Goal: Information Seeking & Learning: Learn about a topic

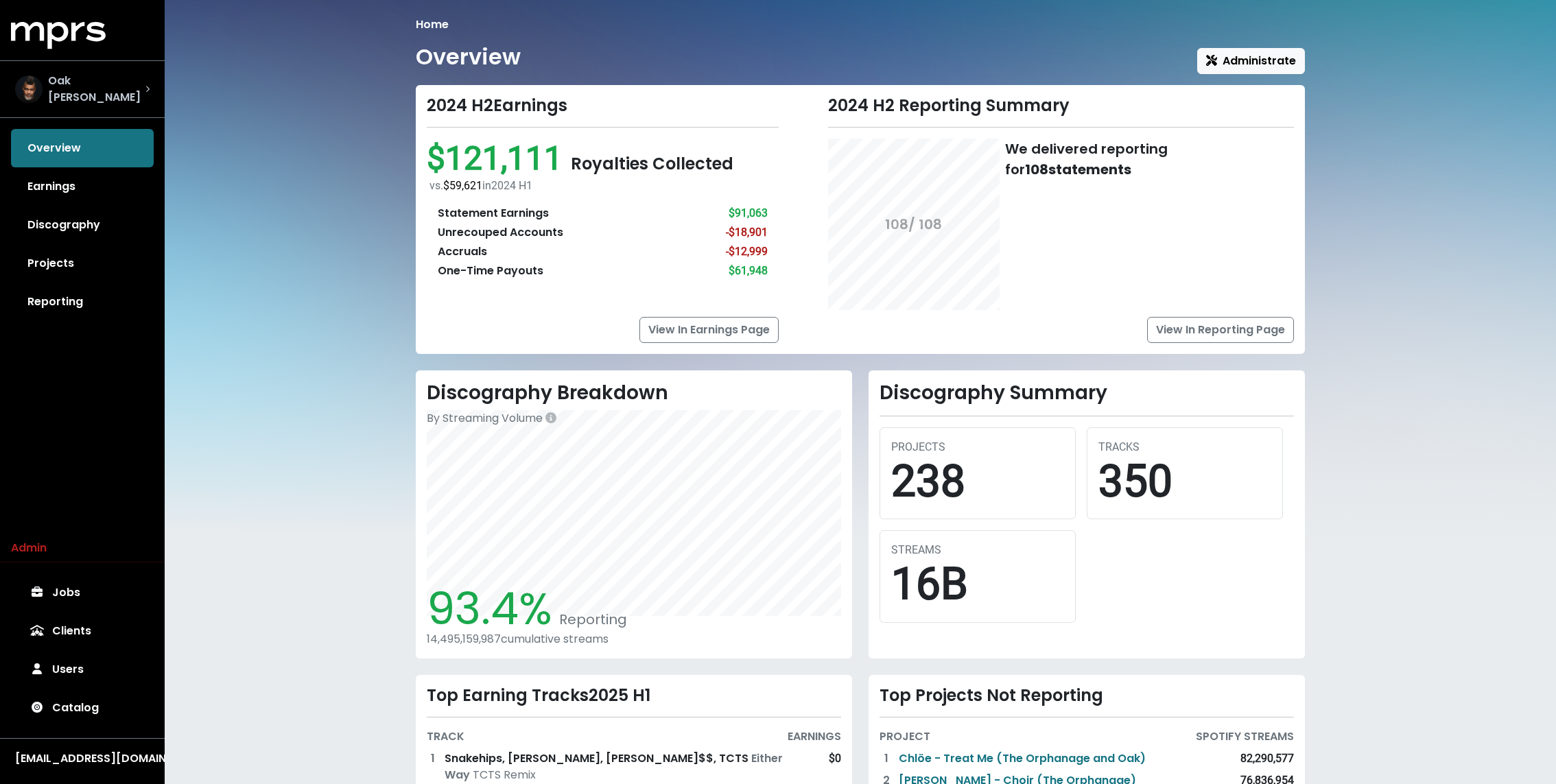
click at [102, 82] on span "Oak [PERSON_NAME]" at bounding box center [97, 89] width 97 height 33
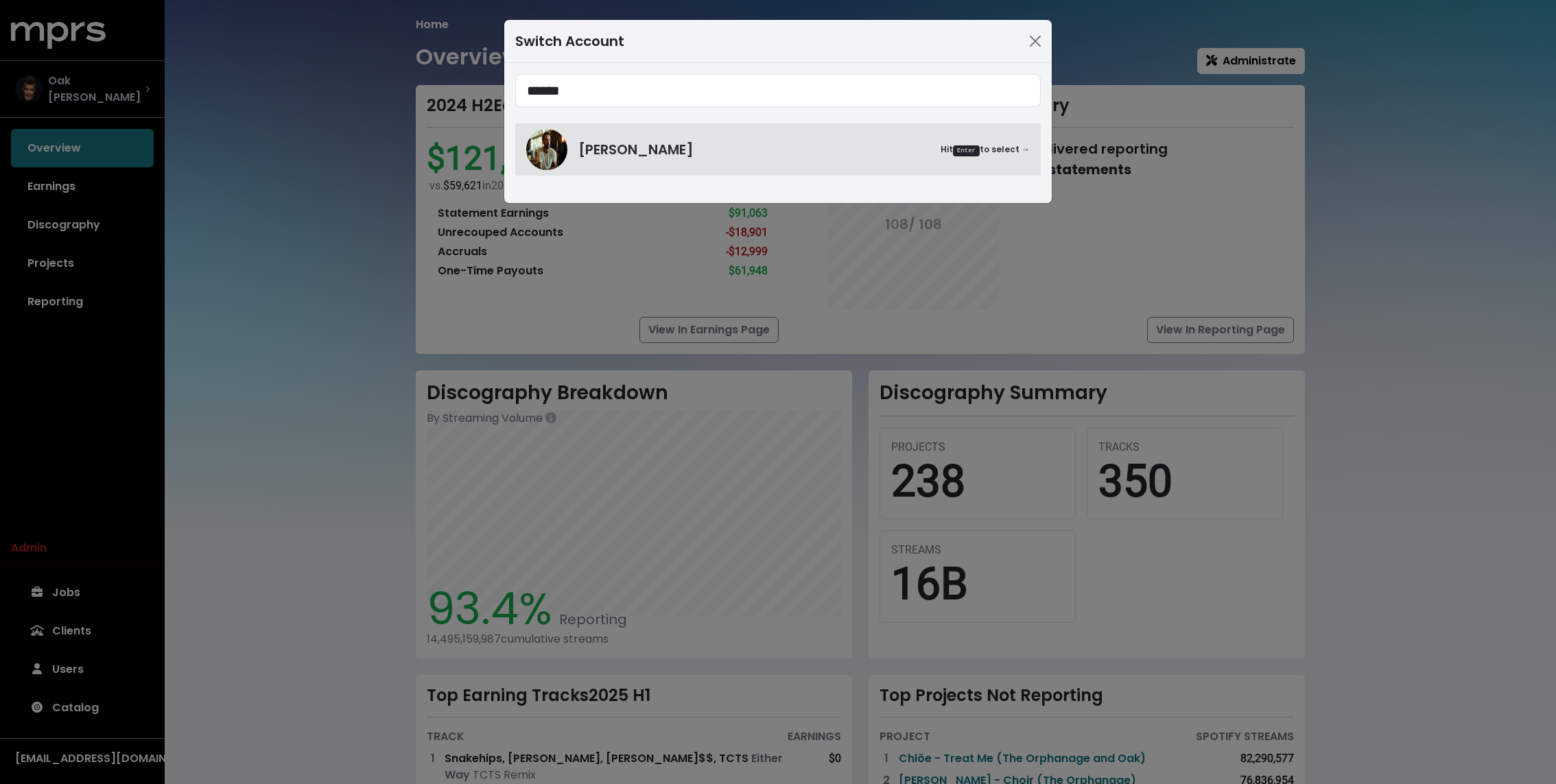
type input "******"
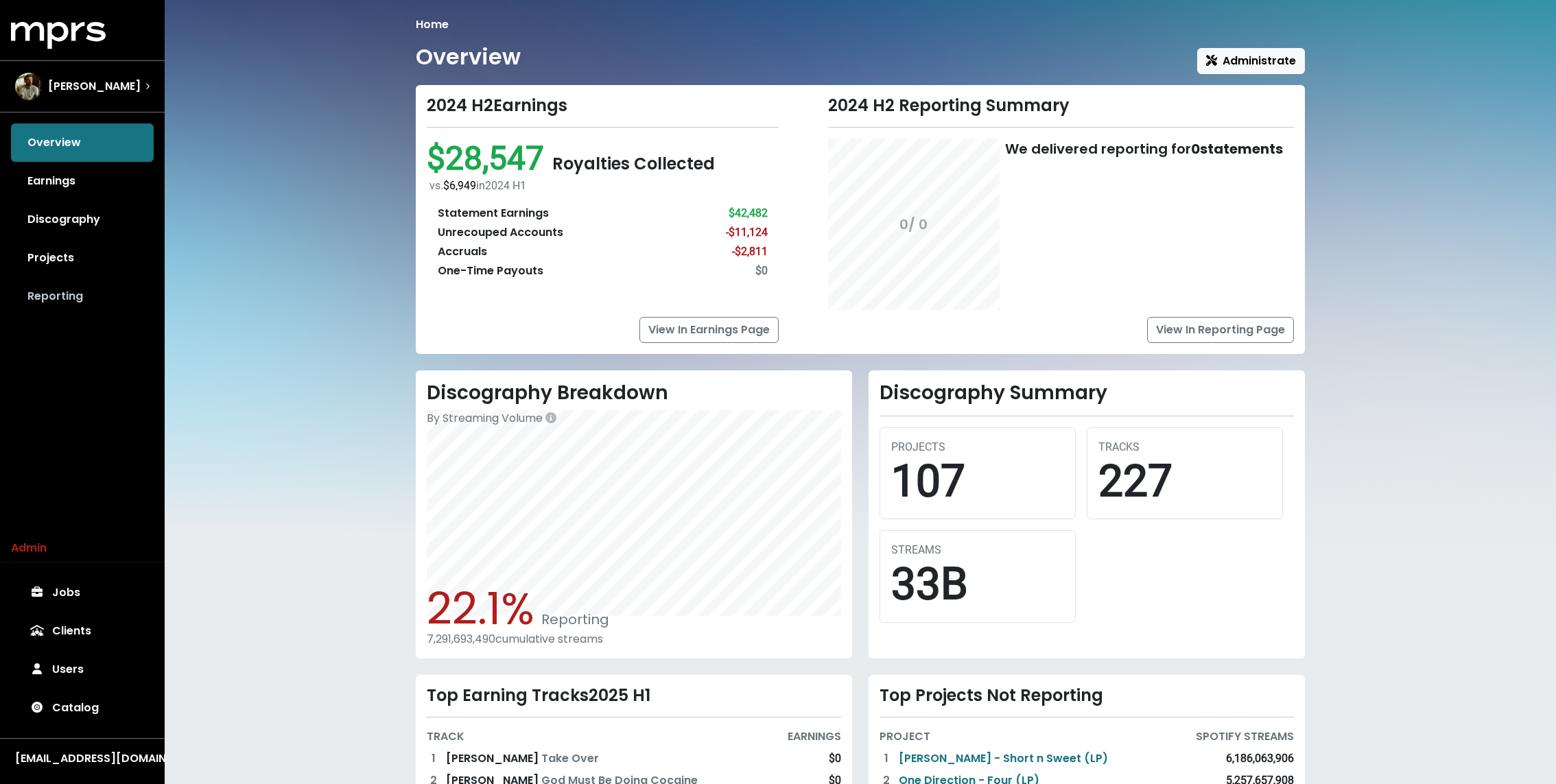
click at [84, 282] on link "Reporting" at bounding box center [82, 296] width 143 height 38
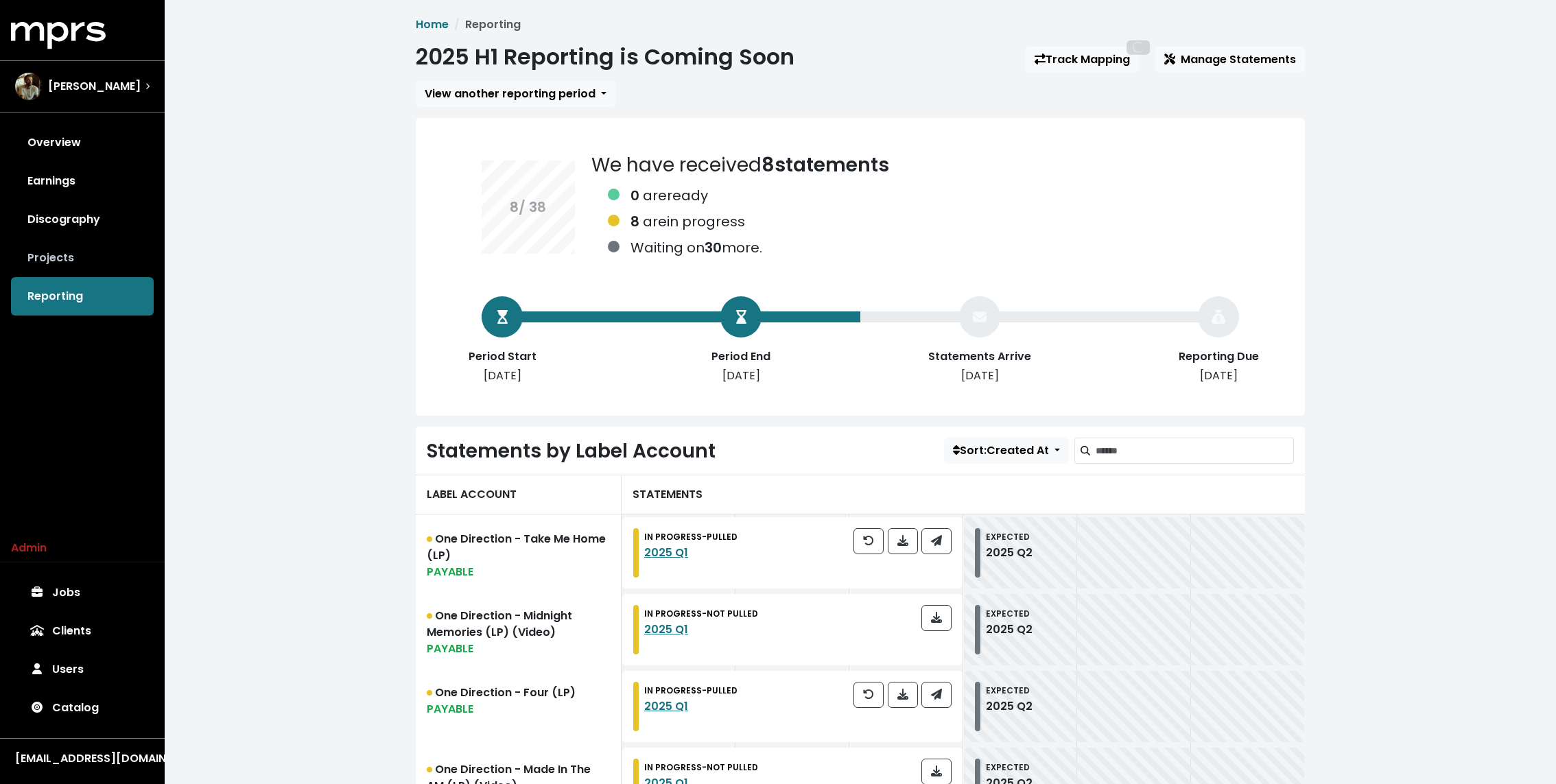
click at [84, 269] on link "Projects" at bounding box center [82, 257] width 143 height 38
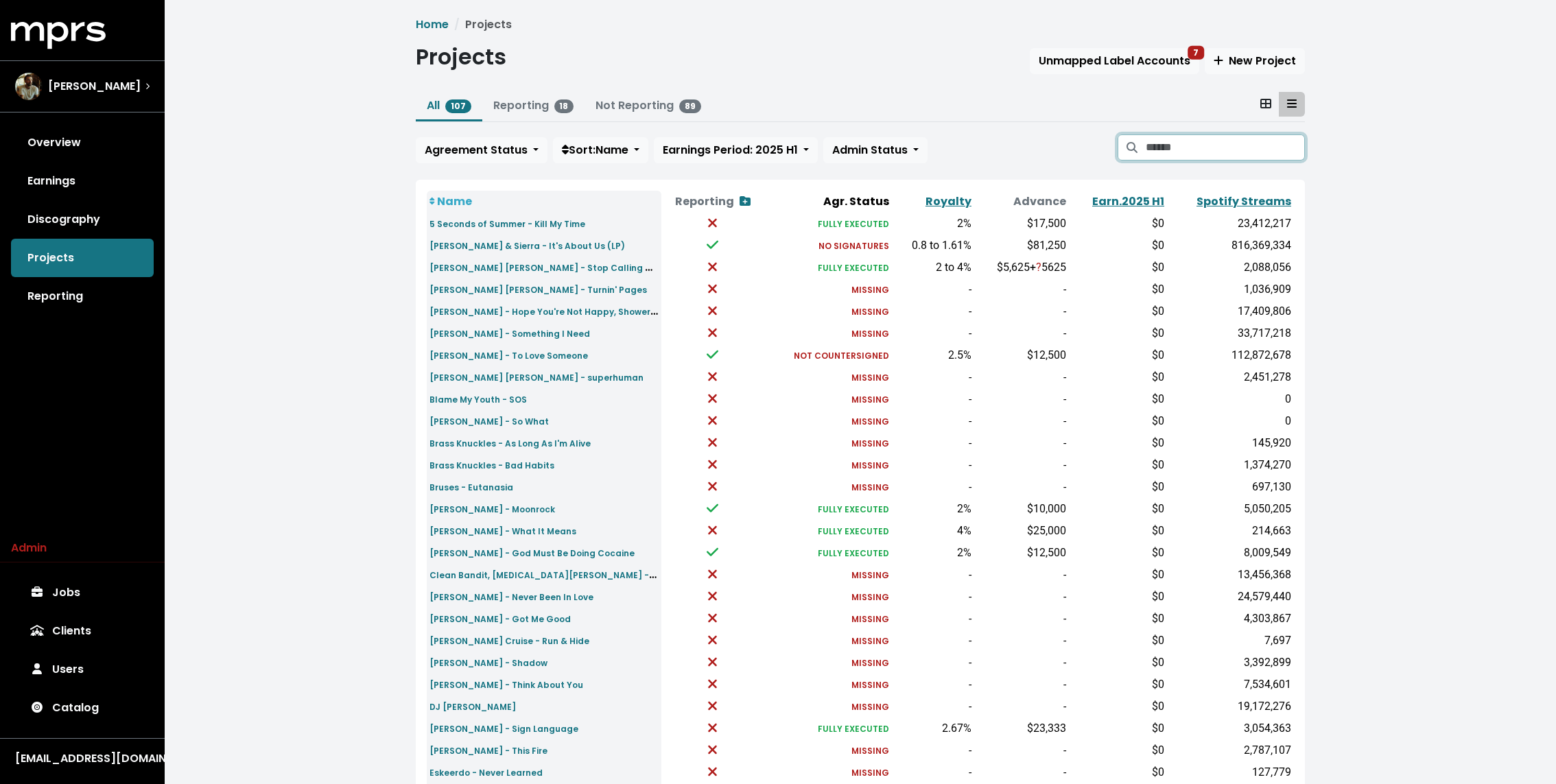
click at [1190, 150] on input "Search projects" at bounding box center [1225, 147] width 159 height 26
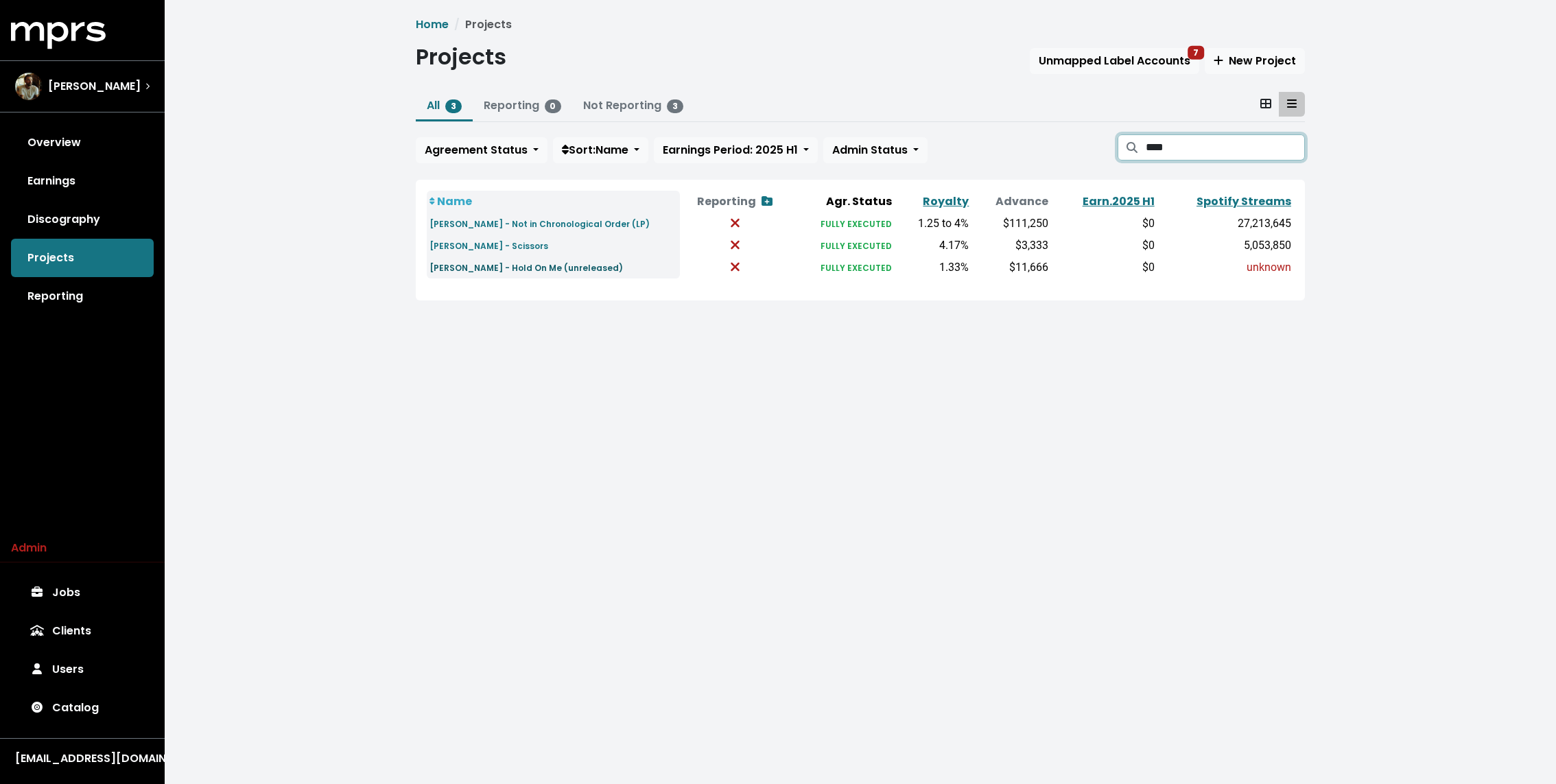
type input "****"
click at [545, 269] on small "[PERSON_NAME] - Hold On Me (unreleased)" at bounding box center [526, 268] width 193 height 12
click at [535, 265] on small "[PERSON_NAME] - Hold On Me (unreleased)" at bounding box center [526, 268] width 193 height 12
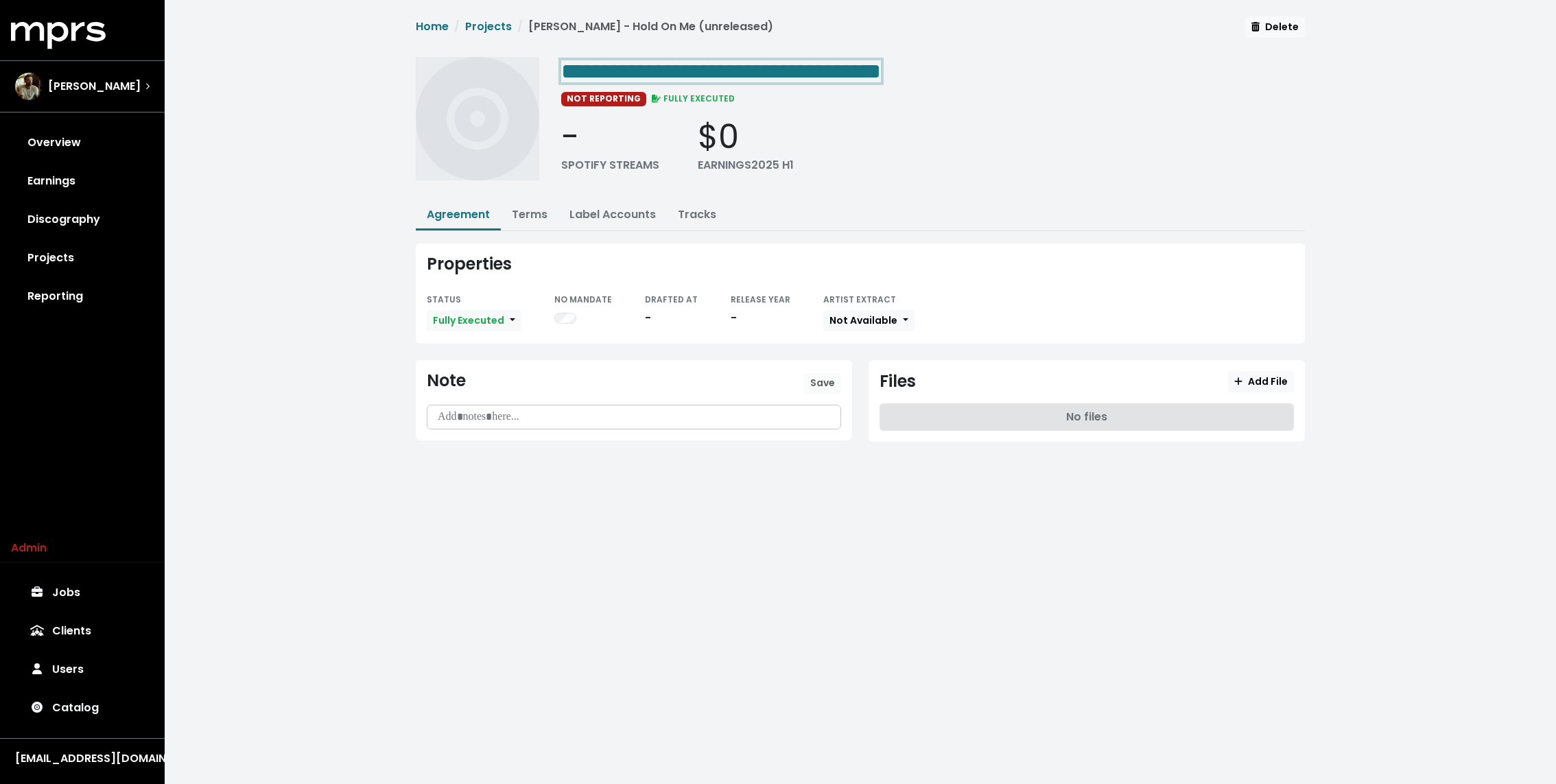
click at [627, 72] on span "**********" at bounding box center [720, 71] width 319 height 22
click at [491, 409] on p at bounding box center [634, 417] width 396 height 16
click at [338, 335] on div "**********" at bounding box center [860, 240] width 1391 height 480
click at [116, 85] on div "[PERSON_NAME]" at bounding box center [82, 86] width 135 height 28
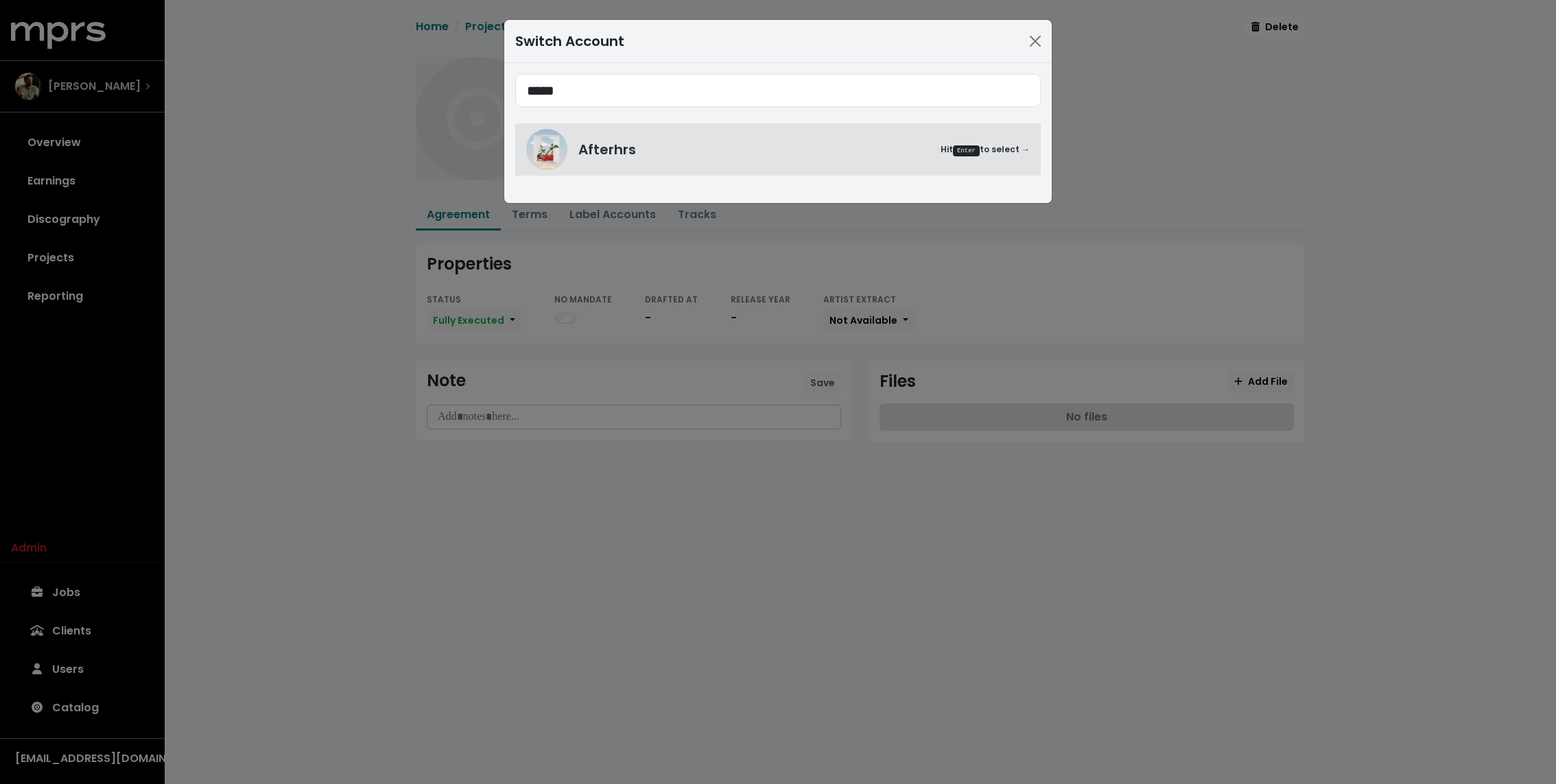
type input "*****"
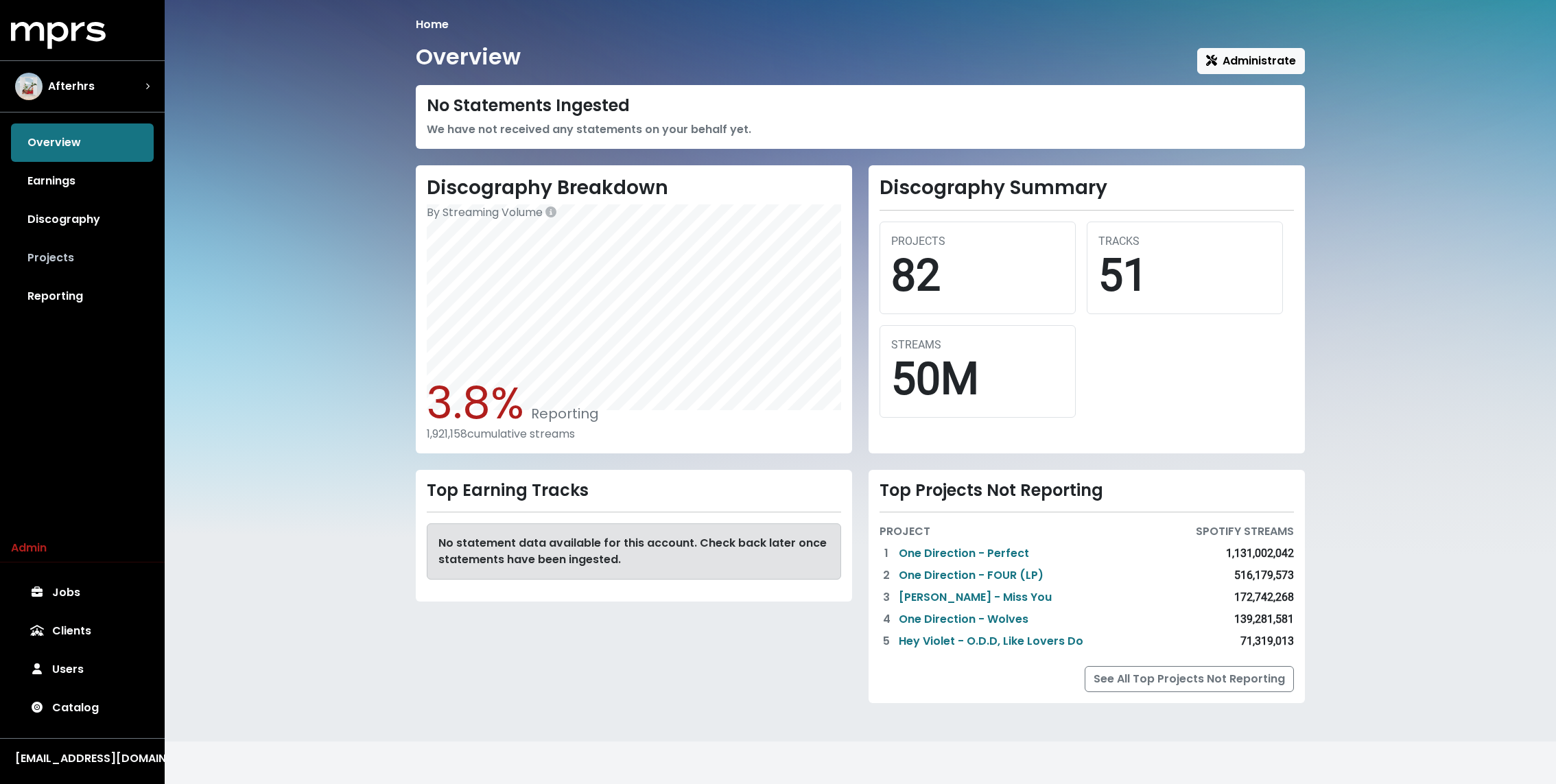
click at [61, 262] on link "Projects" at bounding box center [82, 257] width 143 height 38
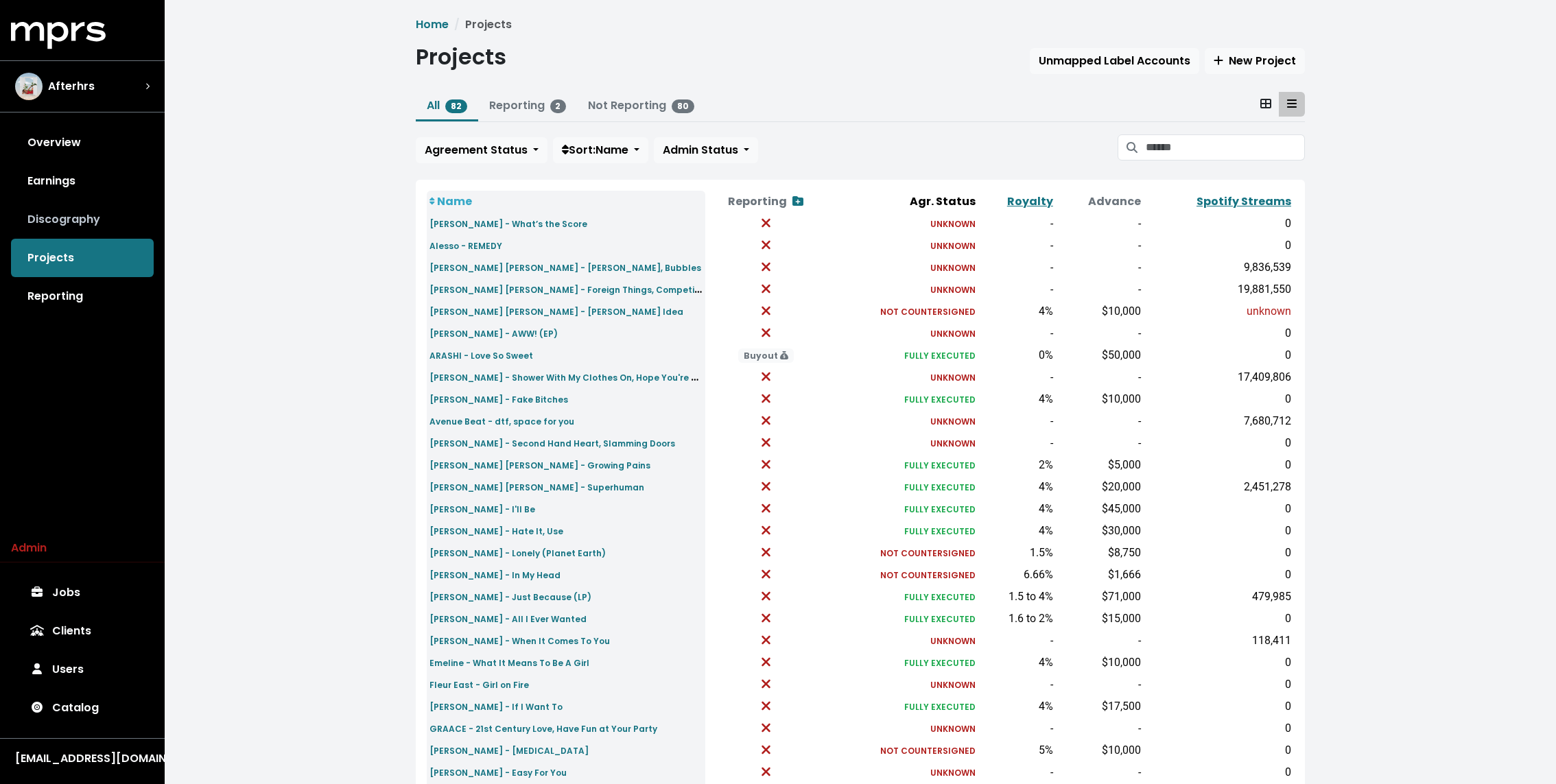
click at [64, 217] on link "Discography" at bounding box center [82, 219] width 143 height 38
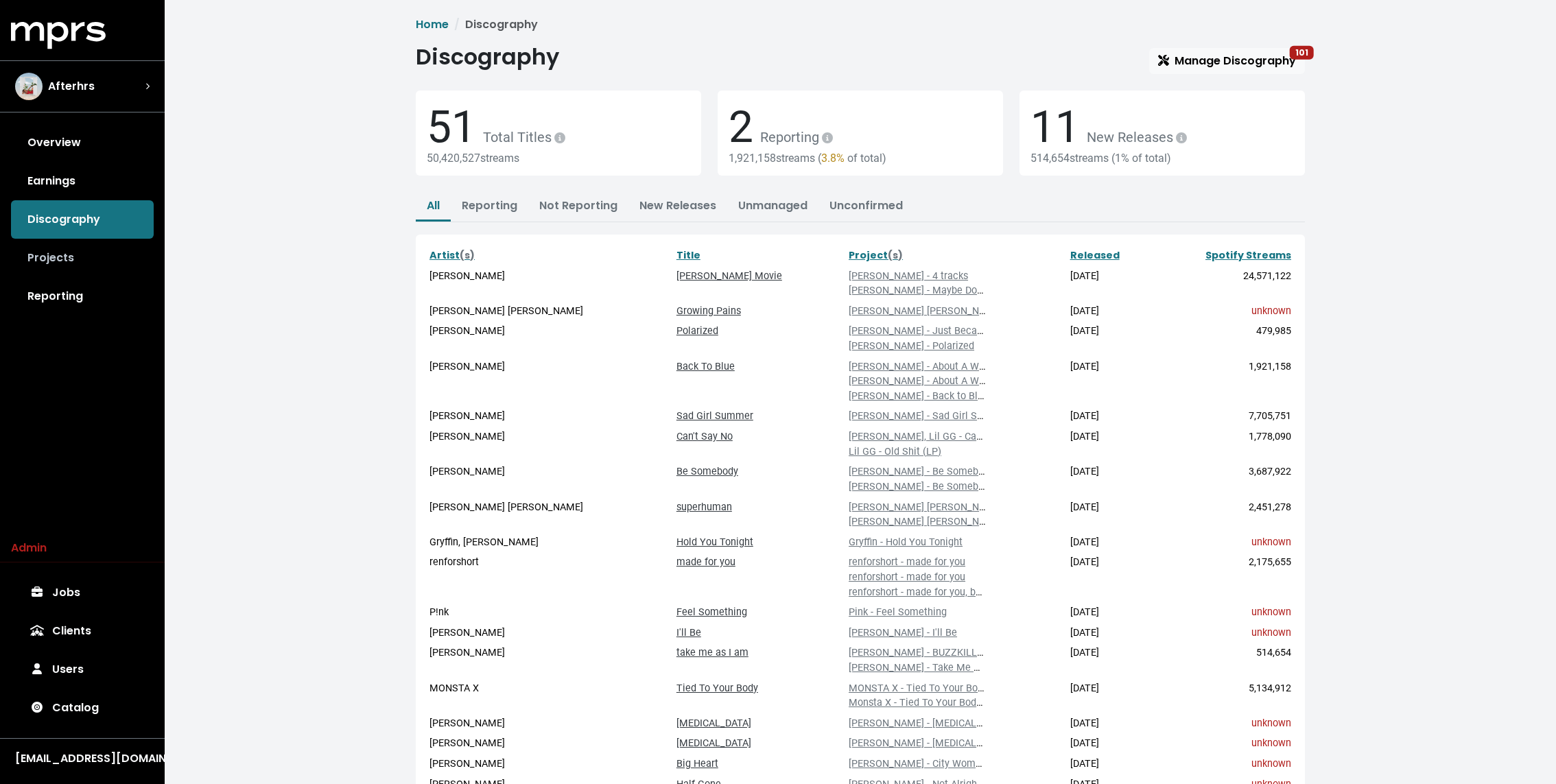
click at [105, 273] on link "Projects" at bounding box center [82, 257] width 143 height 38
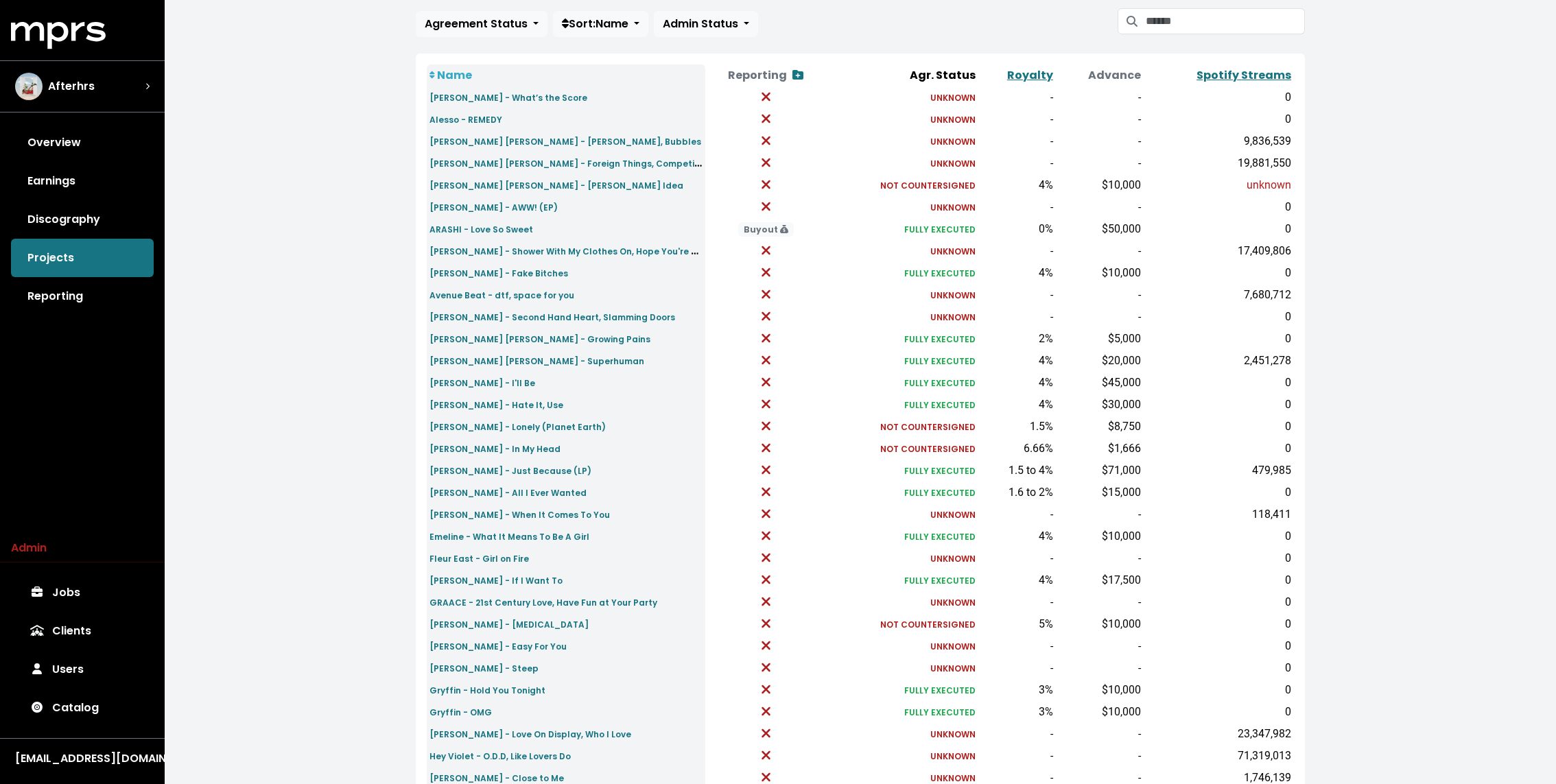
scroll to position [127, 0]
click at [463, 337] on small "[PERSON_NAME] [PERSON_NAME] - Growing Pains" at bounding box center [540, 337] width 221 height 12
click at [456, 360] on small "[PERSON_NAME] [PERSON_NAME] - Superhuman" at bounding box center [536, 360] width 215 height 12
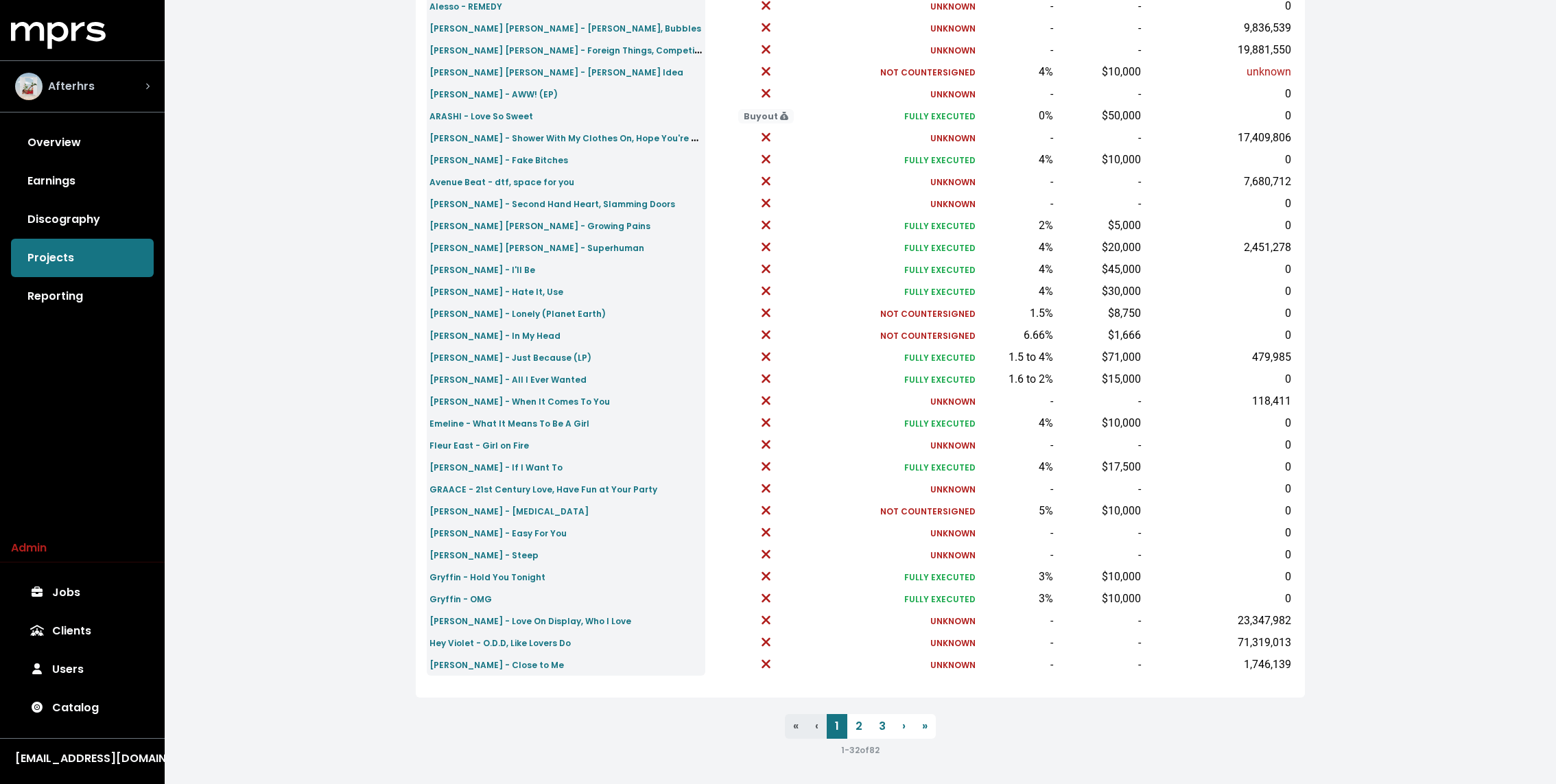
click at [107, 90] on div "Afterhrs" at bounding box center [82, 86] width 135 height 28
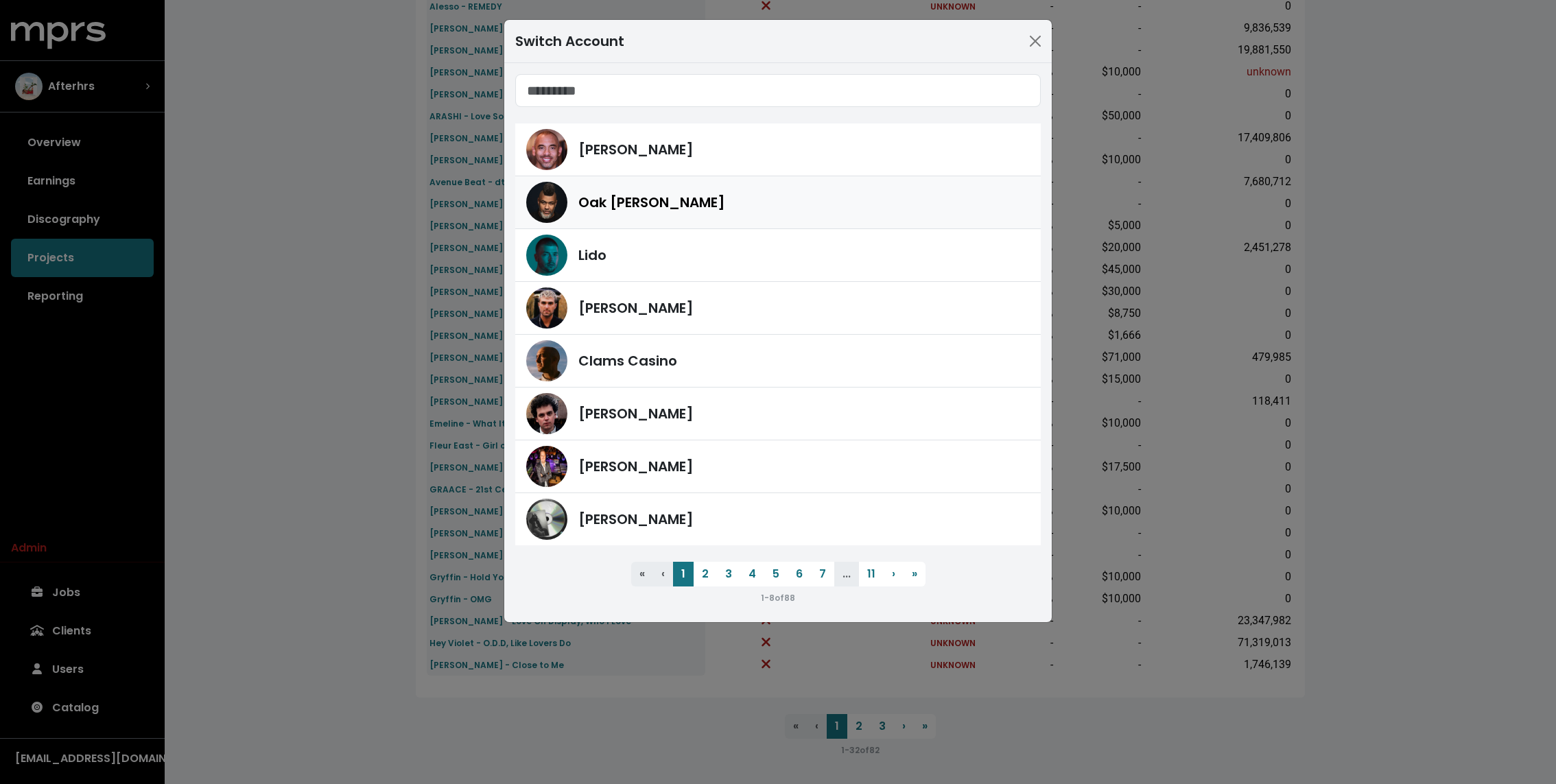
click at [593, 197] on span "Oak [PERSON_NAME]" at bounding box center [651, 202] width 147 height 21
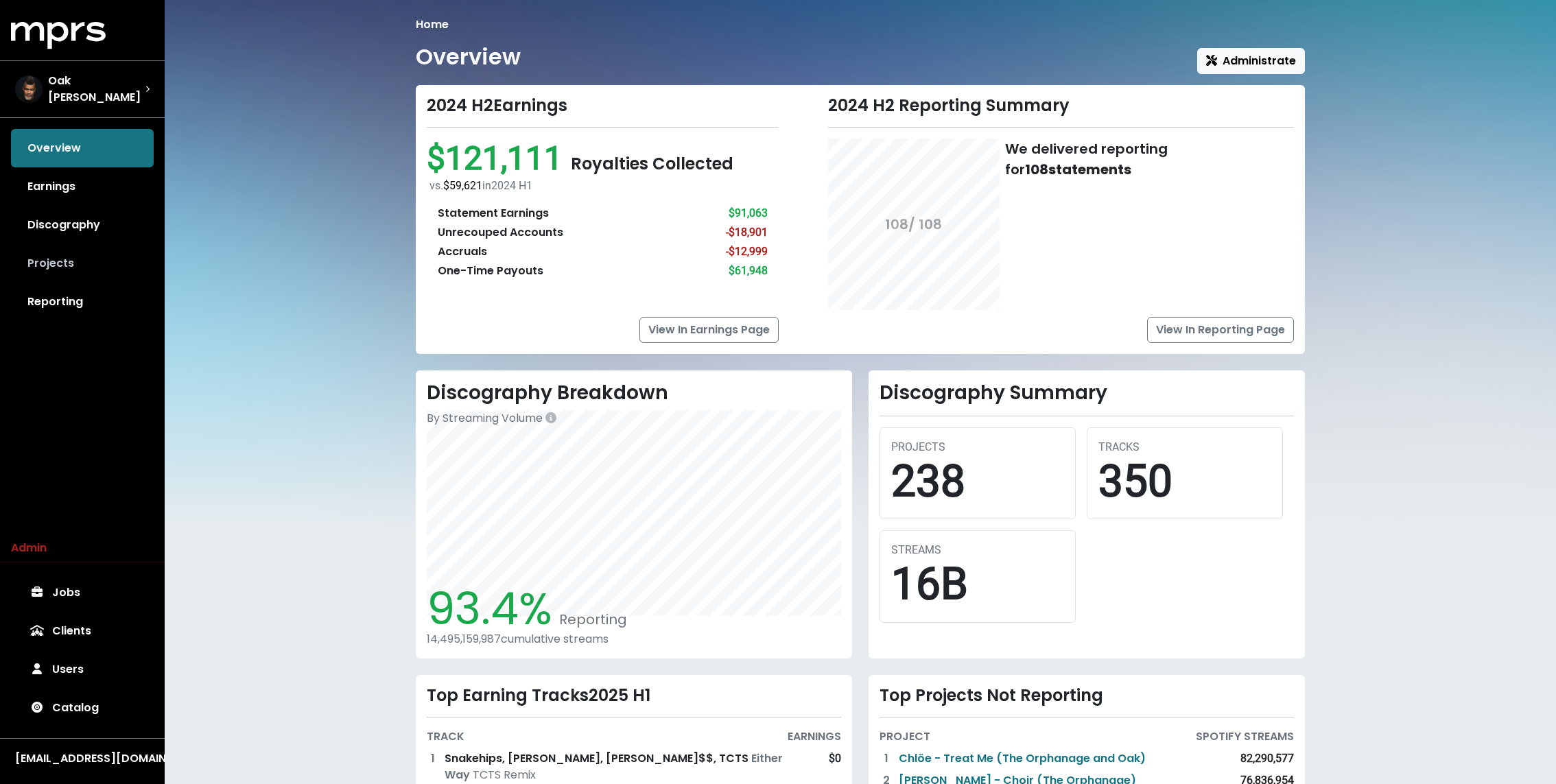
click at [56, 273] on link "Projects" at bounding box center [82, 263] width 143 height 38
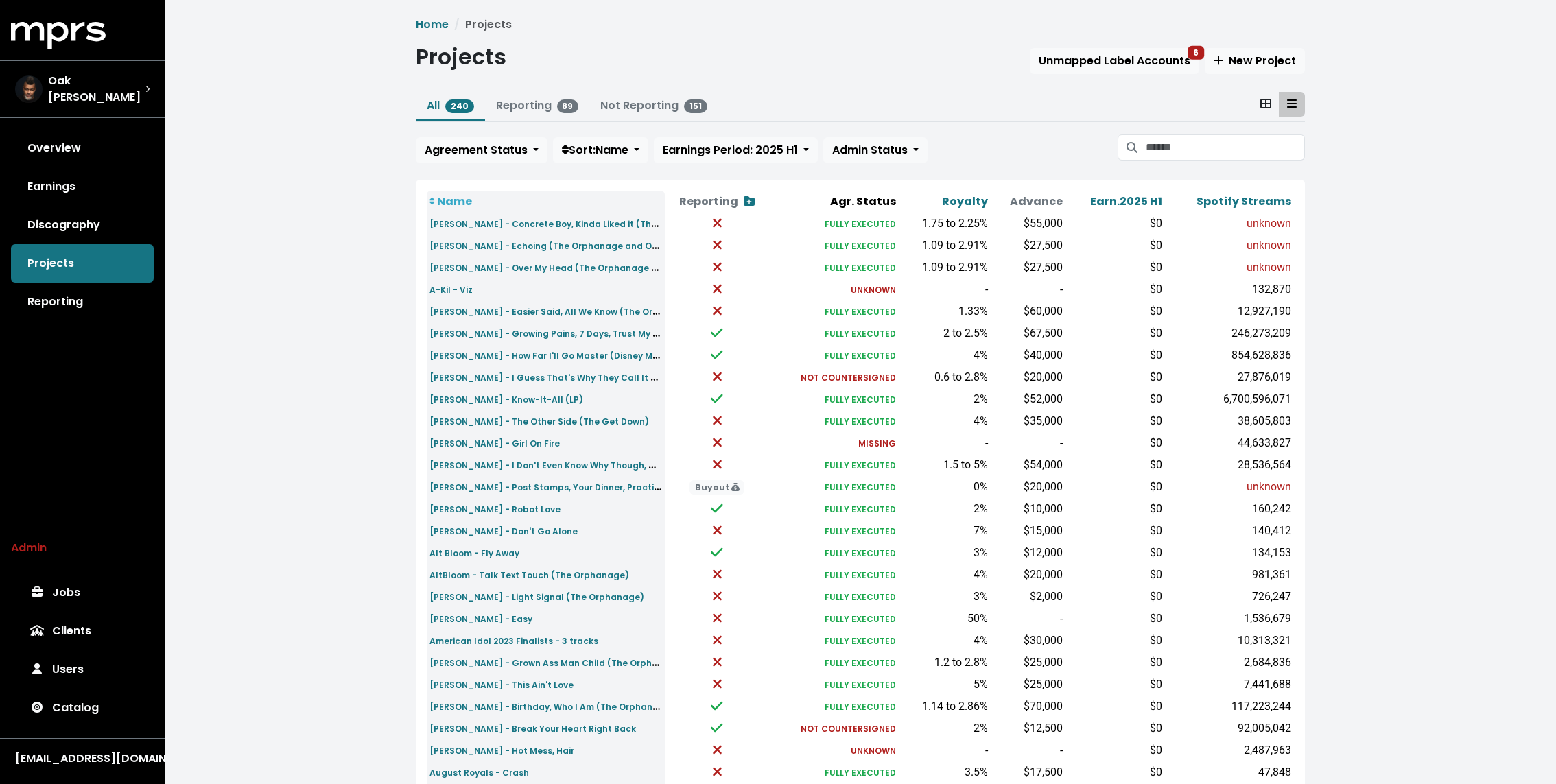
scroll to position [50, 0]
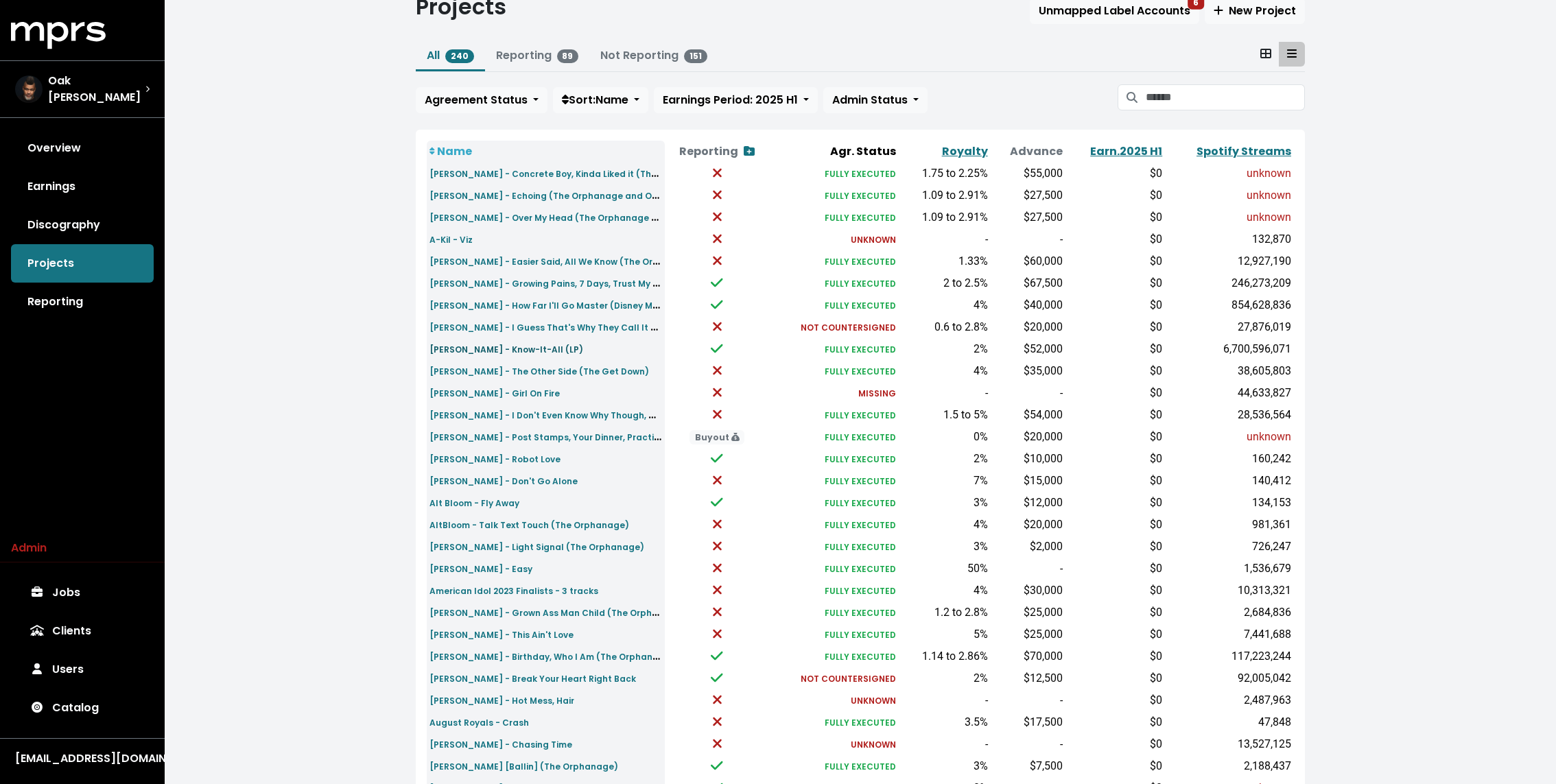
click at [498, 344] on small "[PERSON_NAME] - Know-It-All (LP)" at bounding box center [506, 349] width 154 height 12
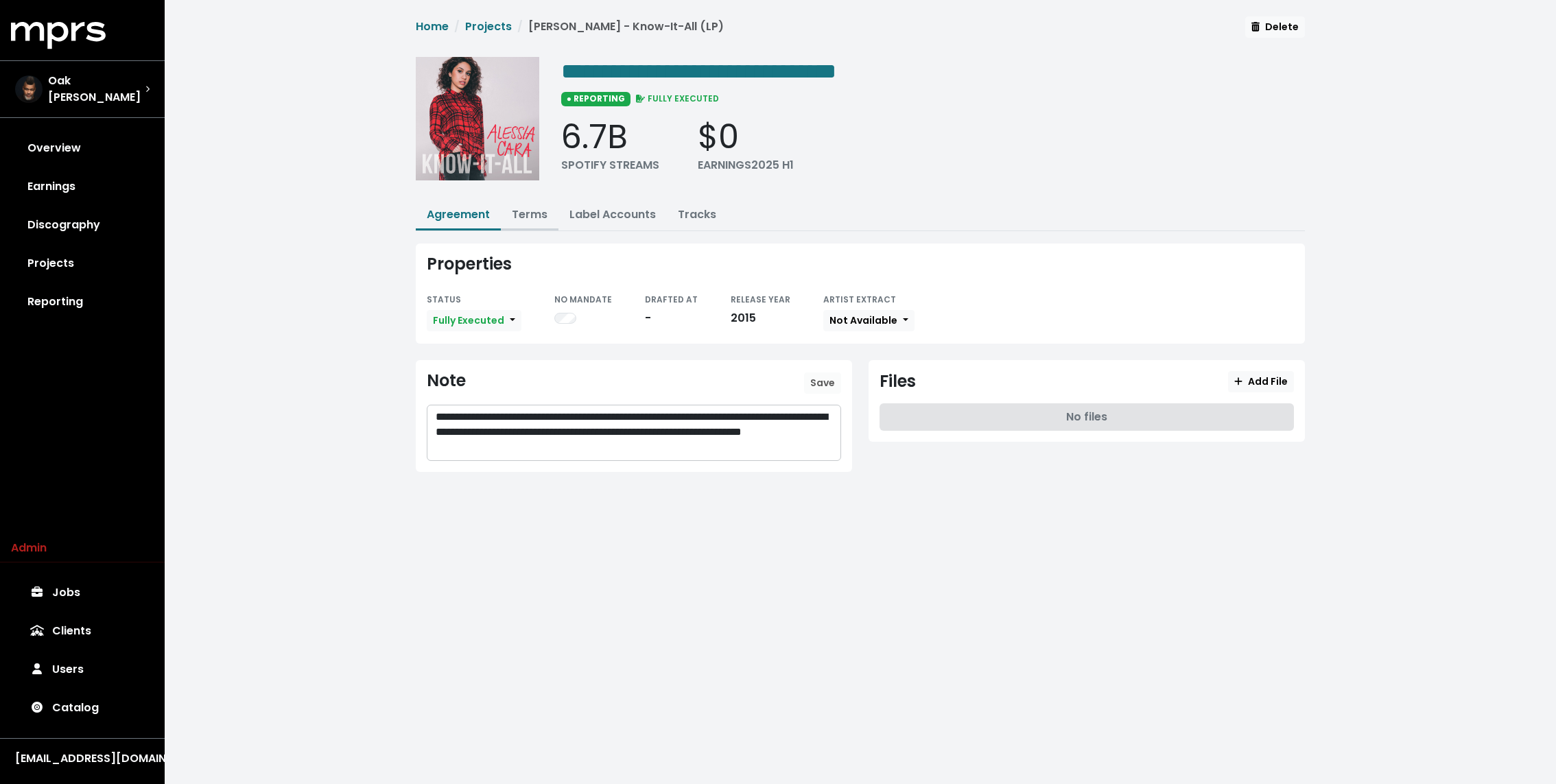
click at [524, 202] on button "Terms" at bounding box center [529, 215] width 58 height 29
click at [528, 212] on link "Terms" at bounding box center [529, 215] width 36 height 16
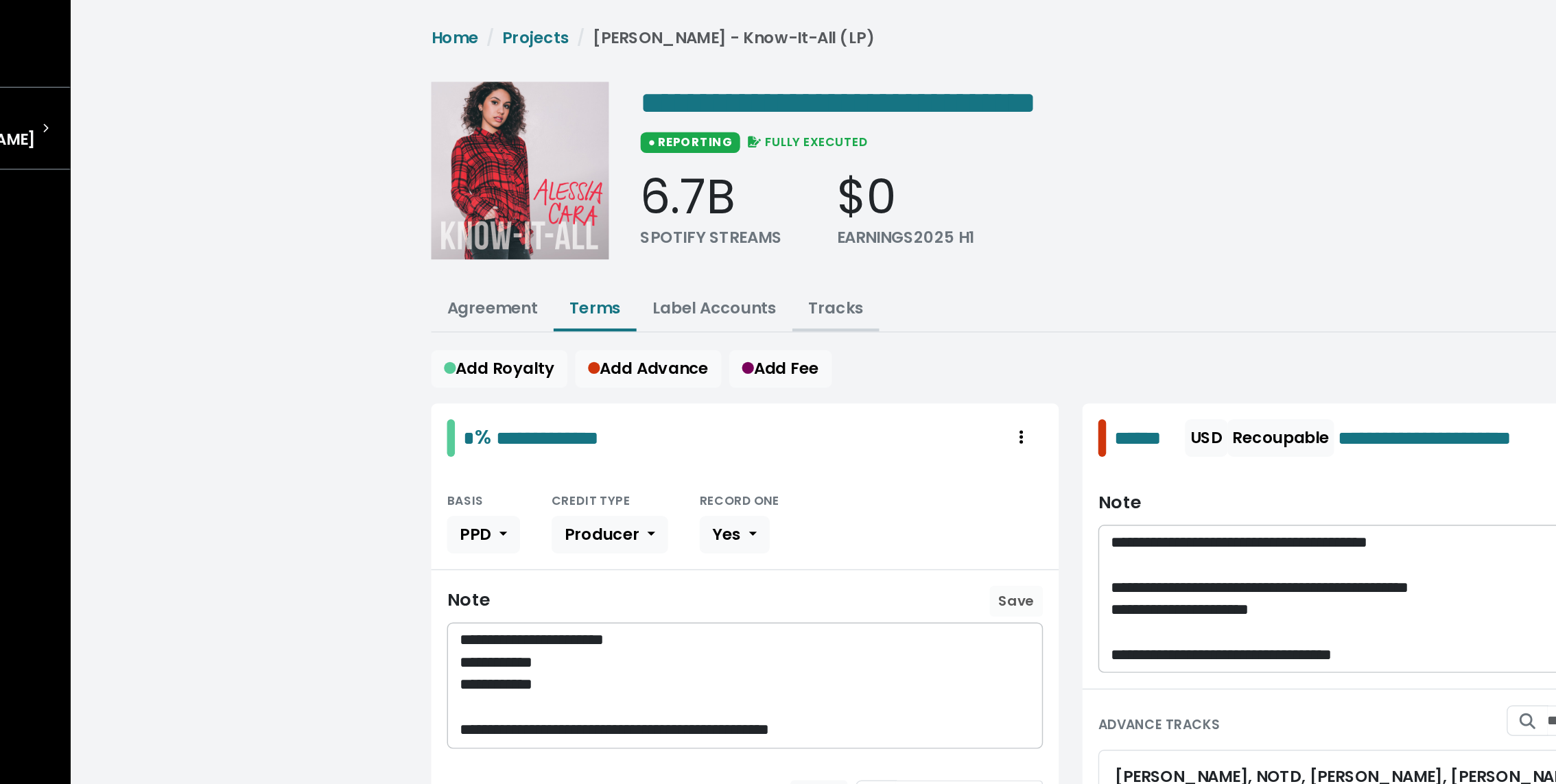
click at [688, 217] on link "Tracks" at bounding box center [696, 215] width 38 height 16
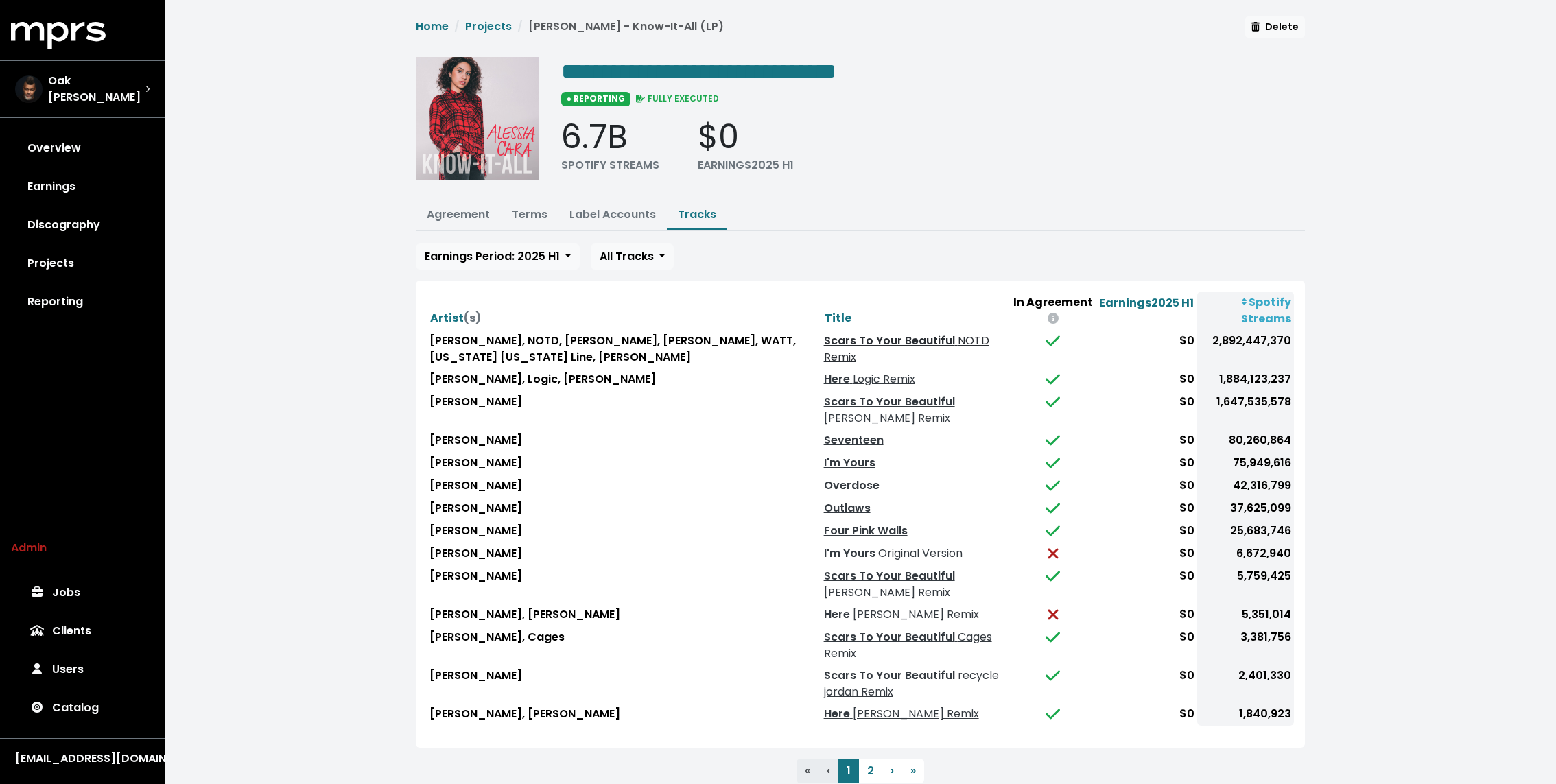
click at [837, 340] on link "Scars To Your Beautiful NOTD Remix" at bounding box center [906, 348] width 166 height 32
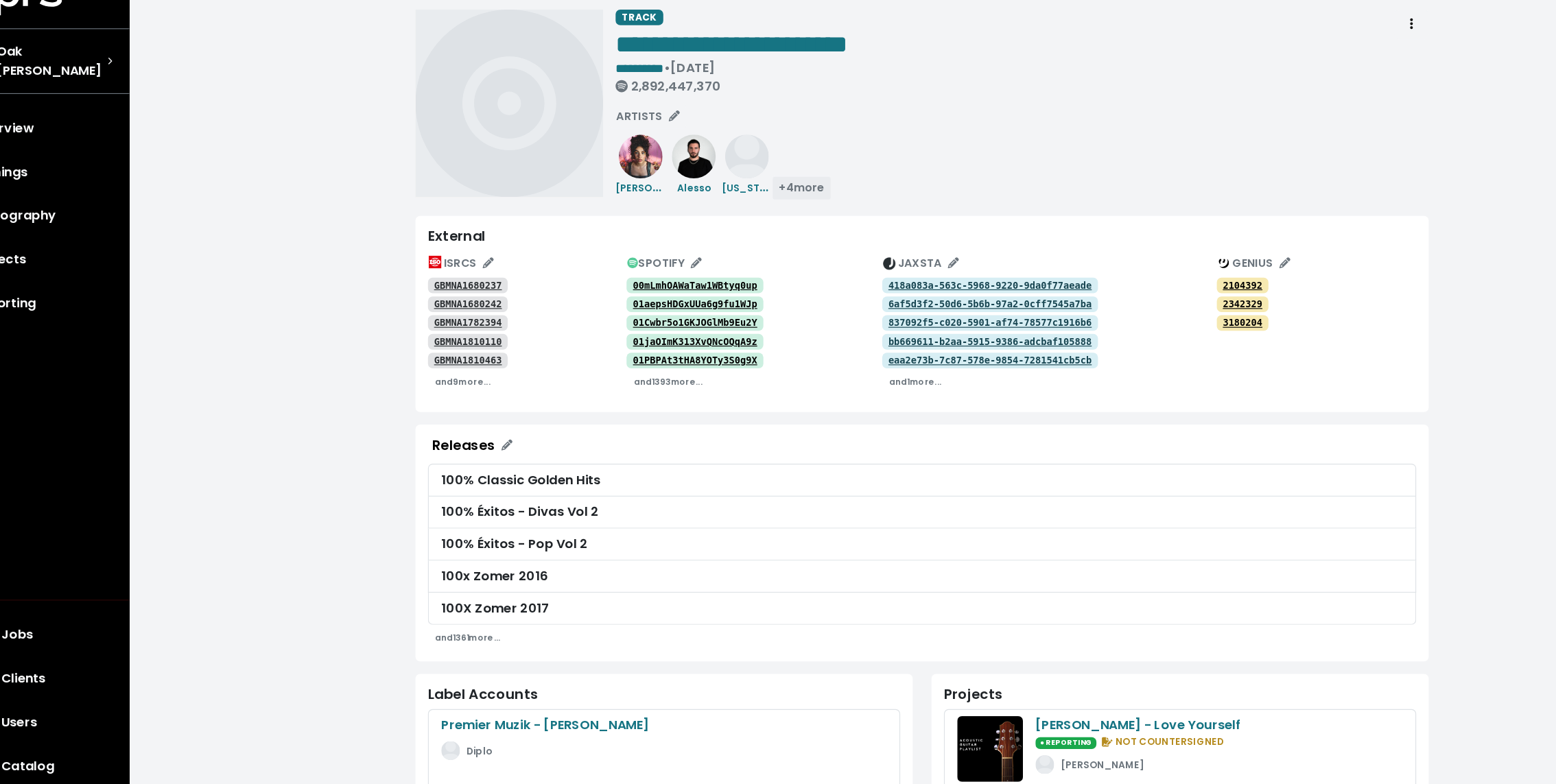
click at [749, 200] on span "+ 4 more" at bounding box center [754, 200] width 40 height 13
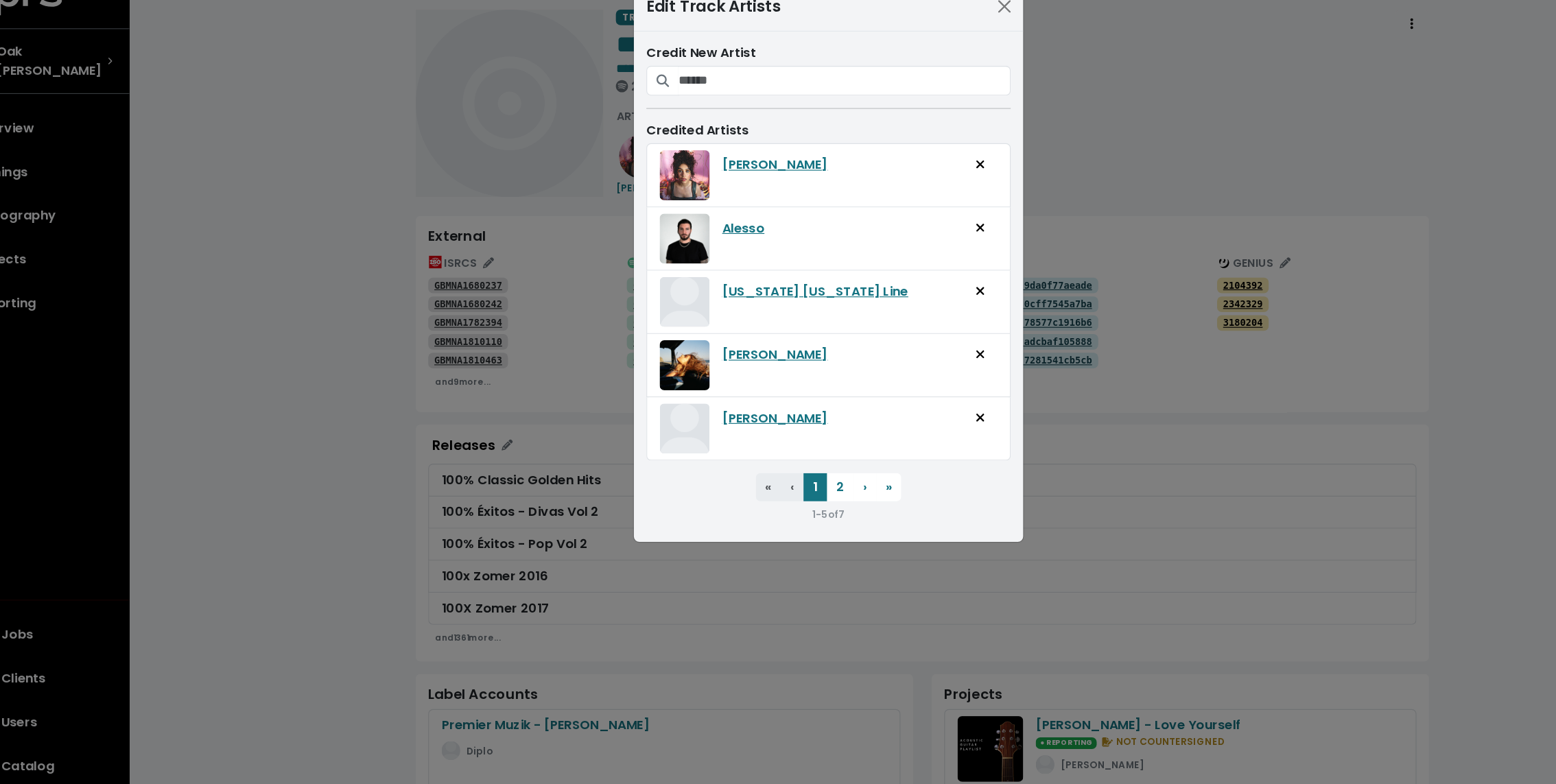
click at [1005, 166] on div "Edit Track Artists Credit New Artist Credited Artists [PERSON_NAME] [US_STATE] …" at bounding box center [778, 392] width 1556 height 784
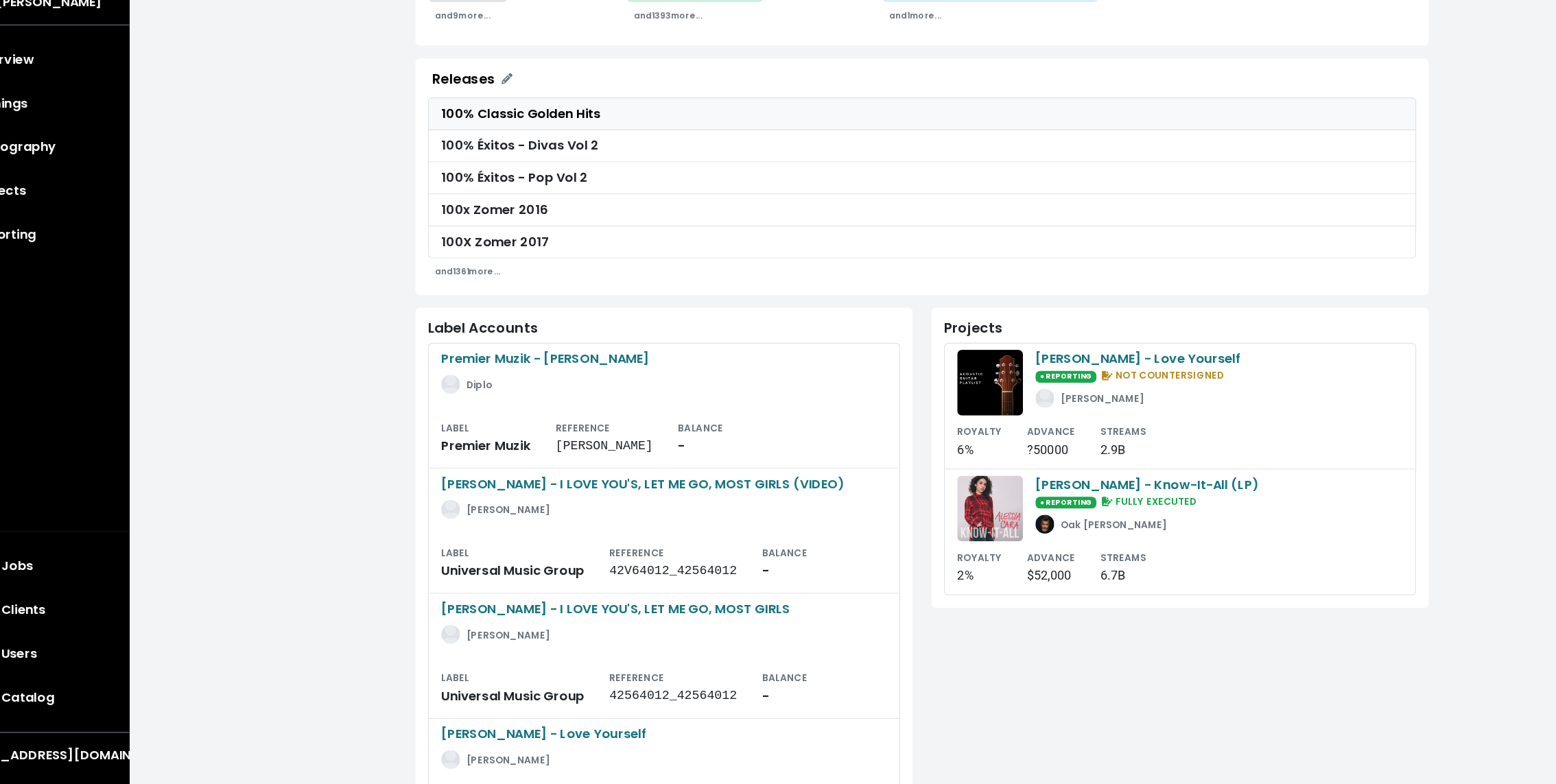
scroll to position [269, 0]
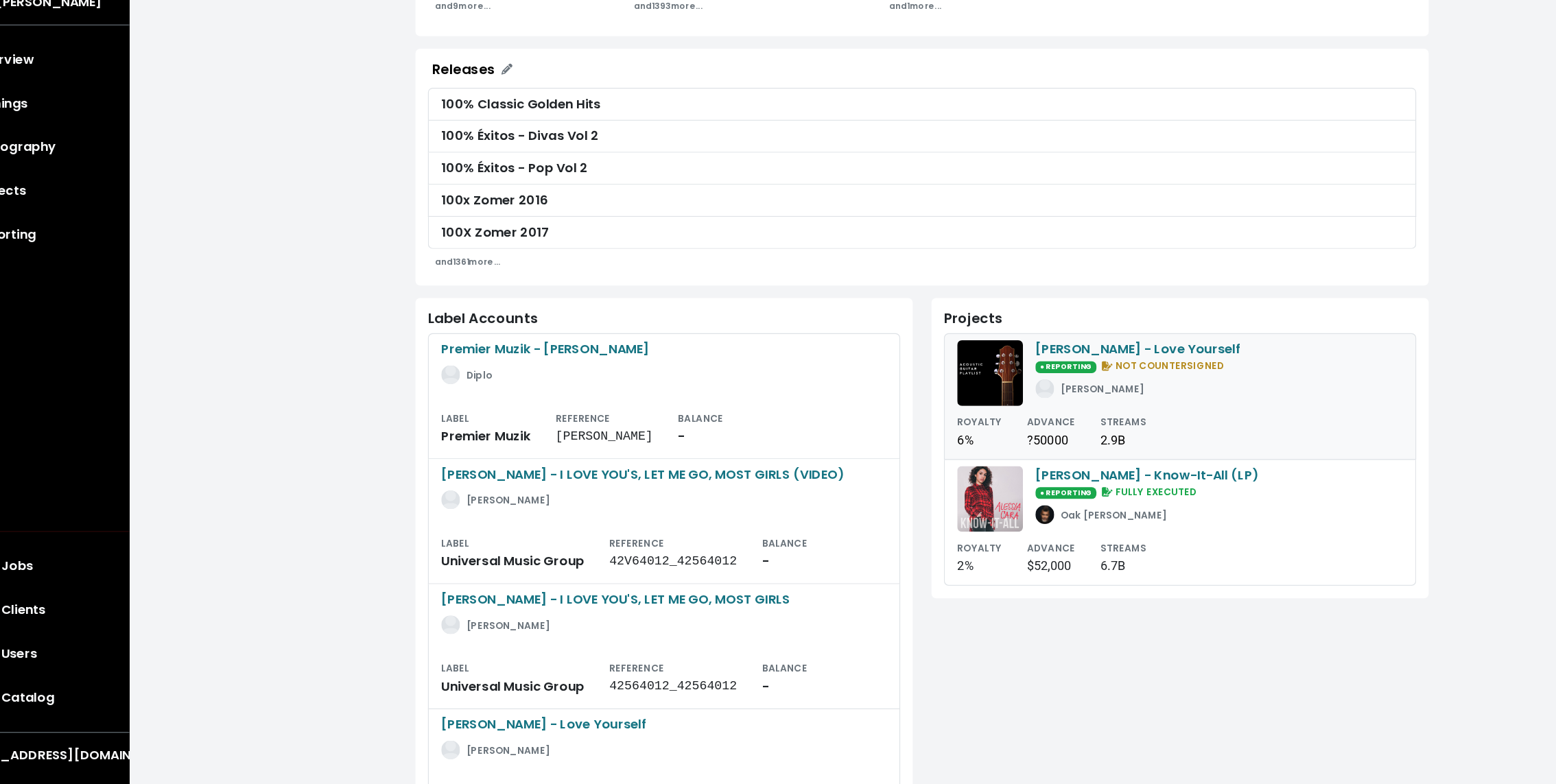
click at [910, 437] on img at bounding box center [920, 423] width 58 height 58
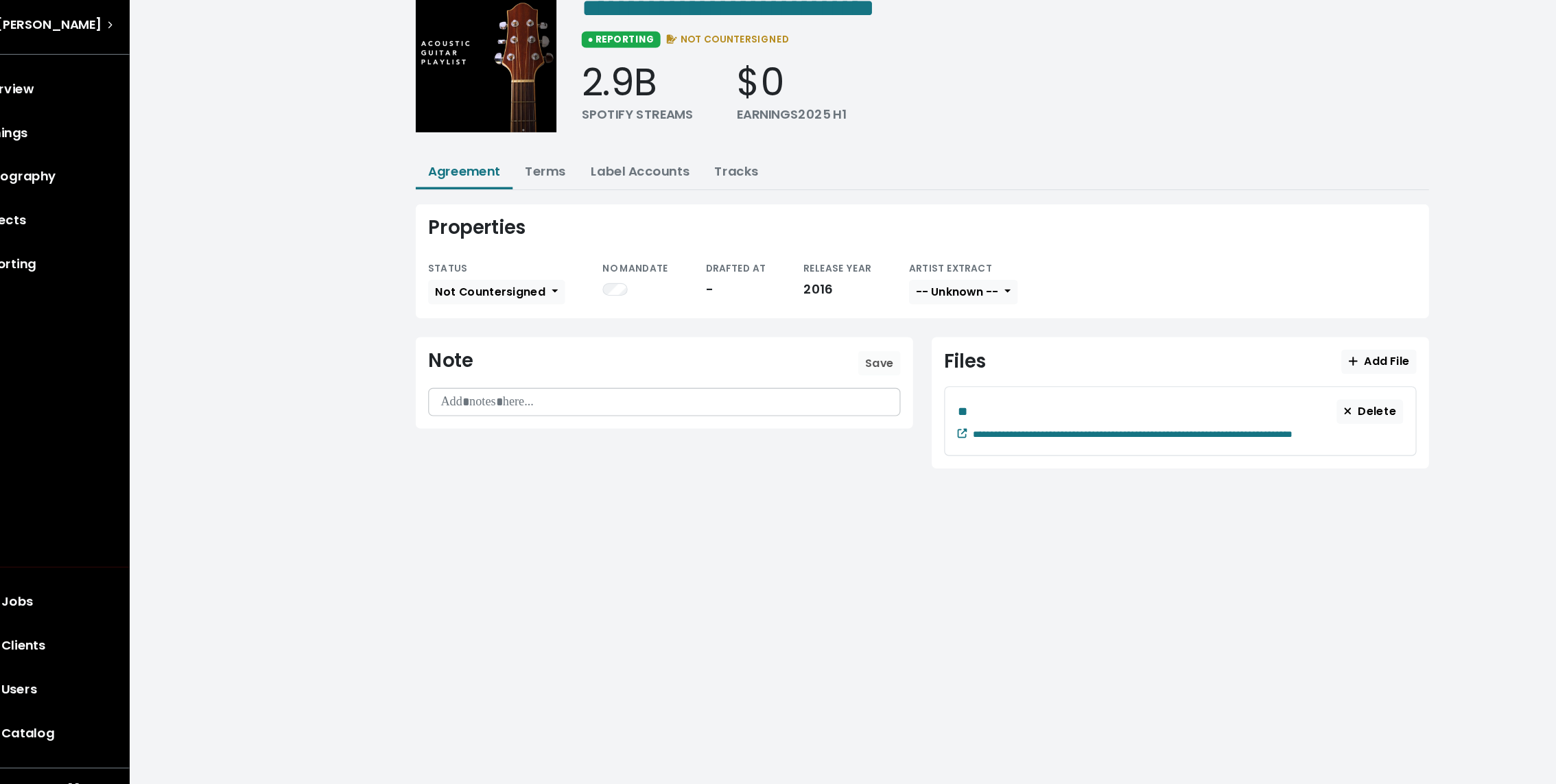
click at [519, 230] on div "**********" at bounding box center [860, 254] width 906 height 475
click at [525, 215] on link "Terms" at bounding box center [529, 215] width 36 height 16
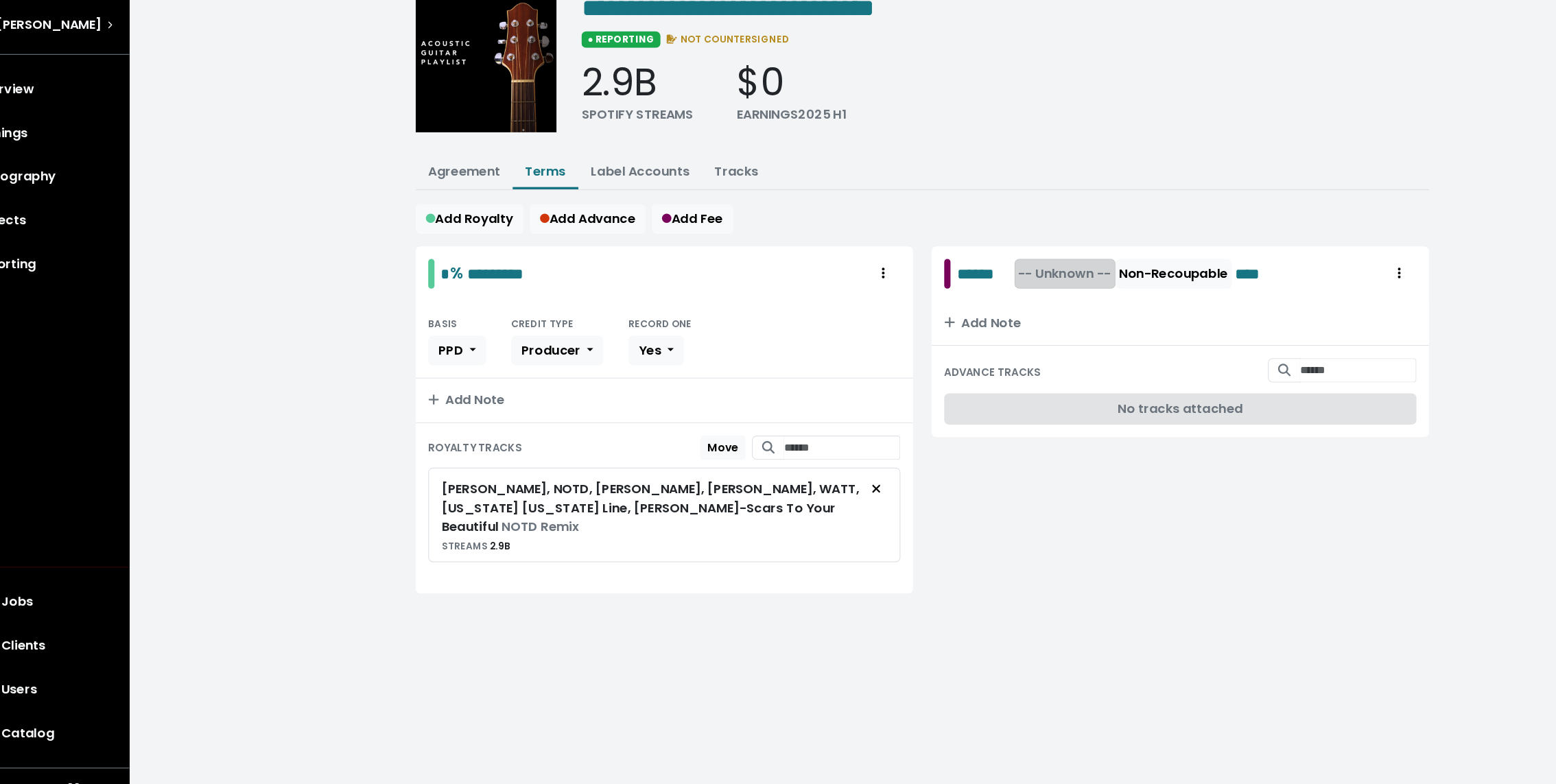
click at [977, 299] on span "-- Unknown --" at bounding box center [985, 304] width 82 height 16
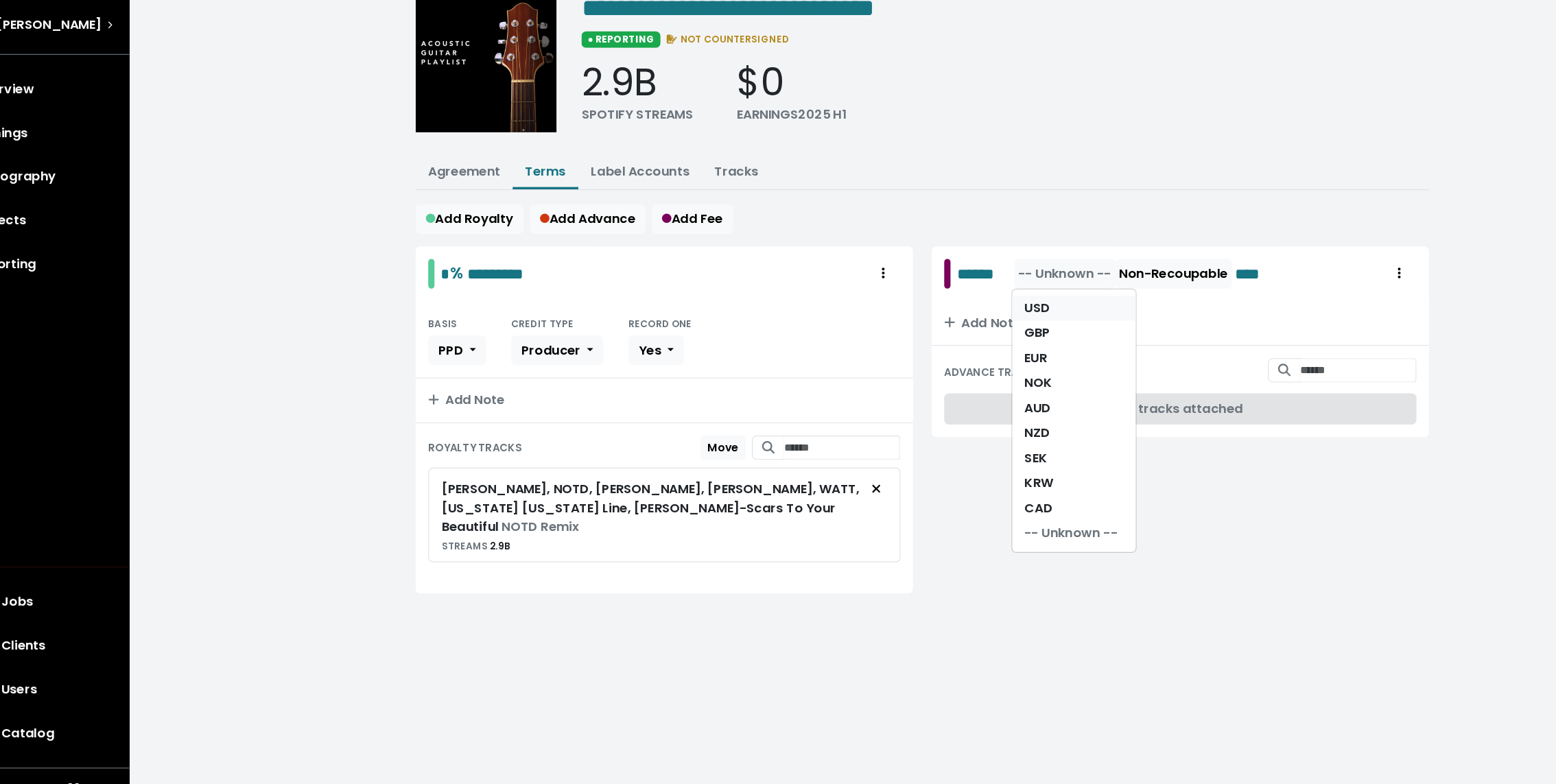
click at [982, 327] on link "USD" at bounding box center [993, 335] width 109 height 22
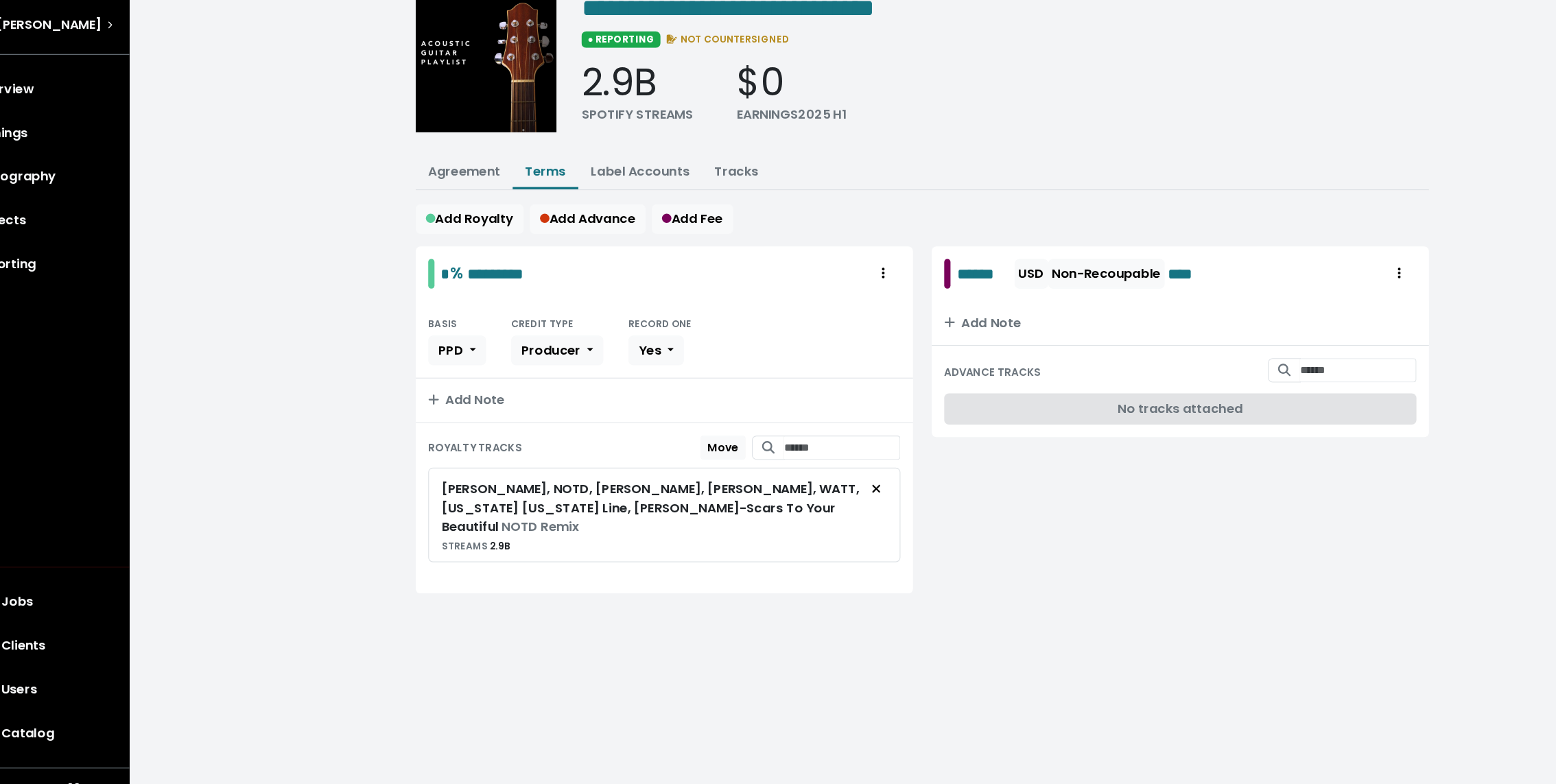
click at [916, 263] on div "Add Royalty Add Advance Add Fee" at bounding box center [860, 256] width 889 height 26
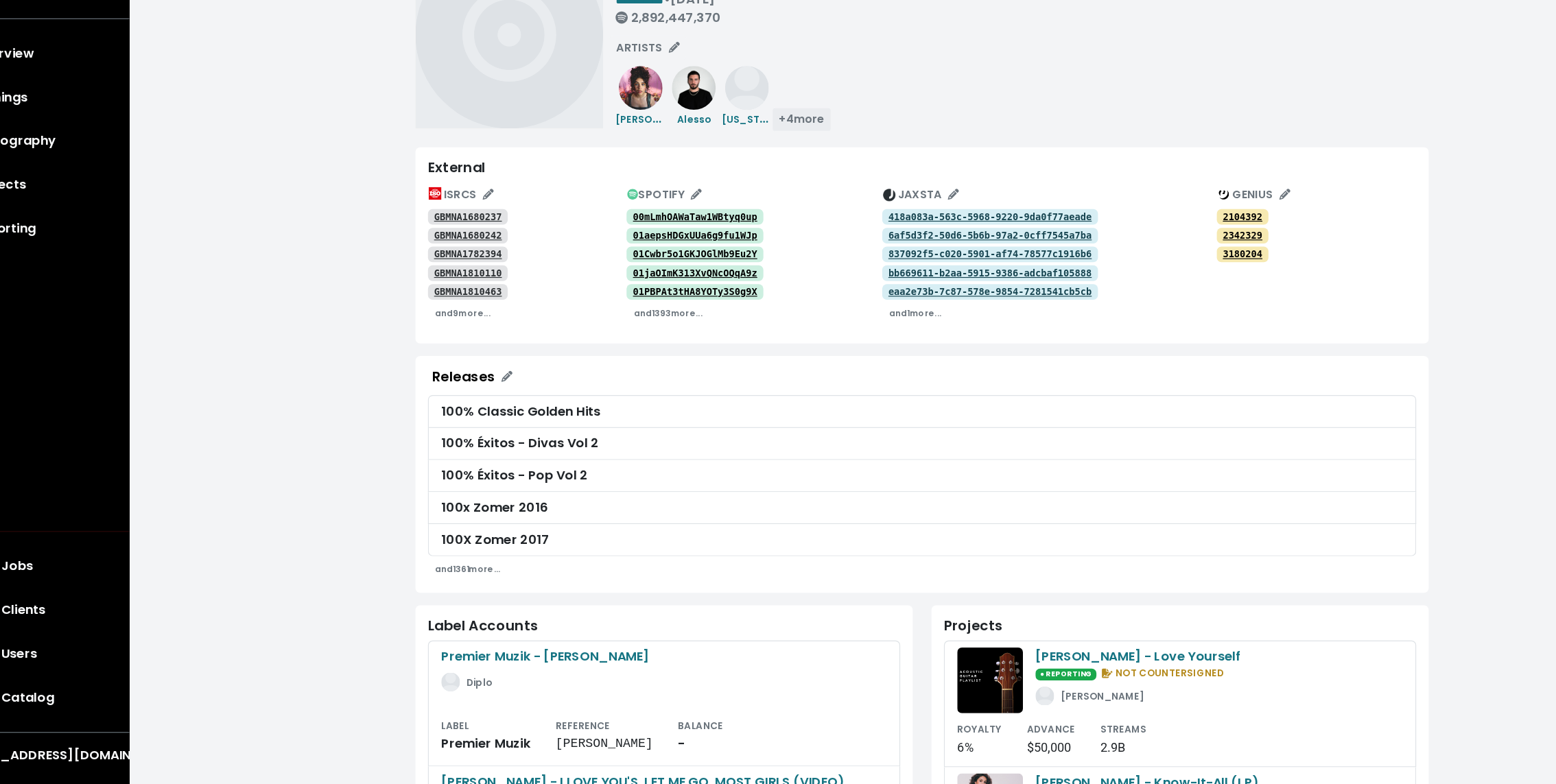
click at [766, 202] on span "+ 4 more" at bounding box center [754, 200] width 40 height 13
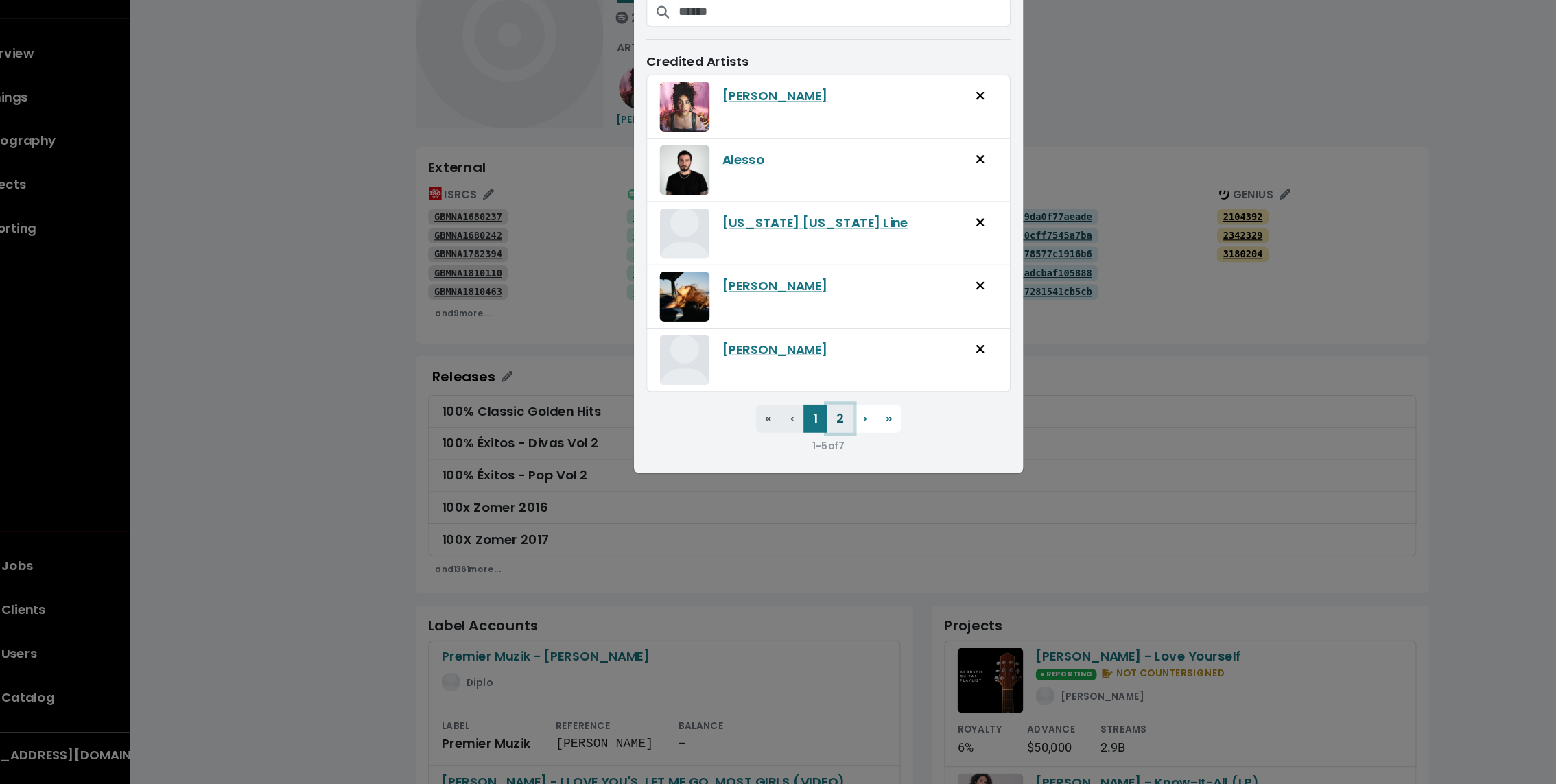
click at [791, 467] on button "2" at bounding box center [788, 462] width 23 height 25
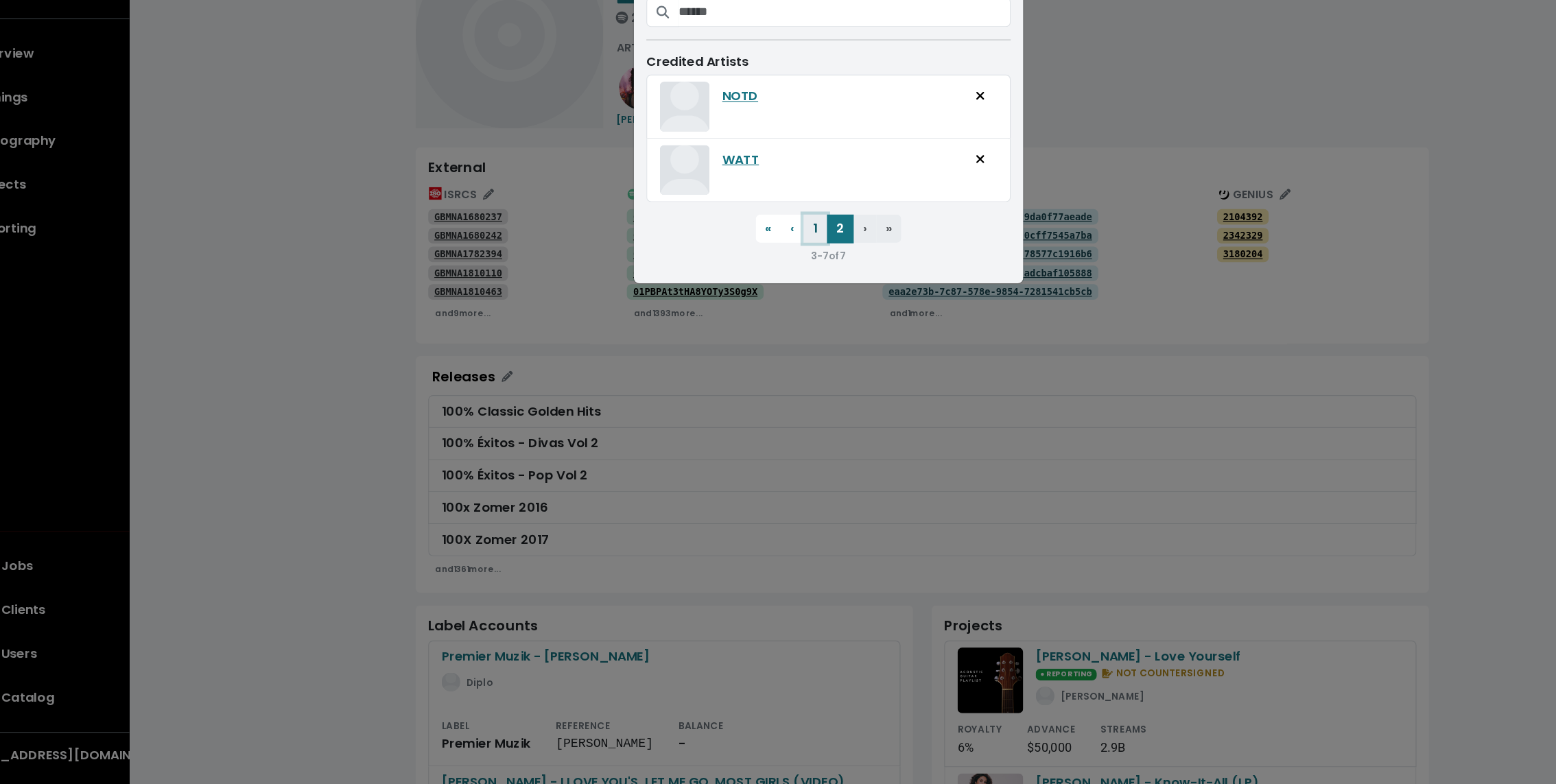
click at [769, 296] on button "1" at bounding box center [766, 295] width 21 height 25
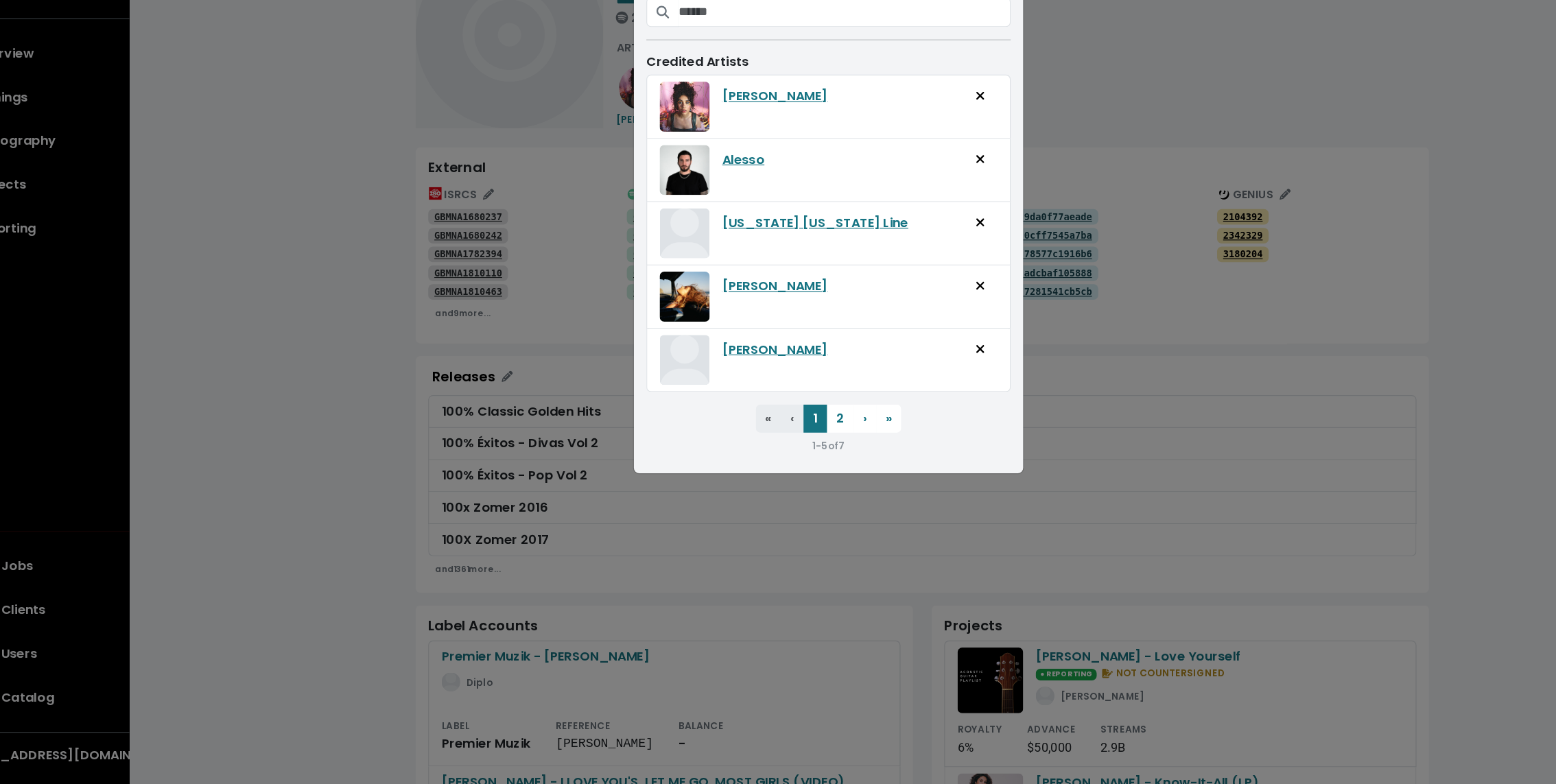
click at [330, 365] on div "Edit Track Artists Credit New Artist Credited Artists [PERSON_NAME] [US_STATE] …" at bounding box center [778, 392] width 1556 height 784
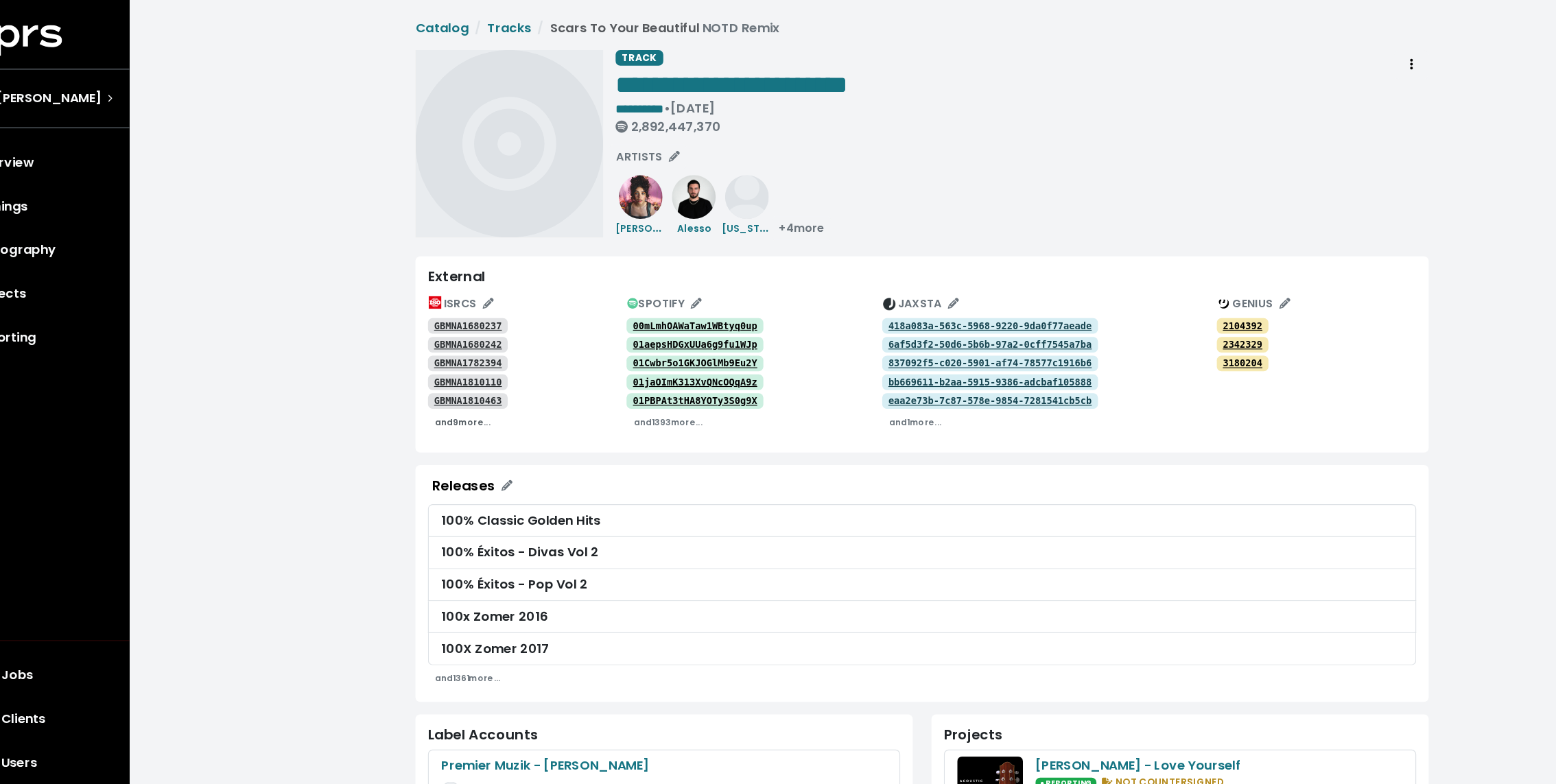
click at [446, 371] on small "and 9 more..." at bounding box center [456, 370] width 48 height 10
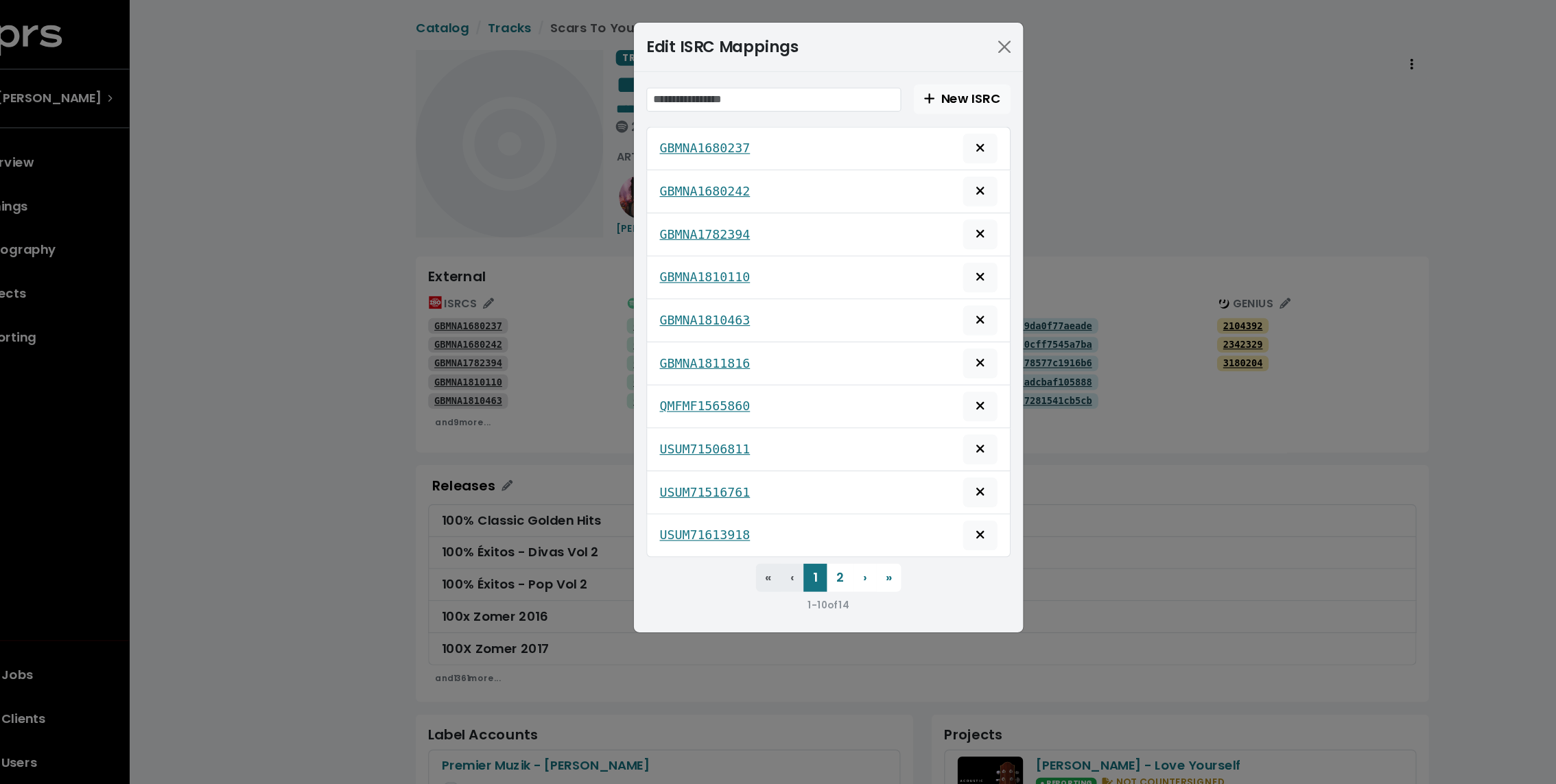
click at [376, 333] on div "Edit ISRC Mappings New ISRC GBMNA1680237 GBMNA1680242 GBMNA1782394 GBMNA1810110…" at bounding box center [778, 392] width 1556 height 784
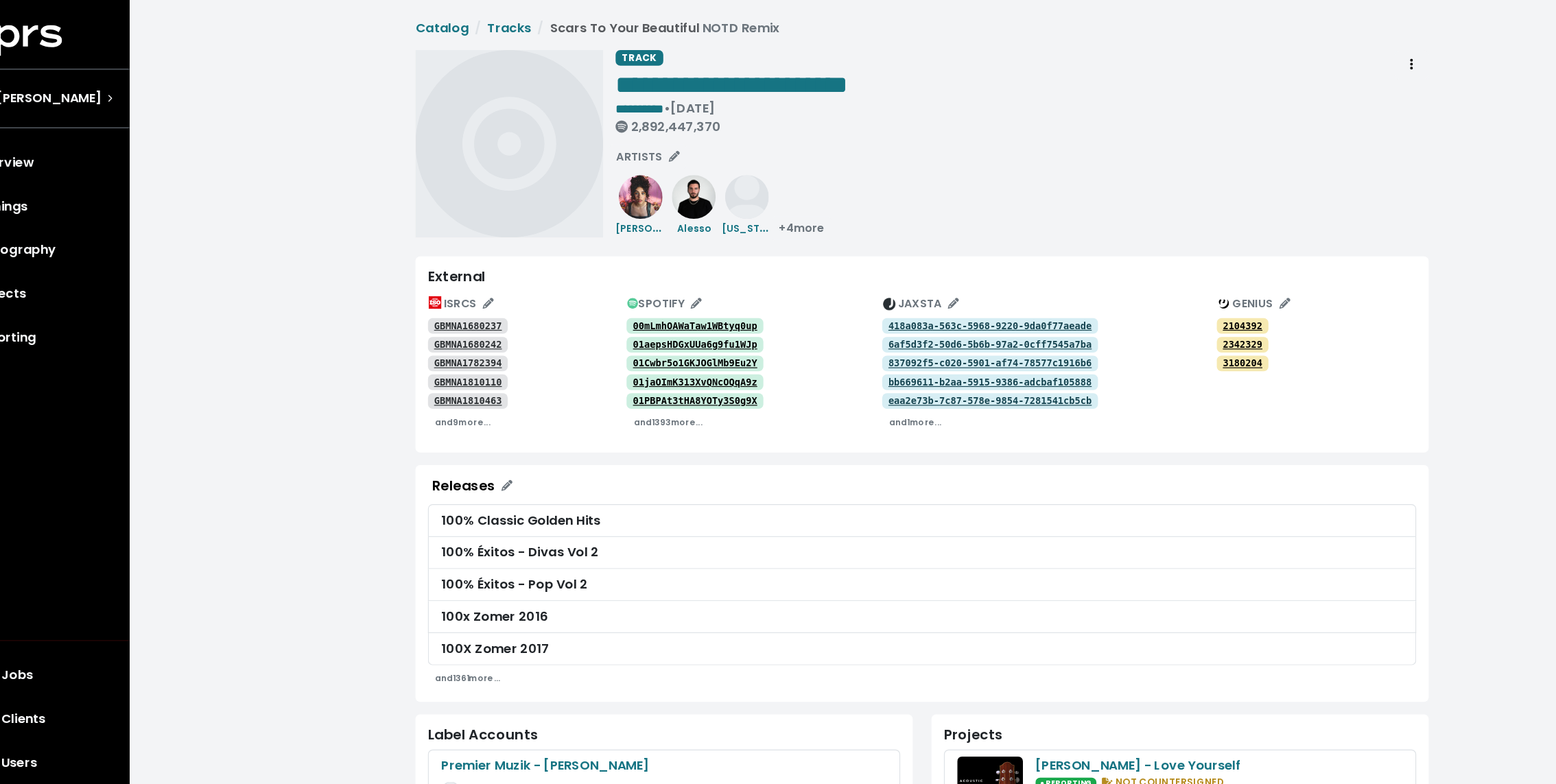
click at [456, 284] on tt "GBMNA1680237" at bounding box center [461, 286] width 59 height 10
click at [452, 301] on tt "GBMNA1680242" at bounding box center [461, 303] width 59 height 10
click at [447, 322] on tt "GBMNA1782394" at bounding box center [461, 319] width 59 height 10
click at [444, 334] on tt "GBMNA1810110" at bounding box center [461, 335] width 59 height 10
click at [444, 347] on tt "GBMNA1810463" at bounding box center [461, 352] width 59 height 10
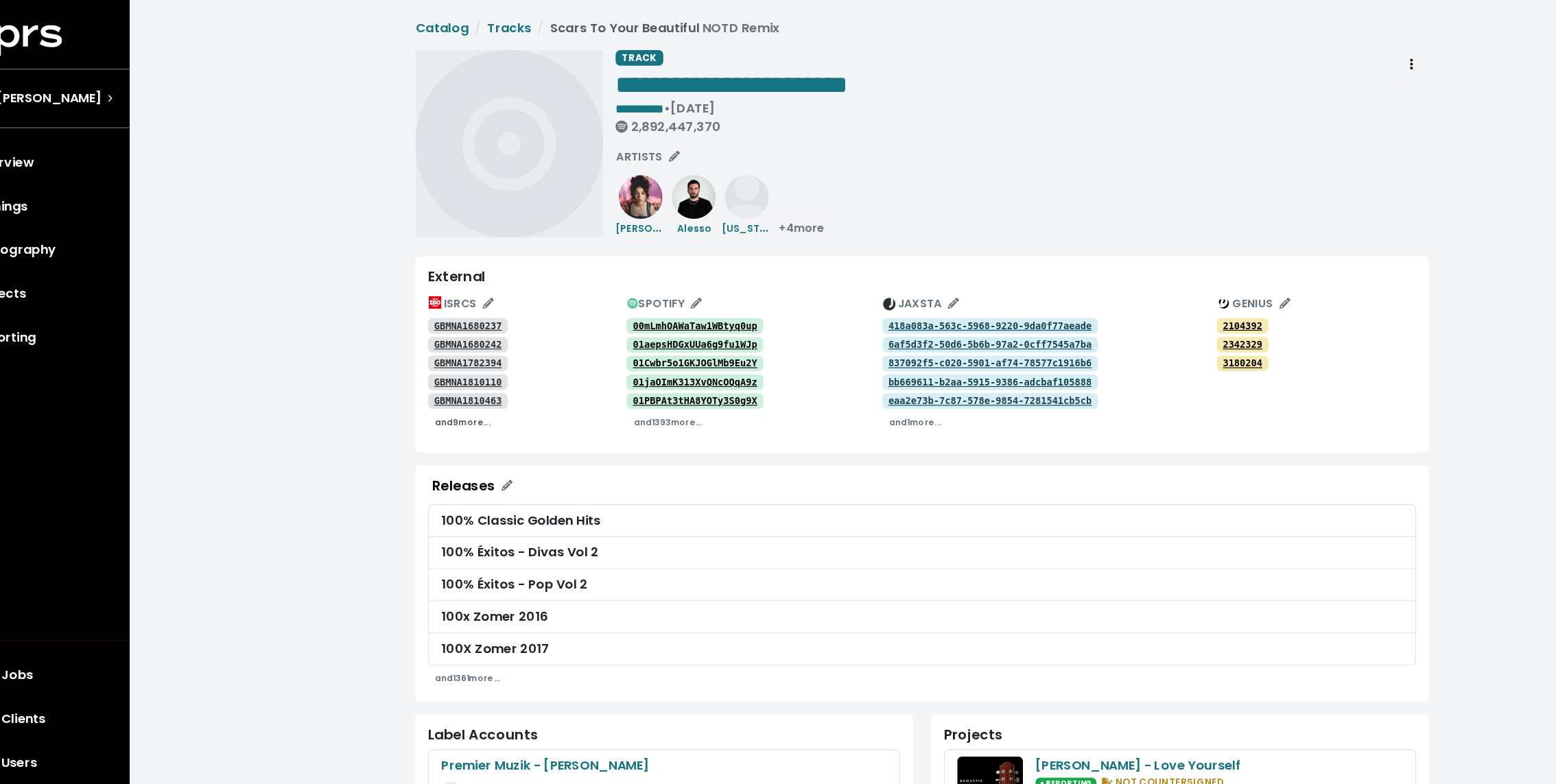
click at [460, 366] on small "and 9 more..." at bounding box center [456, 370] width 48 height 10
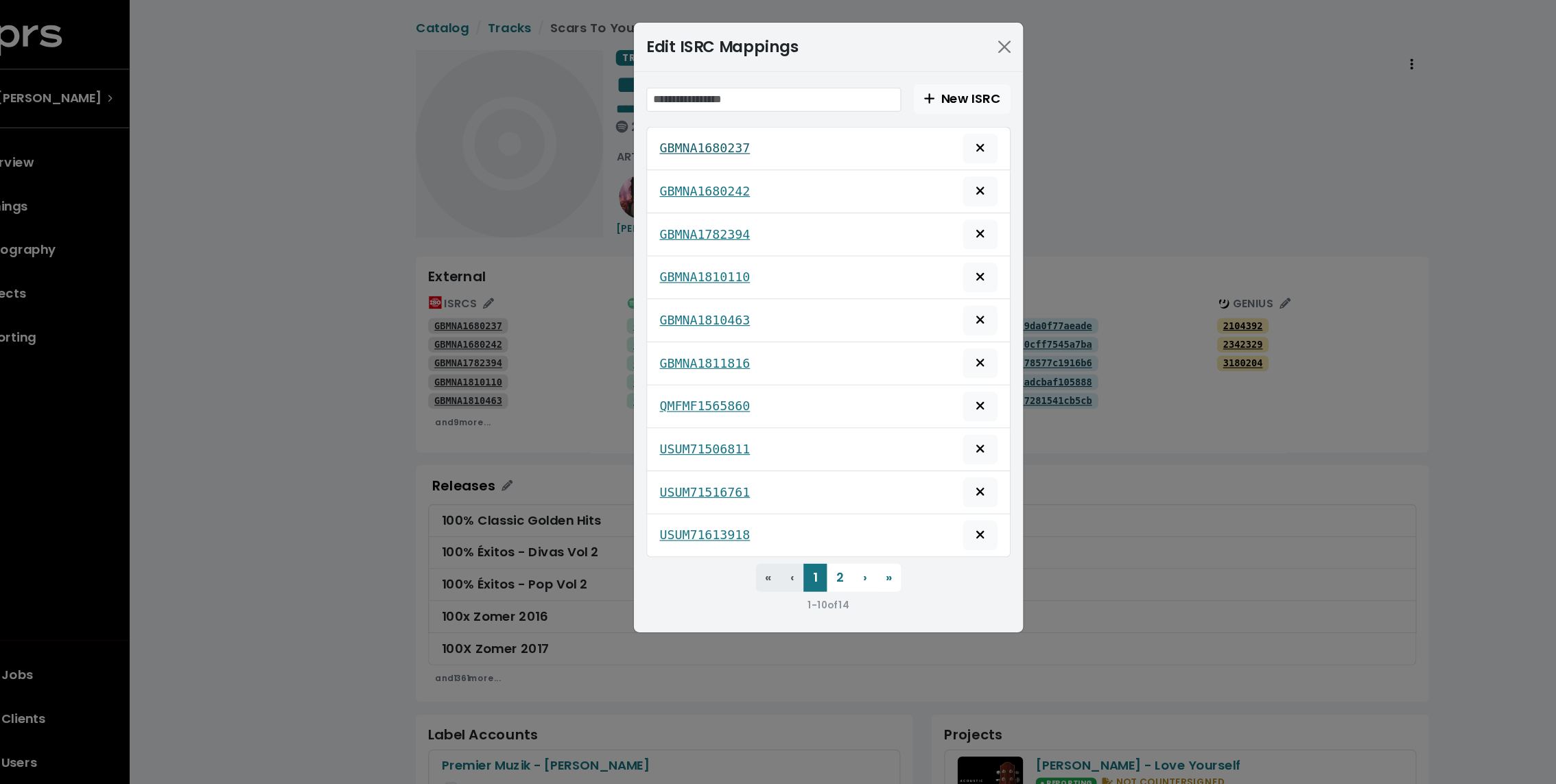
click at [691, 134] on tt "GBMNA1680237" at bounding box center [669, 130] width 79 height 13
click at [676, 166] on tt "GBMNA1680242" at bounding box center [669, 167] width 79 height 13
click at [664, 209] on tt "GBMNA1782394" at bounding box center [669, 205] width 79 height 13
click at [656, 242] on tt "GBMNA1810110" at bounding box center [669, 243] width 79 height 13
click at [653, 274] on tt "GBMNA1810463" at bounding box center [669, 280] width 79 height 13
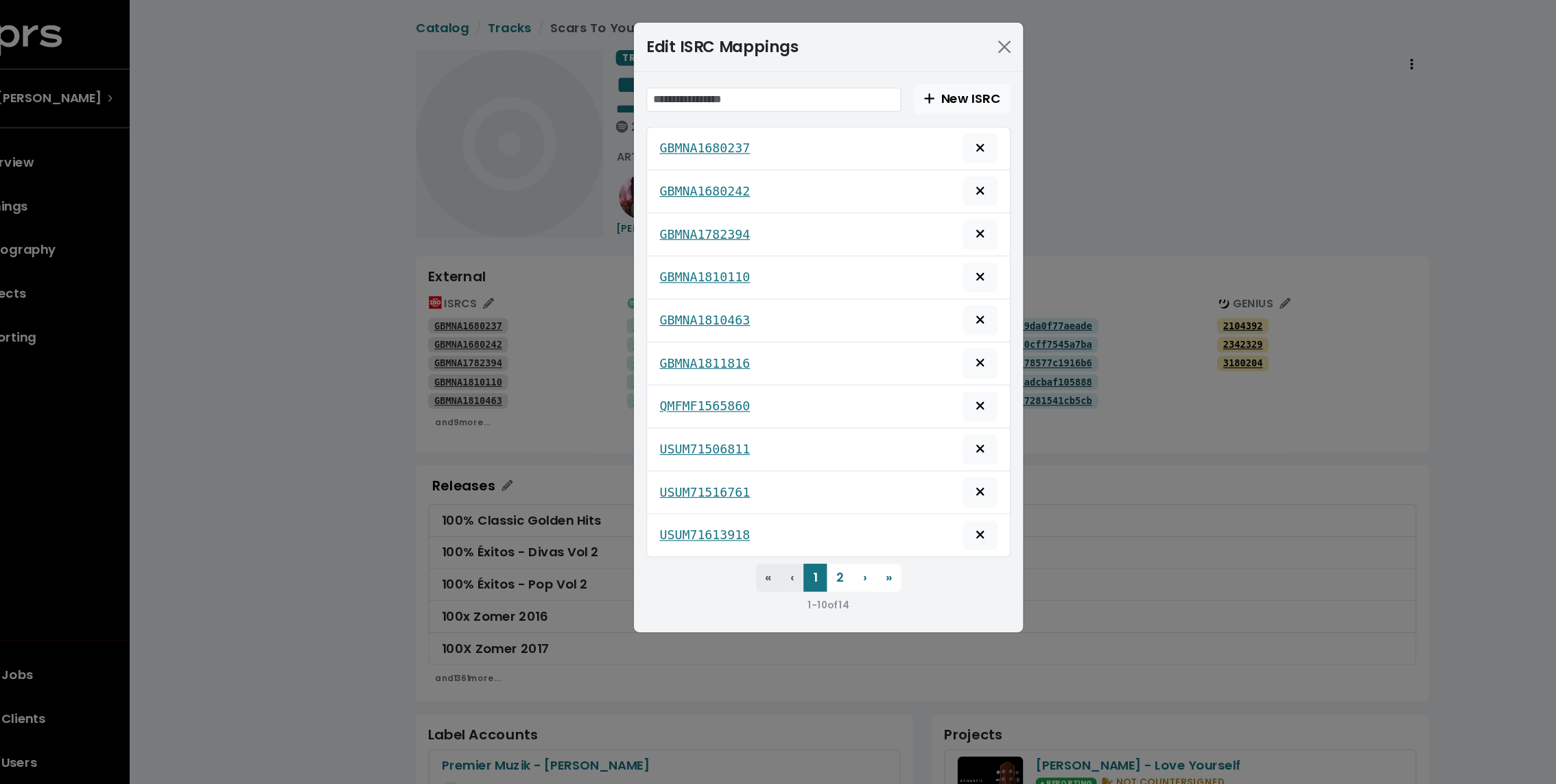
click at [654, 300] on div "GBMNA1811816" at bounding box center [777, 319] width 319 height 38
click at [653, 312] on tt "GBMNA1811816" at bounding box center [669, 318] width 79 height 13
click at [652, 350] on tt "QMFMF1565860" at bounding box center [669, 356] width 79 height 13
click at [652, 387] on tt "USUM71506811" at bounding box center [669, 394] width 79 height 13
click at [649, 427] on tt "USUM71516761" at bounding box center [669, 432] width 79 height 13
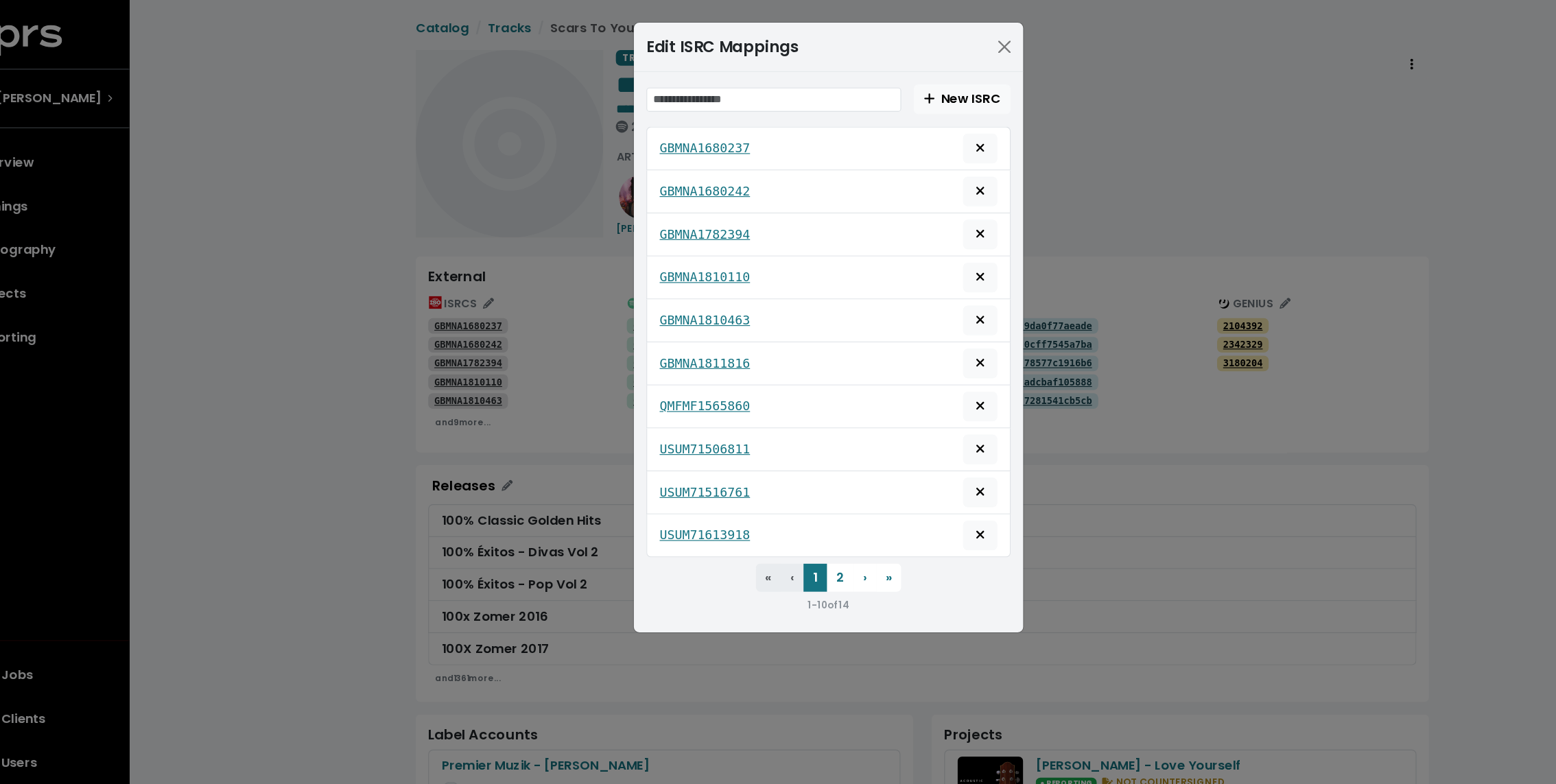
click at [648, 457] on div "USUM71613918" at bounding box center [778, 470] width 296 height 26
click at [648, 462] on tt "USUM71613918" at bounding box center [669, 469] width 79 height 13
click at [784, 496] on button "2" at bounding box center [788, 506] width 23 height 25
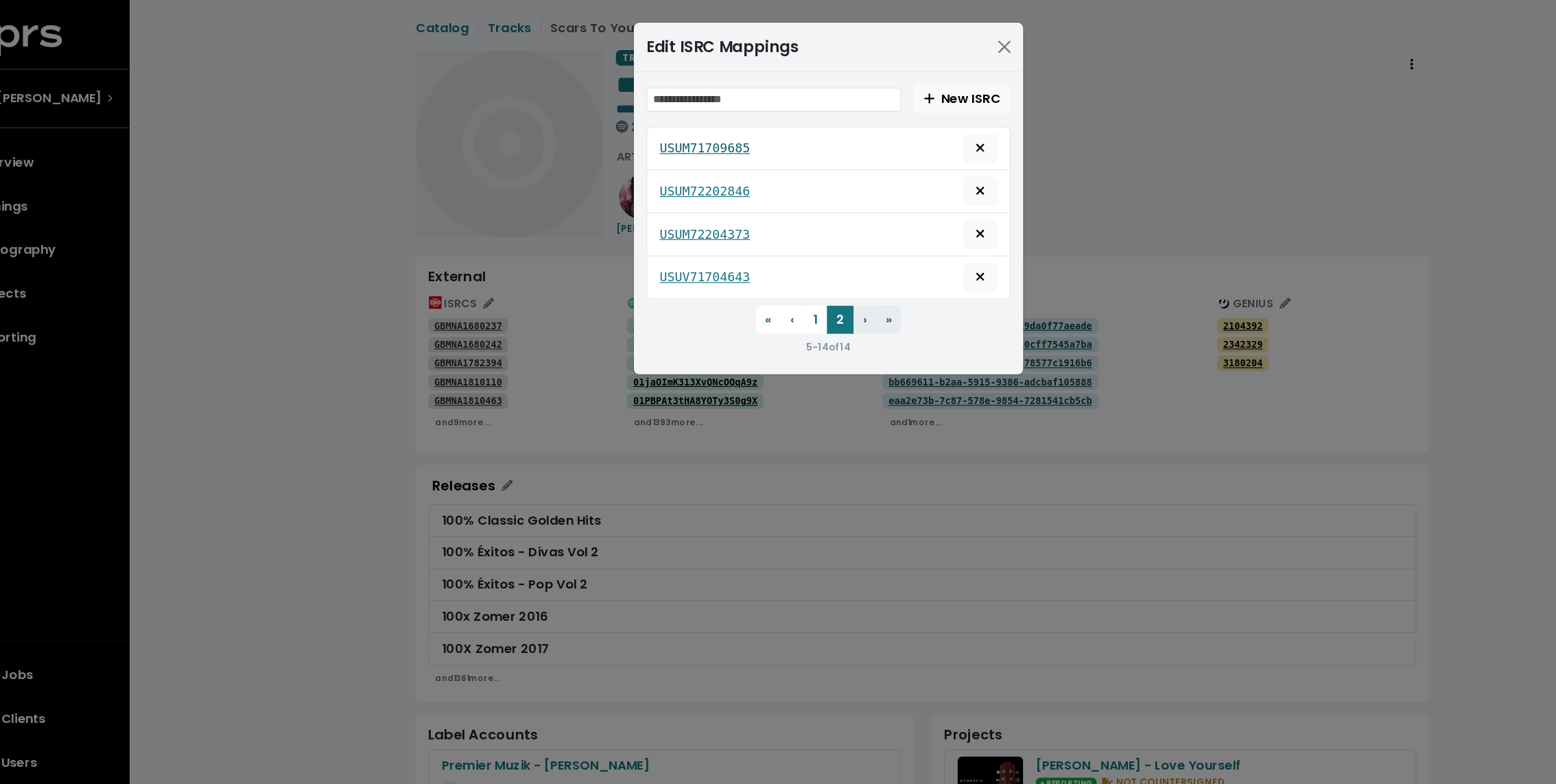
click at [642, 127] on tt "USUM71709685" at bounding box center [669, 130] width 79 height 13
click at [643, 157] on div "USUM72202846" at bounding box center [778, 168] width 296 height 26
click at [643, 165] on tt "USUM72202846" at bounding box center [669, 167] width 79 height 13
click at [643, 200] on tt "USUM72204373" at bounding box center [669, 205] width 79 height 13
click at [645, 241] on tt "USUV71704643" at bounding box center [669, 243] width 79 height 13
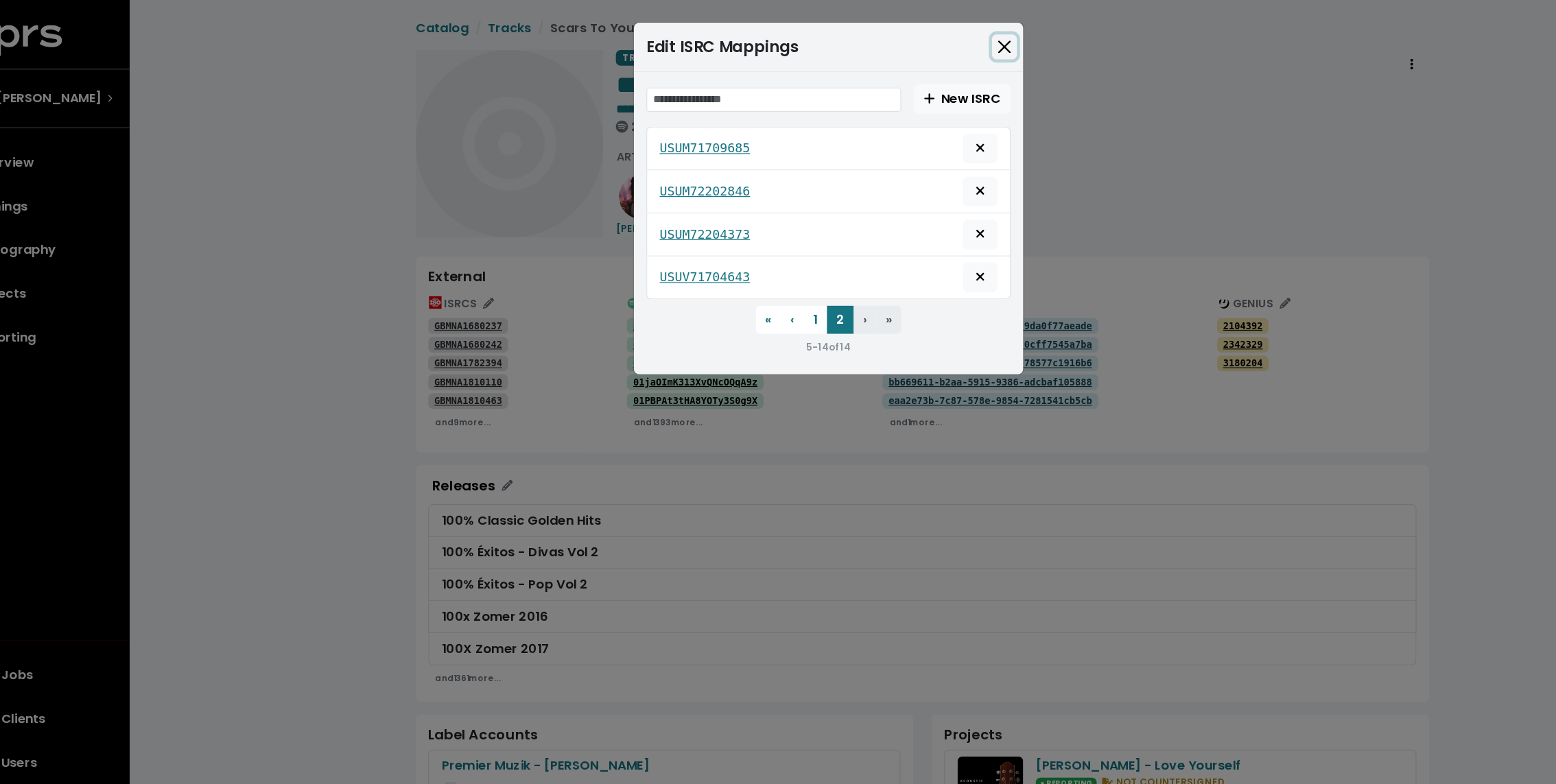
click at [932, 37] on button "Close" at bounding box center [932, 41] width 22 height 22
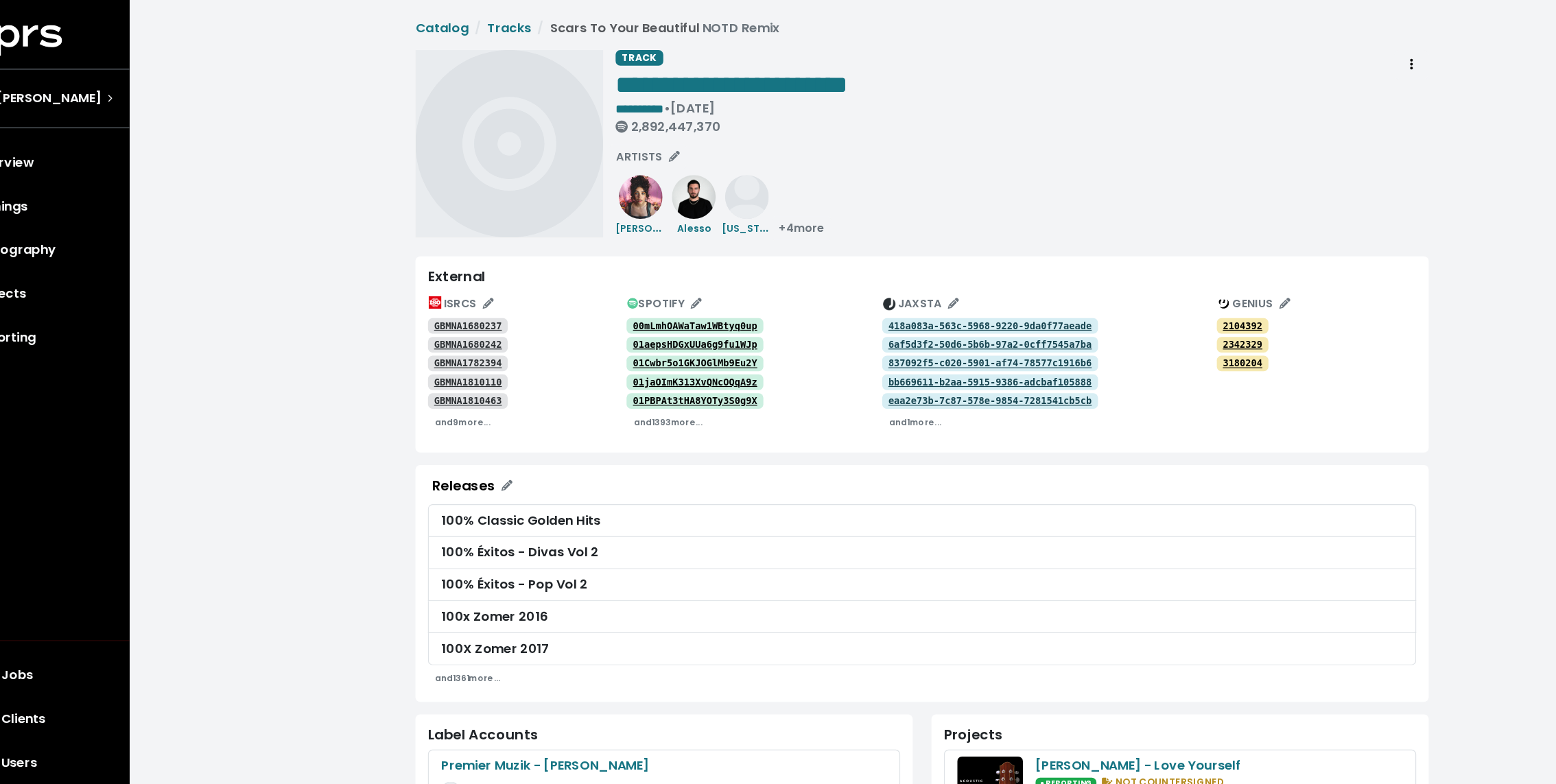
click at [370, 110] on div "**********" at bounding box center [860, 755] width 1391 height 1512
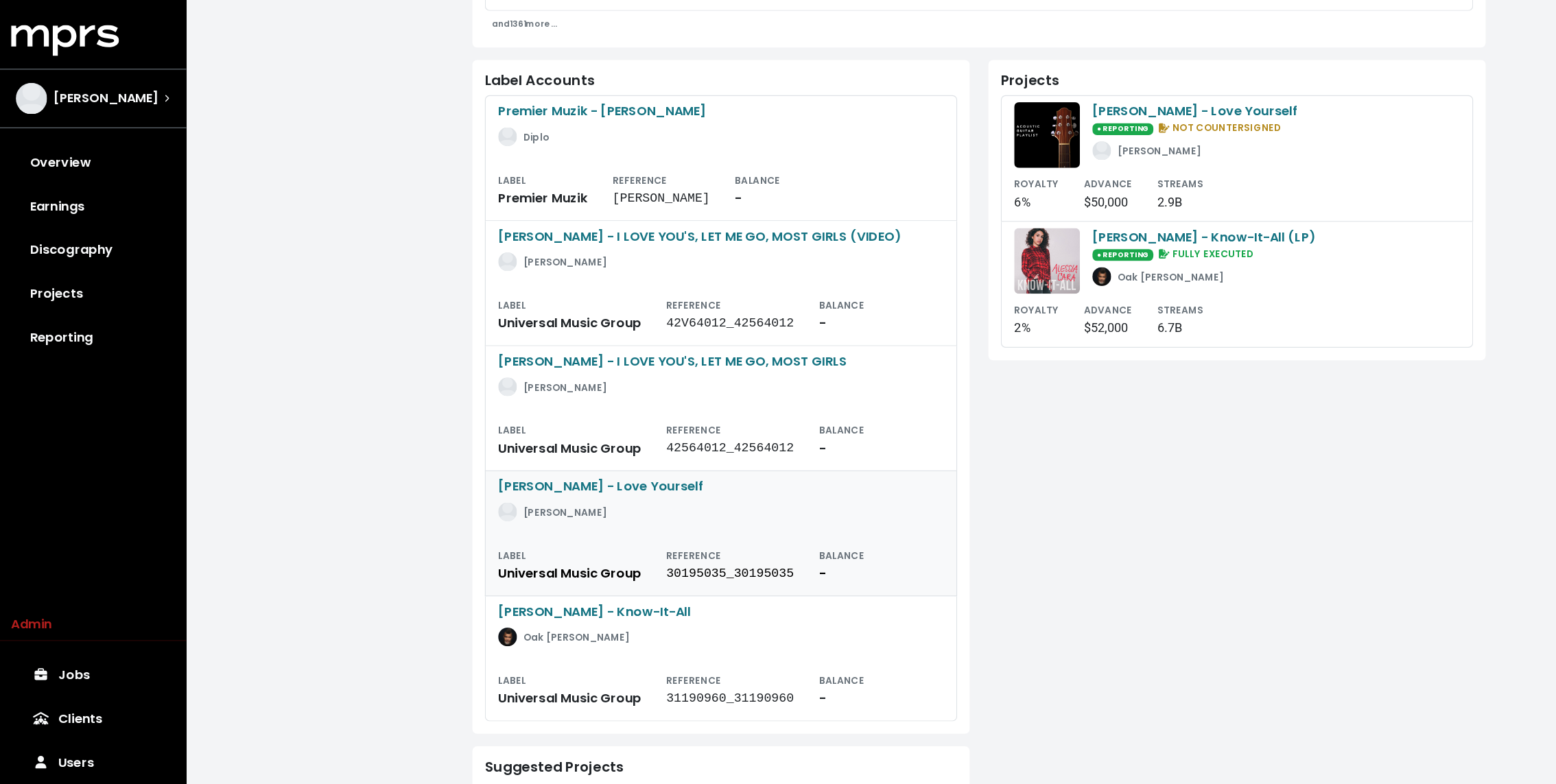
scroll to position [550, 0]
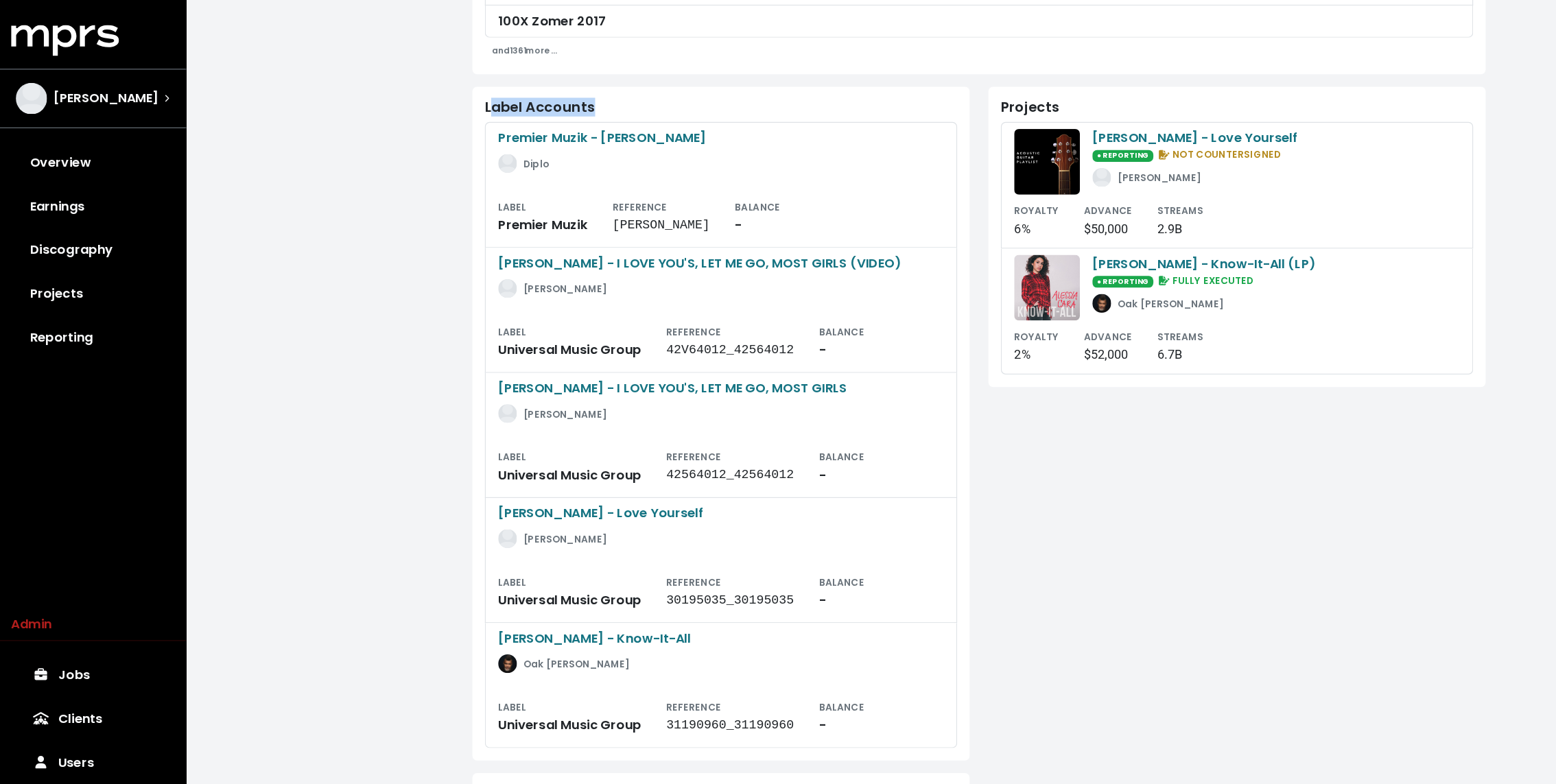
drag, startPoint x: 435, startPoint y: 90, endPoint x: 564, endPoint y: 90, distance: 129.0
click at [564, 90] on div "Label Accounts" at bounding box center [634, 94] width 414 height 14
click at [858, 94] on div "Label Accounts Premier Muzik - [PERSON_NAME] Diplo LABEL Premier Muzik REFERENC…" at bounding box center [633, 508] width 452 height 863
click at [990, 291] on small "ADVANCE" at bounding box center [974, 295] width 43 height 12
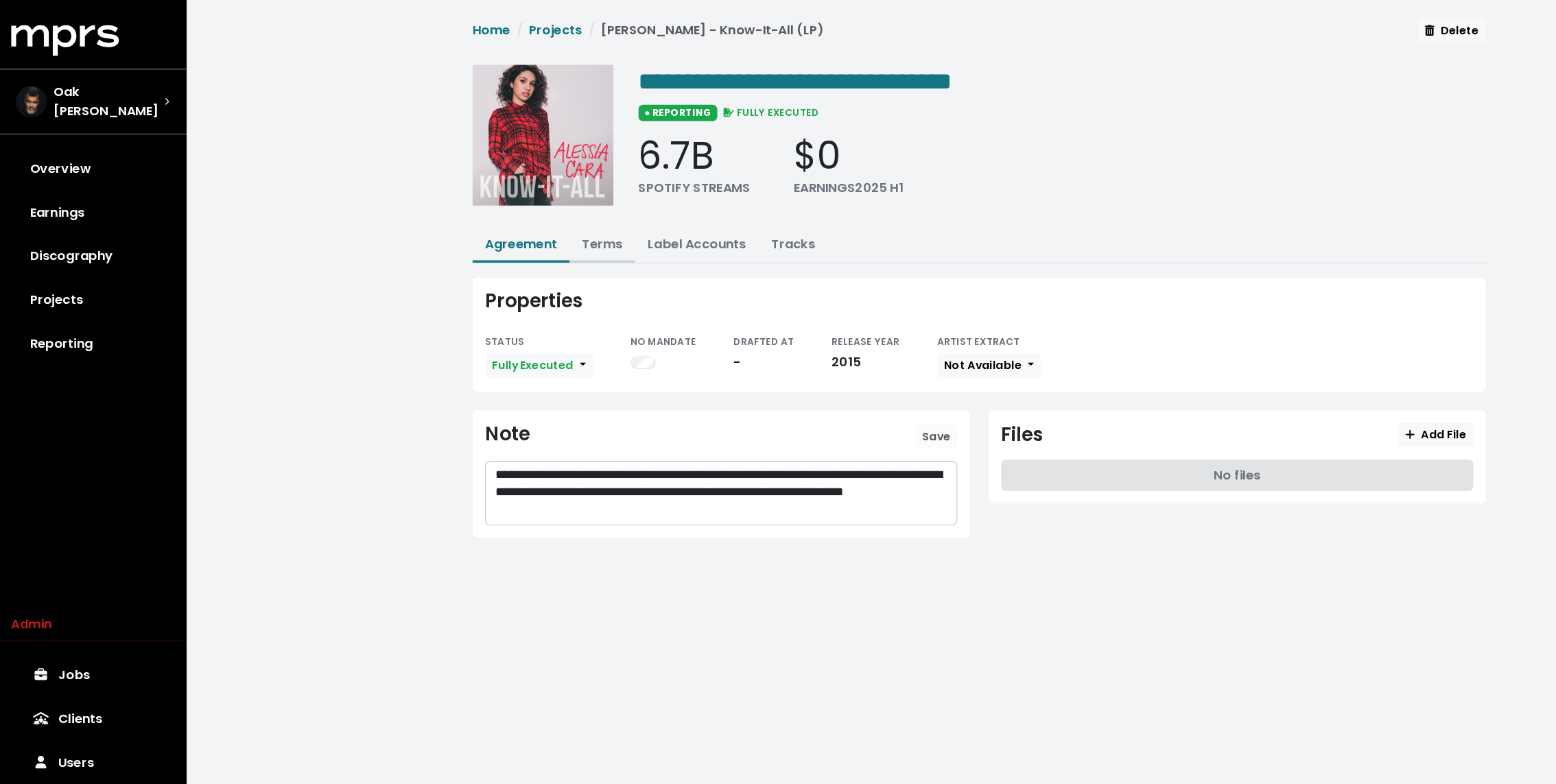
click at [532, 211] on link "Terms" at bounding box center [529, 215] width 36 height 16
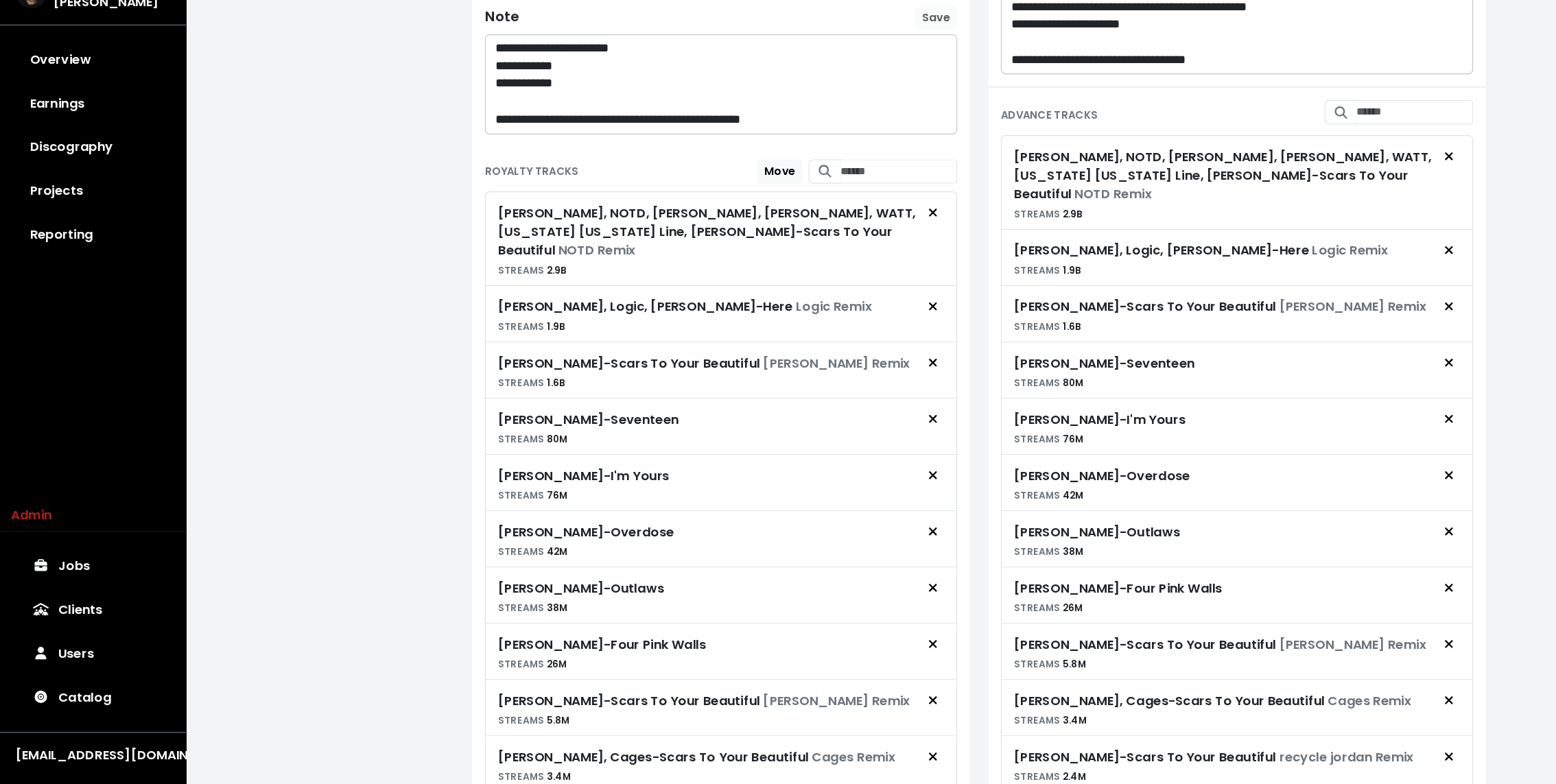
scroll to position [341, 0]
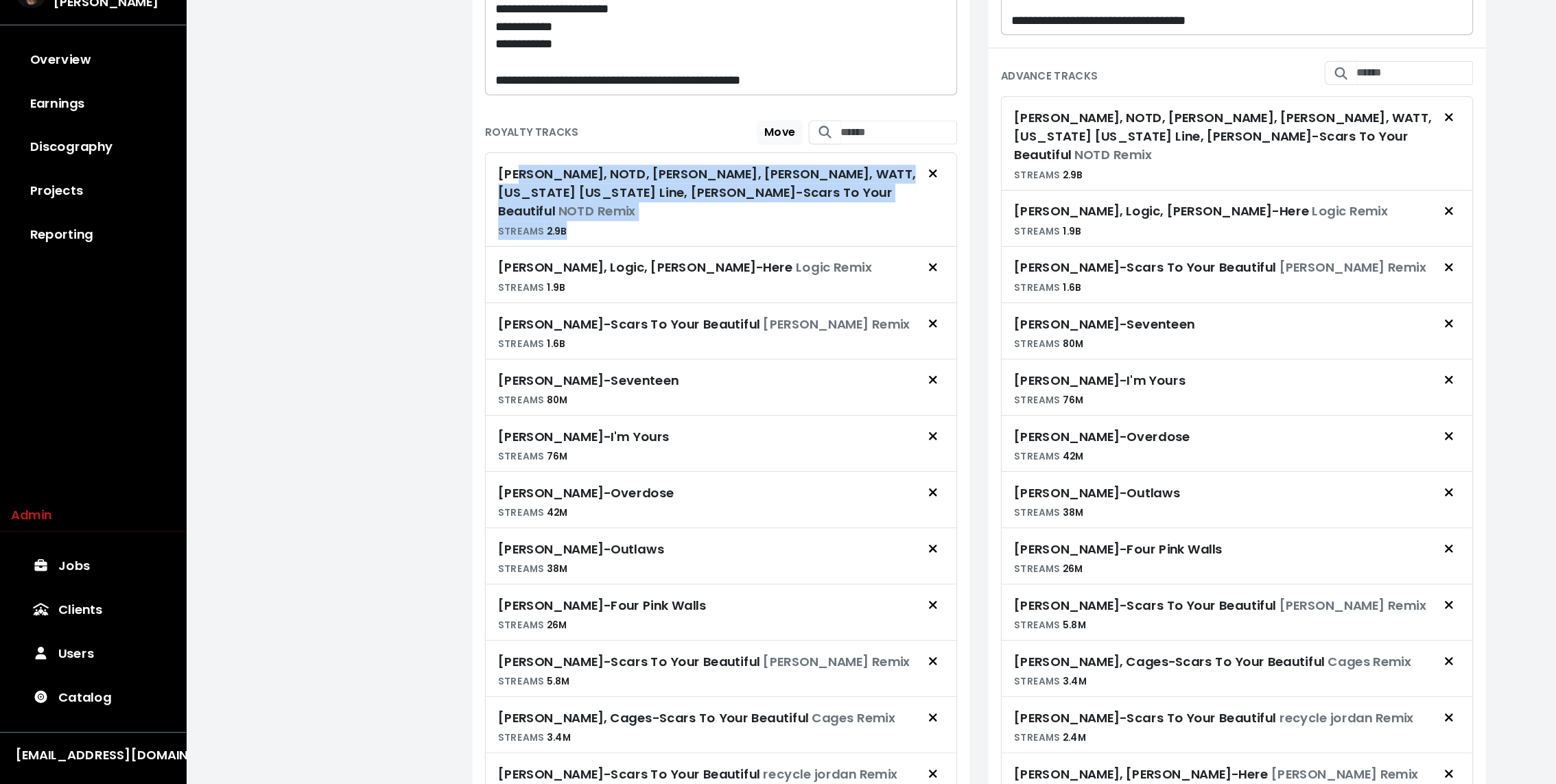
drag, startPoint x: 452, startPoint y: 242, endPoint x: 749, endPoint y: 284, distance: 300.0
click at [749, 284] on div "[PERSON_NAME], NOTD, Alesso, [PERSON_NAME], WATT, [US_STATE] [US_STATE] Line, […" at bounding box center [634, 270] width 414 height 83
drag, startPoint x: 749, startPoint y: 284, endPoint x: 441, endPoint y: 244, distance: 310.6
click at [441, 244] on div "[PERSON_NAME], NOTD, Alesso, [PERSON_NAME], WATT, [US_STATE] [US_STATE] Line, […" at bounding box center [634, 270] width 414 height 83
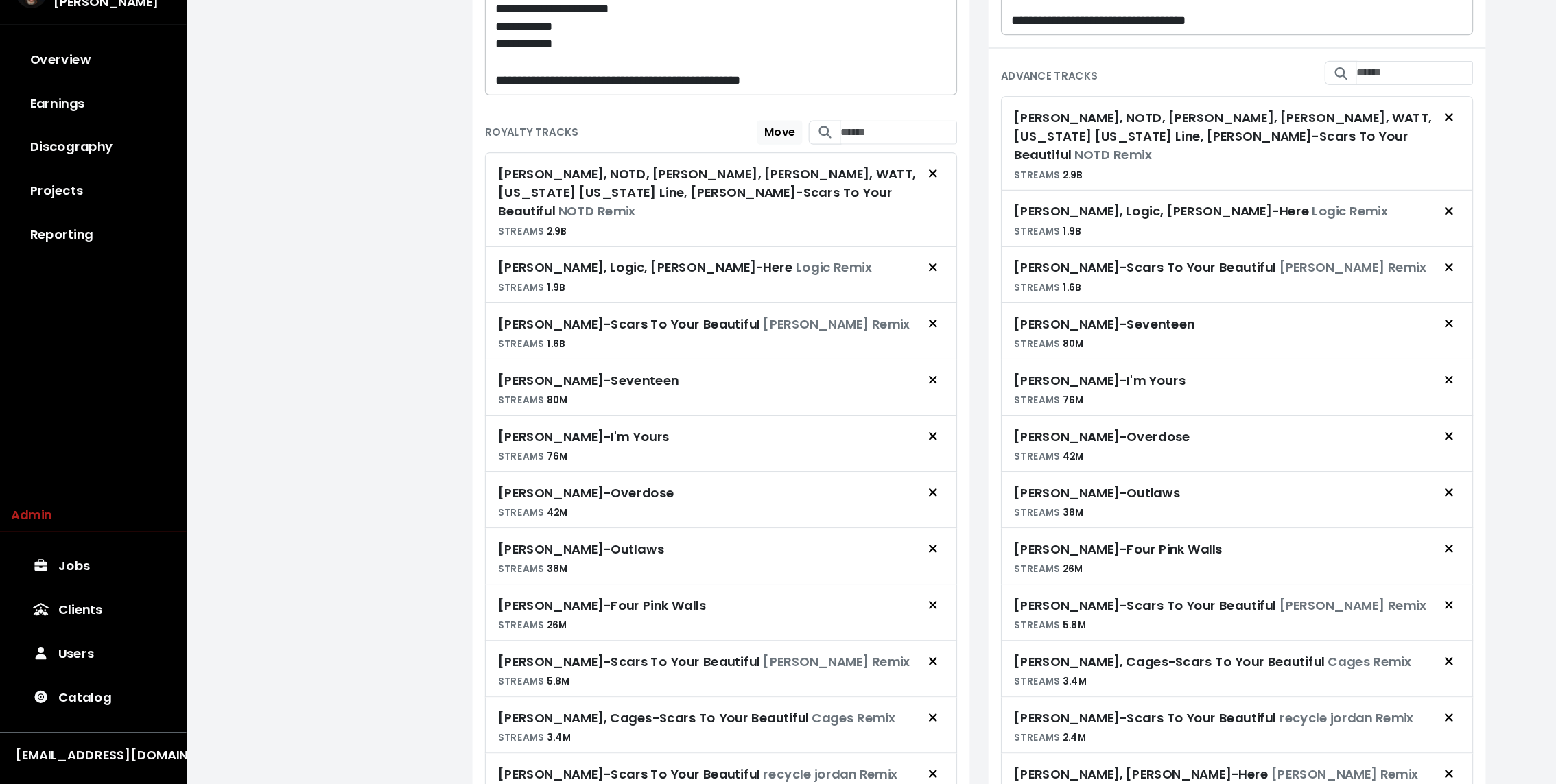
click at [387, 380] on div "**********" at bounding box center [860, 328] width 1391 height 1339
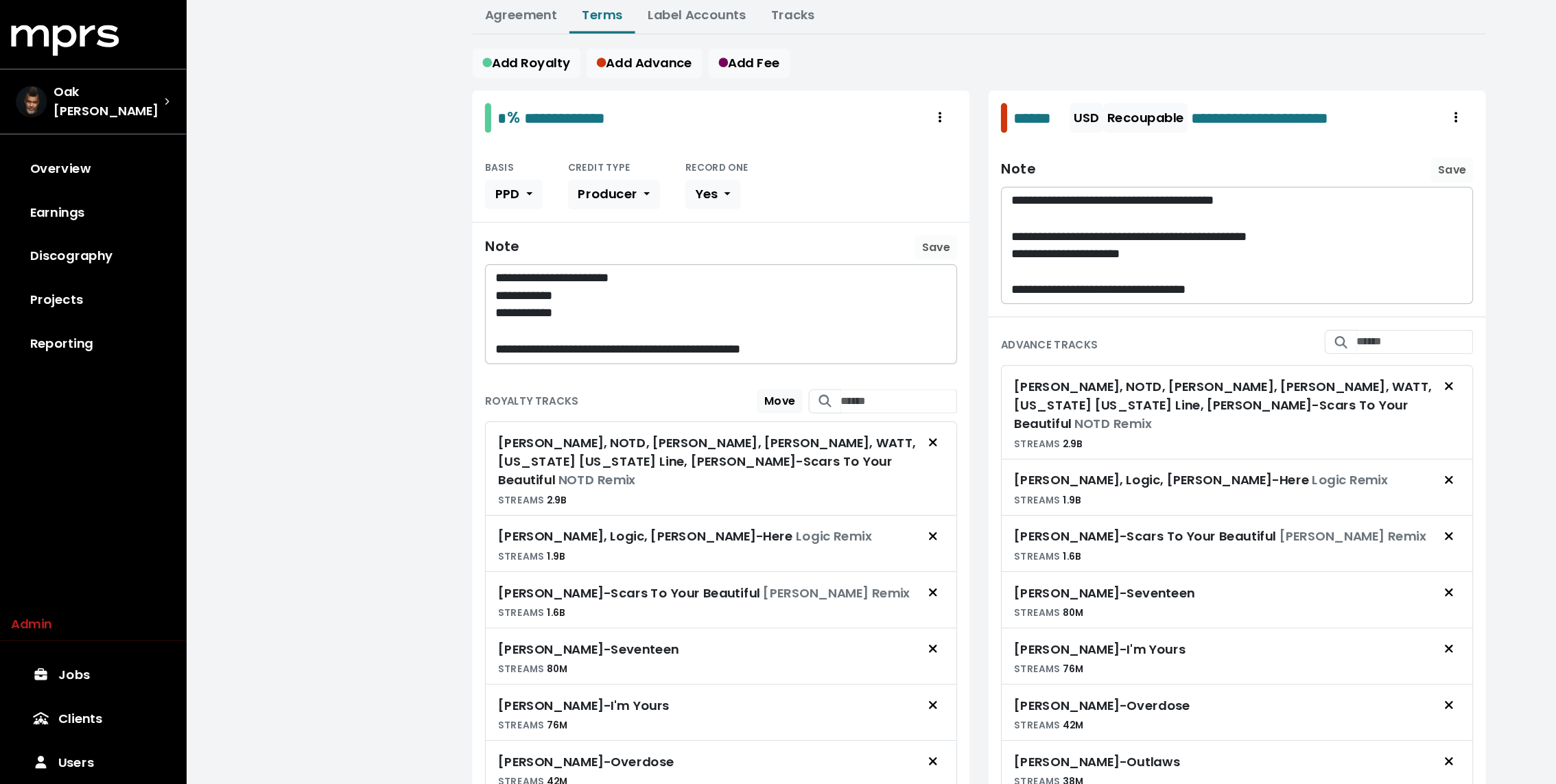
scroll to position [44, 0]
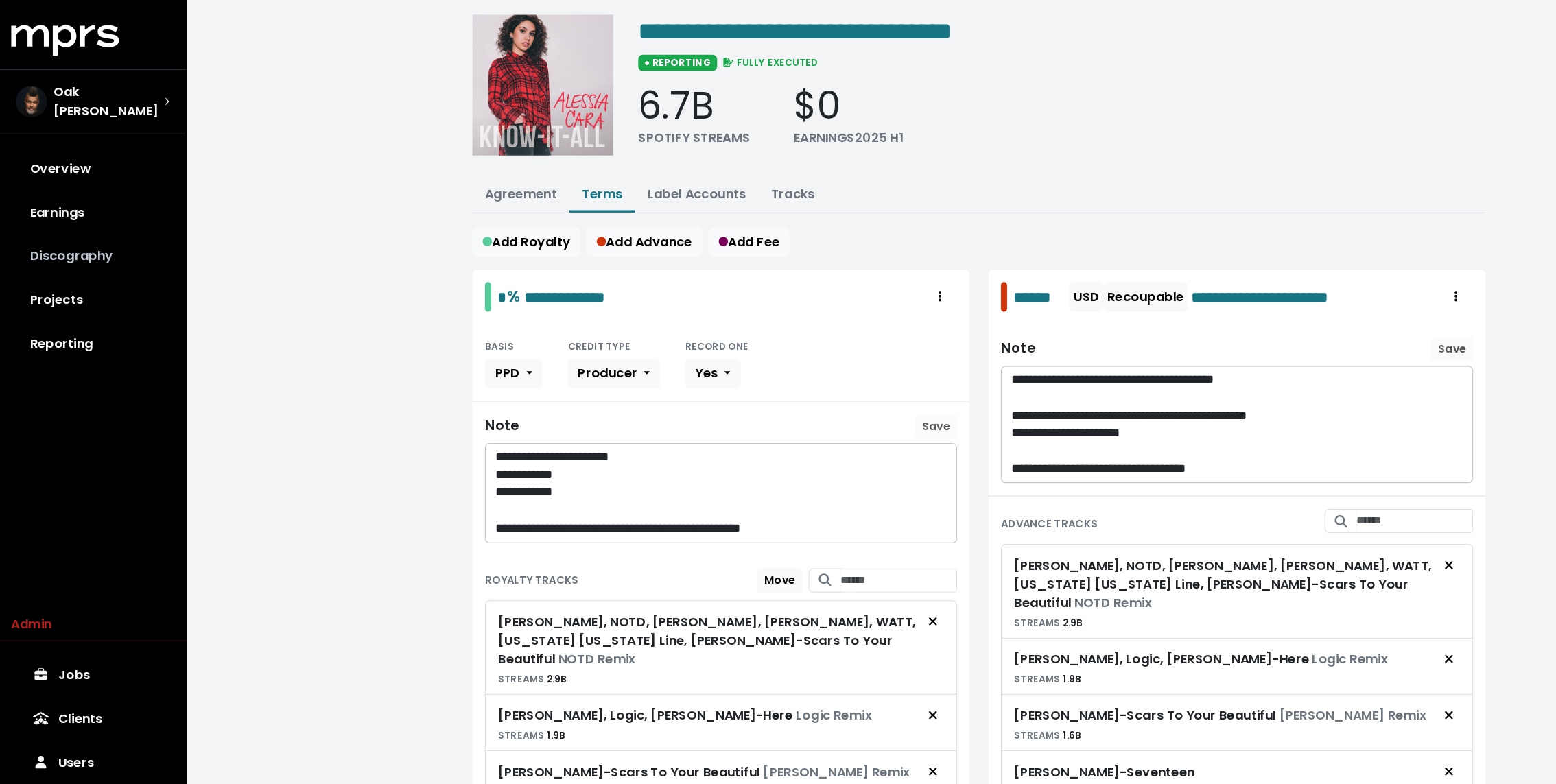
click at [119, 217] on link "Discography" at bounding box center [82, 225] width 143 height 38
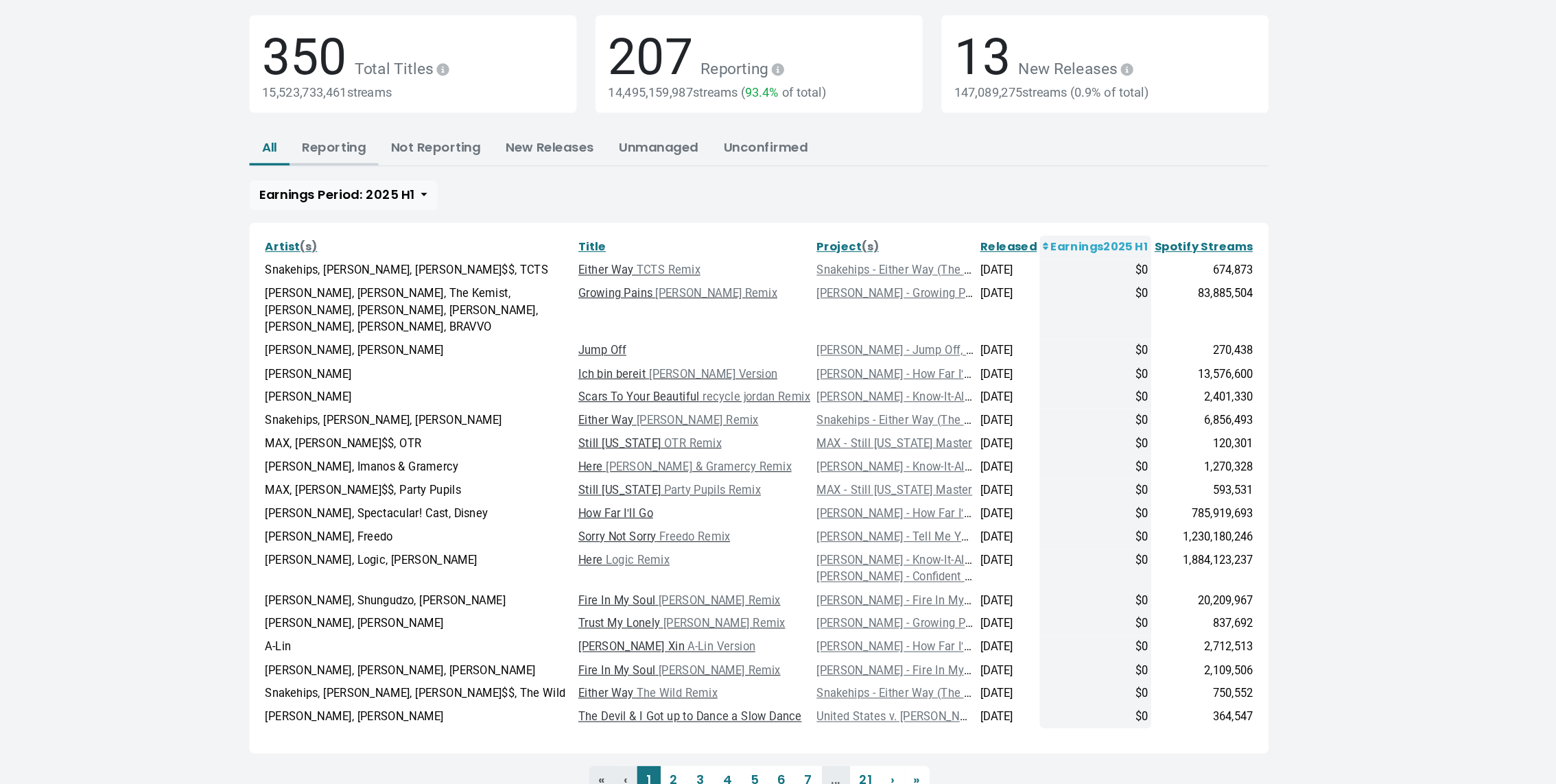
click at [490, 212] on link "Reporting" at bounding box center [490, 205] width 55 height 16
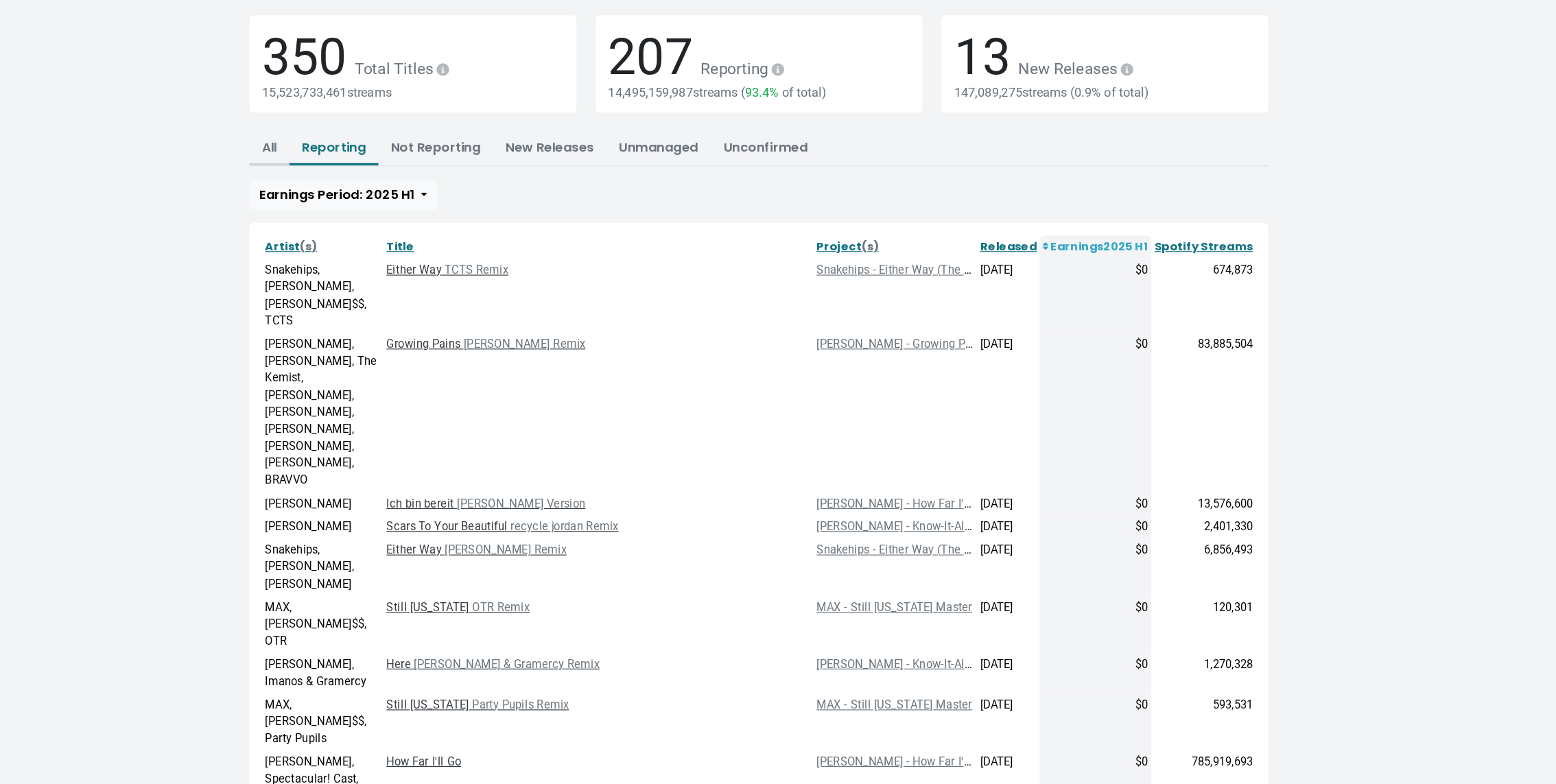
click at [432, 210] on link "All" at bounding box center [433, 205] width 13 height 16
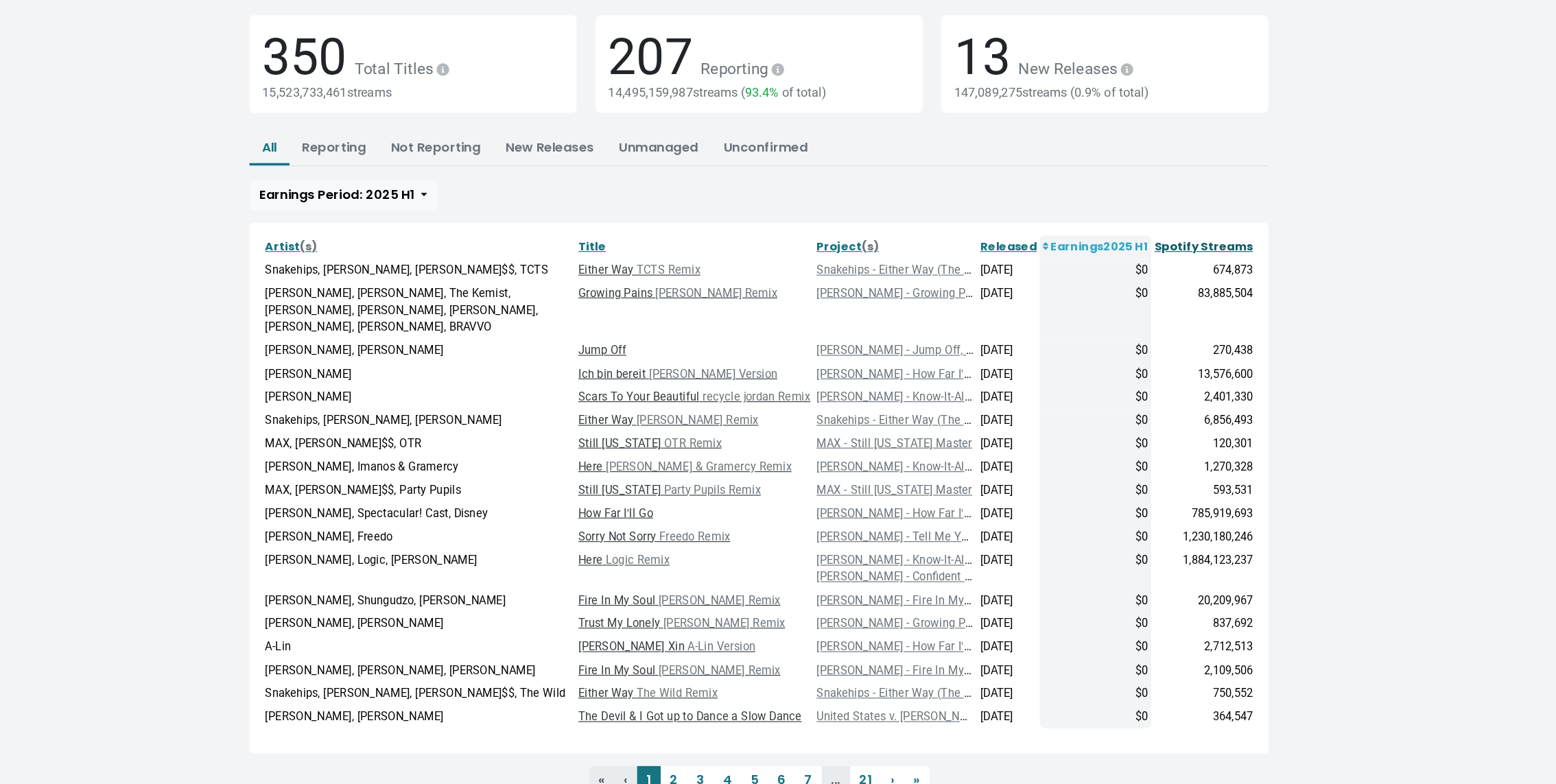
click at [1239, 297] on link "Spotify Streams" at bounding box center [1248, 291] width 86 height 13
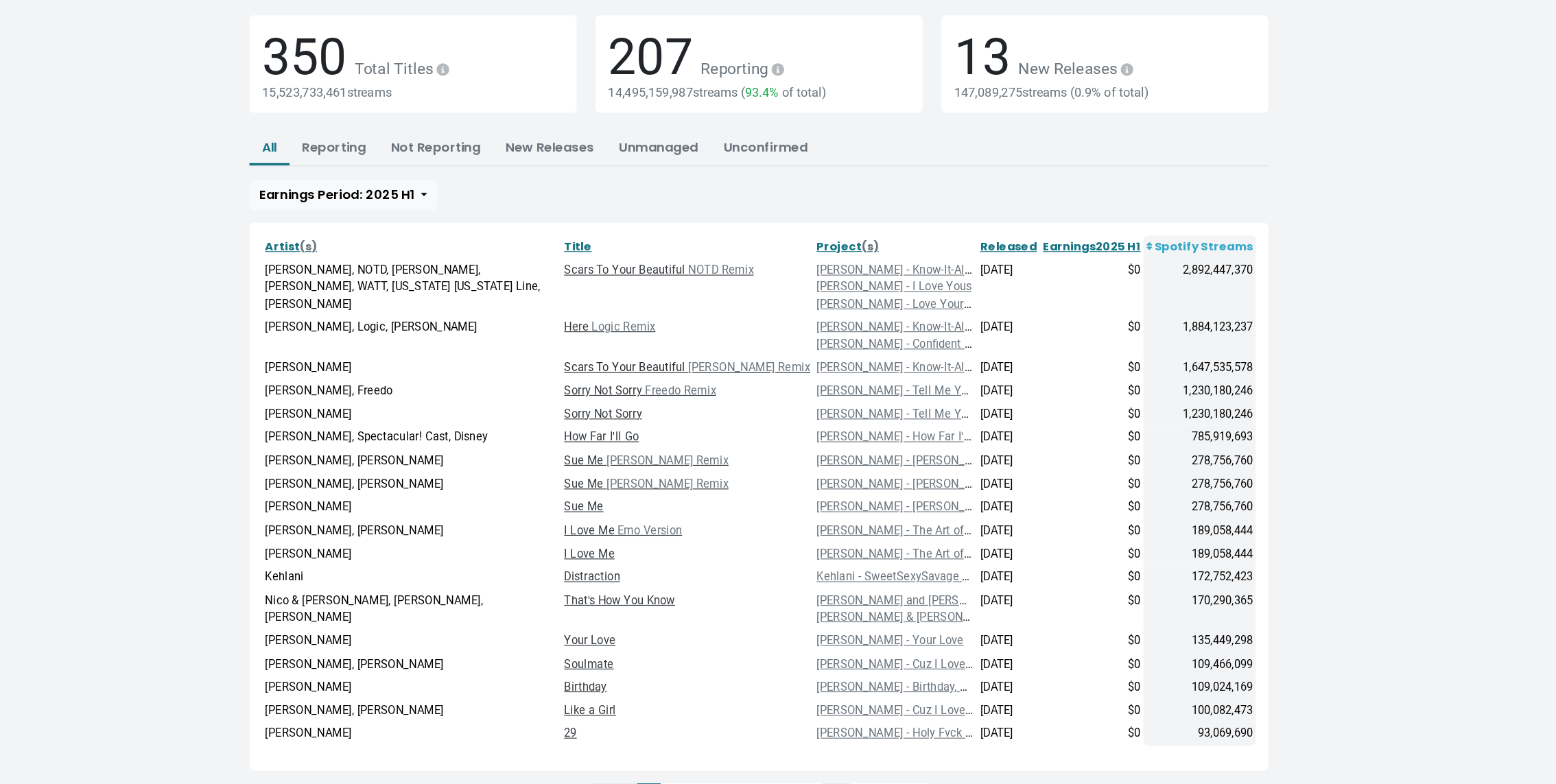
scroll to position [47, 0]
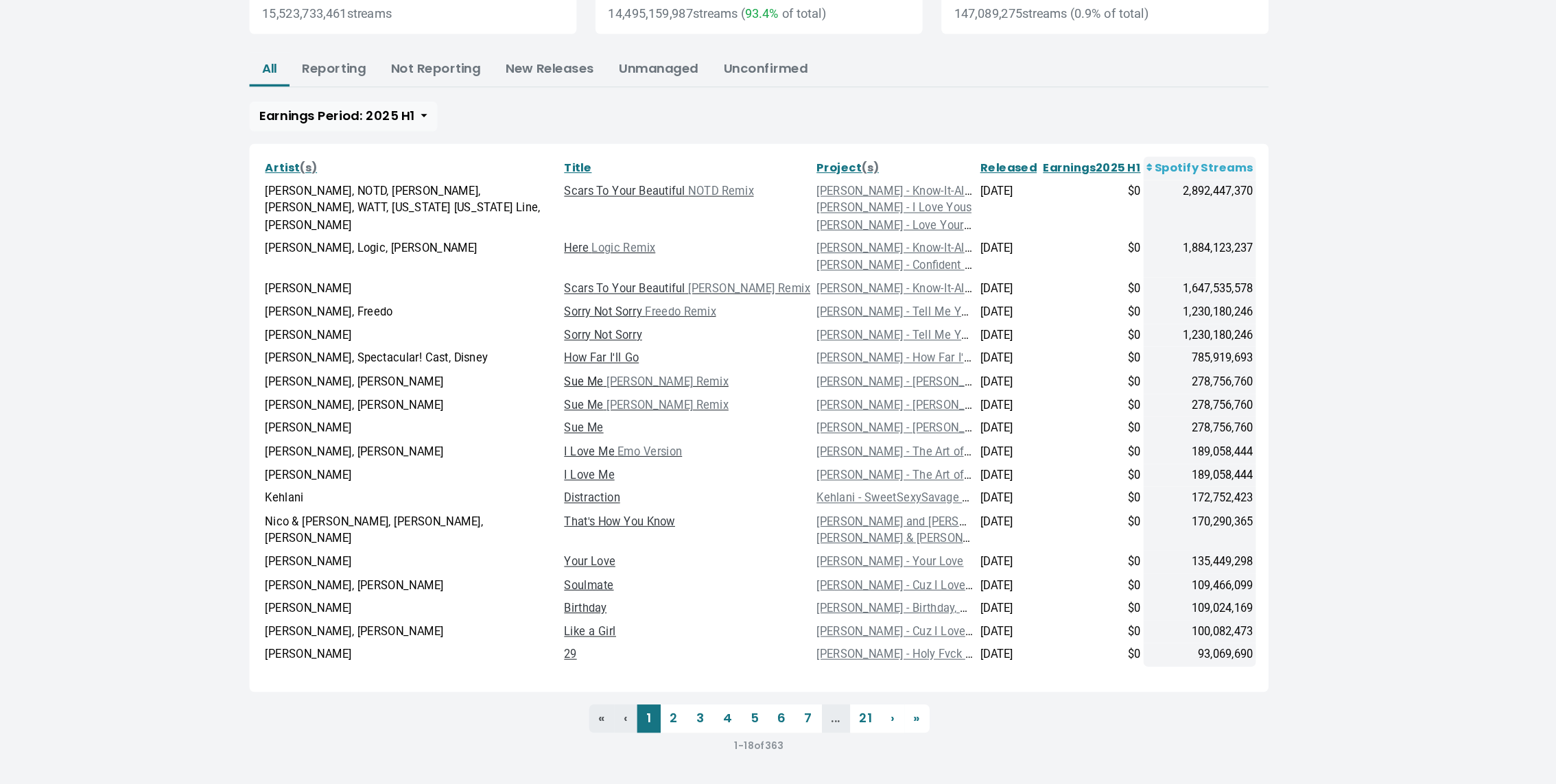
click at [774, 427] on span "[PERSON_NAME] Remix" at bounding box center [779, 432] width 109 height 12
click at [834, 196] on div "All Reporting Not Reporting New Releases Unmanaged Unconfirmed Earnings Period:…" at bounding box center [860, 180] width 889 height 69
click at [807, 225] on div "Artist (s) Title Project (s) Released Earnings 2025 H1 Spotify Streams [PERSON_…" at bounding box center [860, 463] width 889 height 478
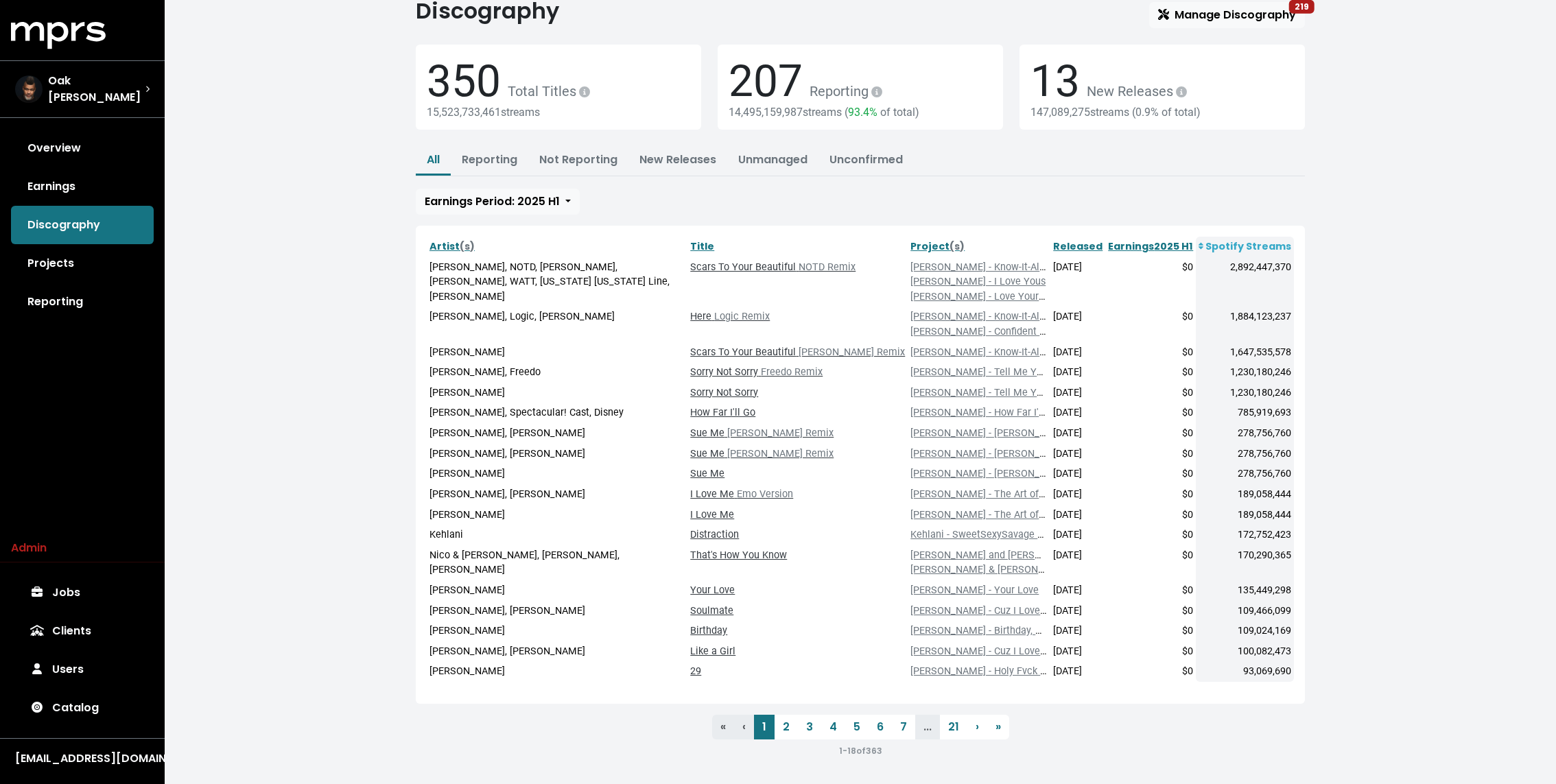
click at [317, 166] on div "Home Discography Discography Manage Discography 219 350 Total Titles 15,523,733…" at bounding box center [860, 370] width 1391 height 832
click at [321, 280] on div "Home Discography Discography Manage Discography 219 350 Total Titles 15,523,733…" at bounding box center [860, 370] width 1391 height 832
click at [348, 366] on div "Home Discography Discography Manage Discography 219 350 Total Titles 15,523,733…" at bounding box center [860, 370] width 1391 height 832
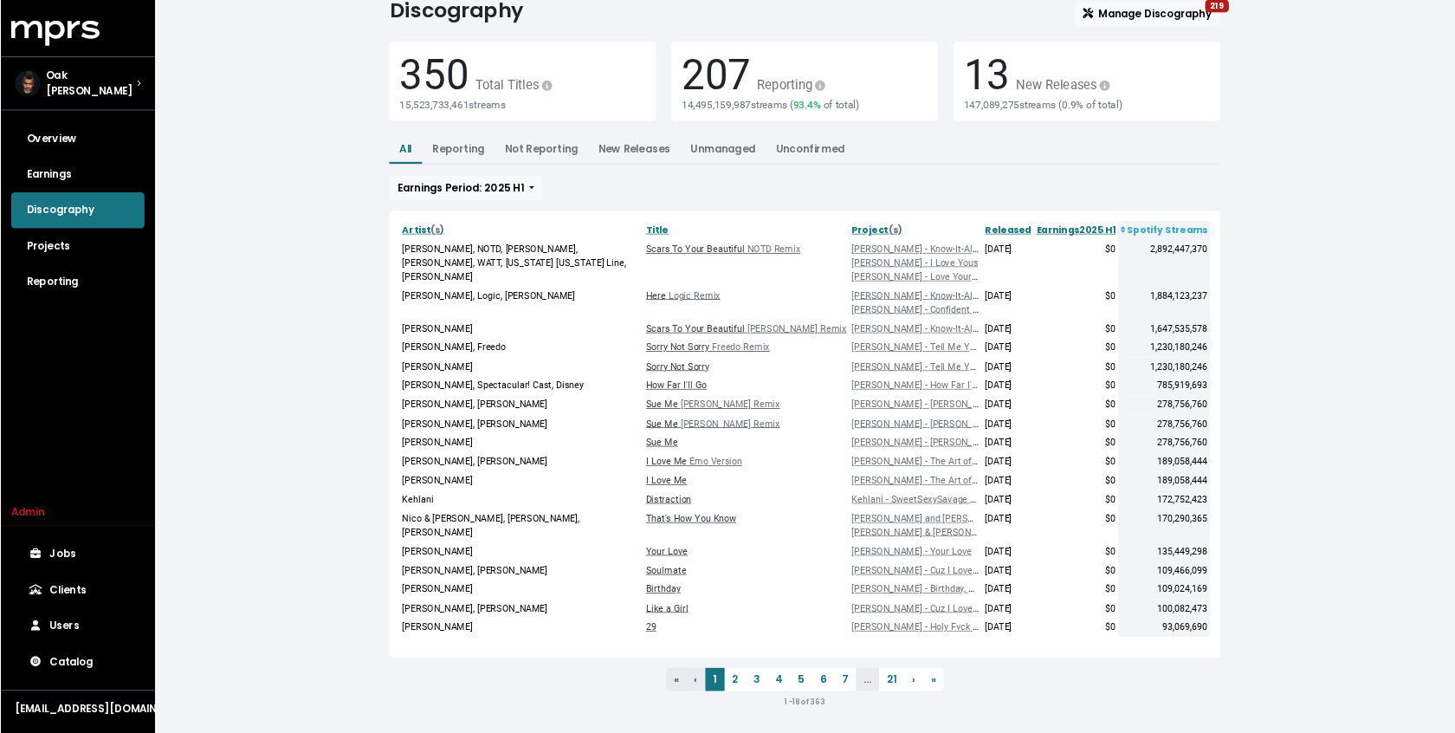
scroll to position [0, 0]
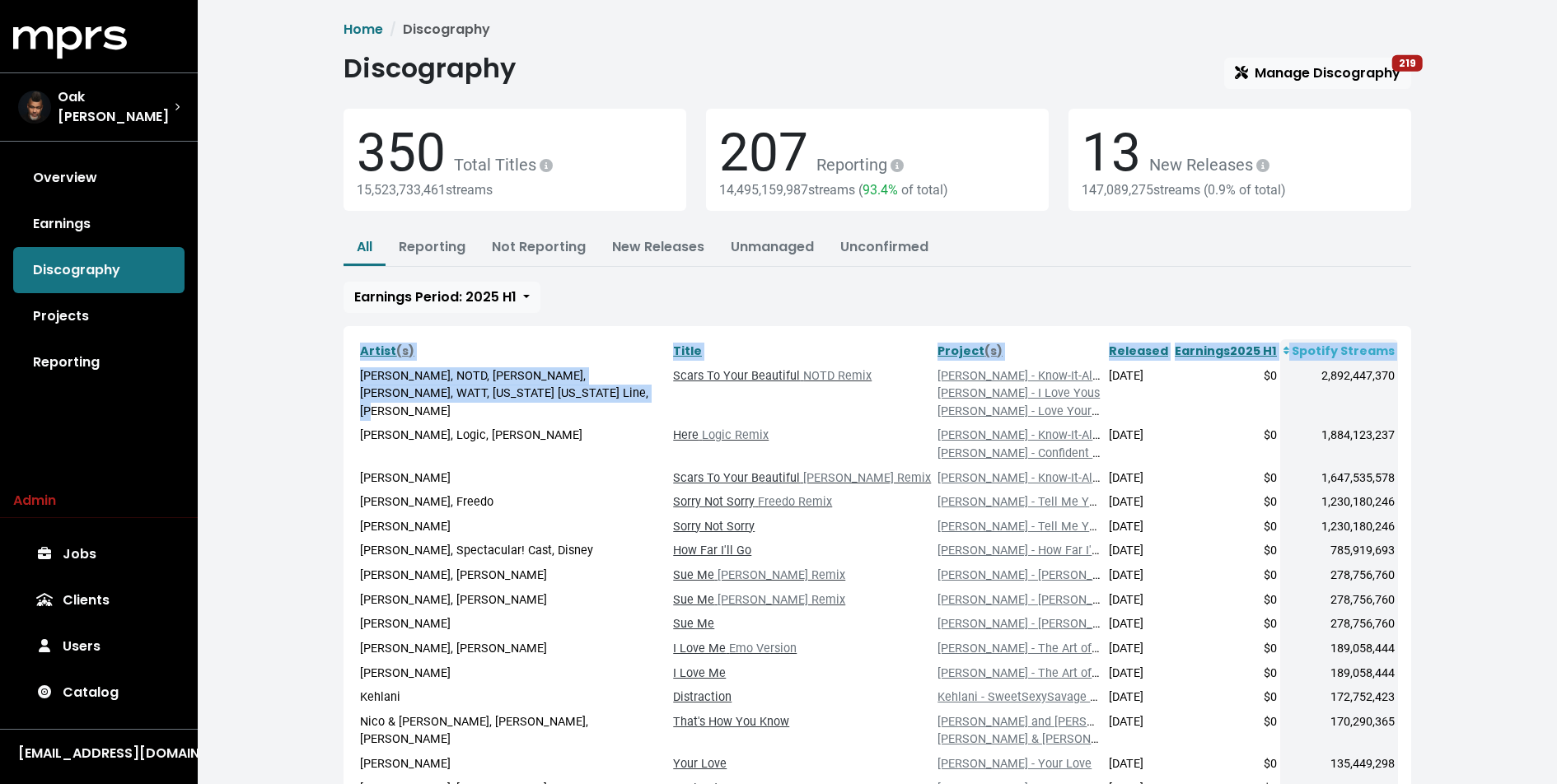
drag, startPoint x: 538, startPoint y: 402, endPoint x: 351, endPoint y: 375, distance: 188.9
click at [351, 375] on div "Artist (s) Title Project (s) Released Earnings 2025 H1 Spotify Streams [PERSON_…" at bounding box center [877, 613] width 1068 height 574
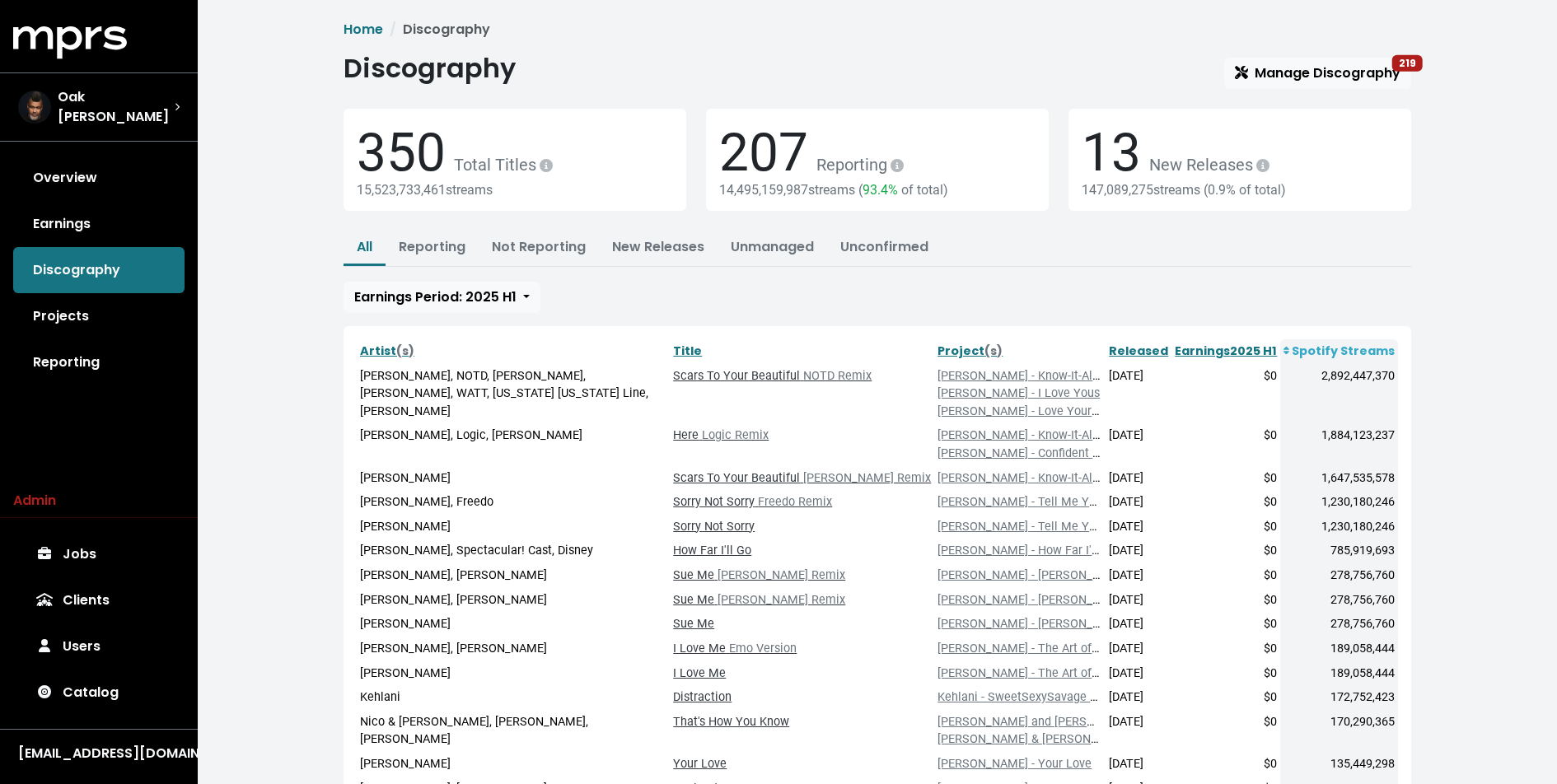
click at [860, 420] on td "Scars To Your Beautiful NOTD Remix" at bounding box center [802, 394] width 265 height 60
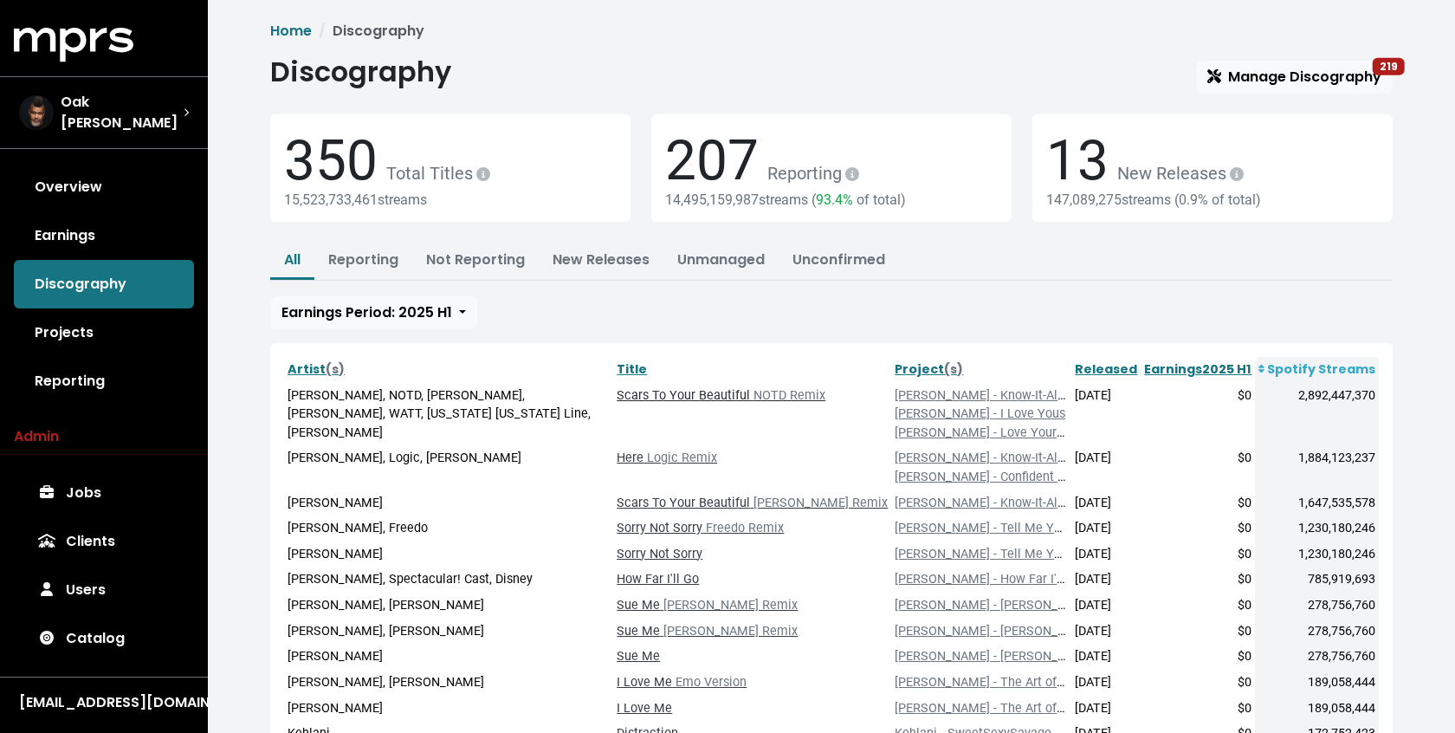
click at [759, 388] on link "Scars To Your Beautiful NOTD Remix" at bounding box center [720, 395] width 209 height 15
click at [754, 293] on div "All Reporting Not Reporting New Releases Unmanaged Unconfirmed Earnings Period:…" at bounding box center [831, 285] width 1122 height 87
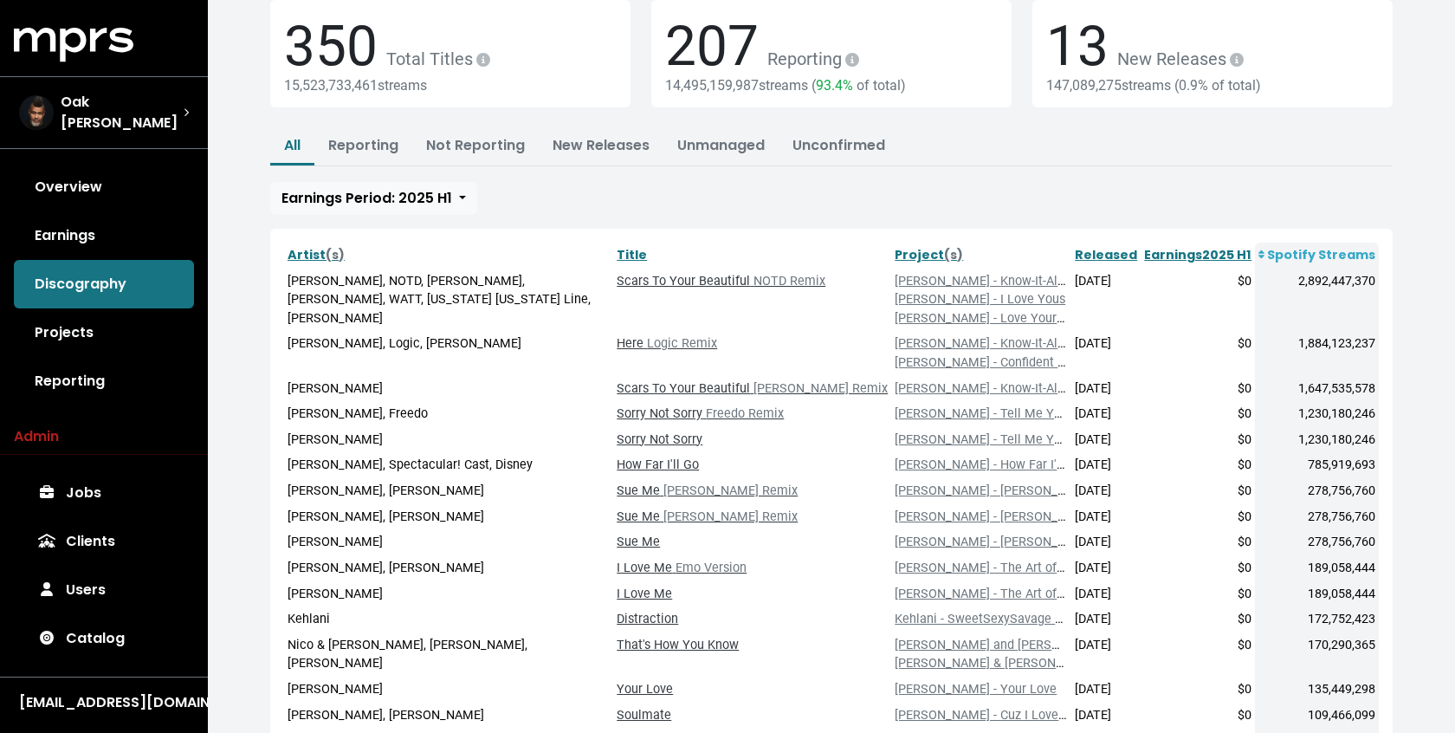
scroll to position [133, 0]
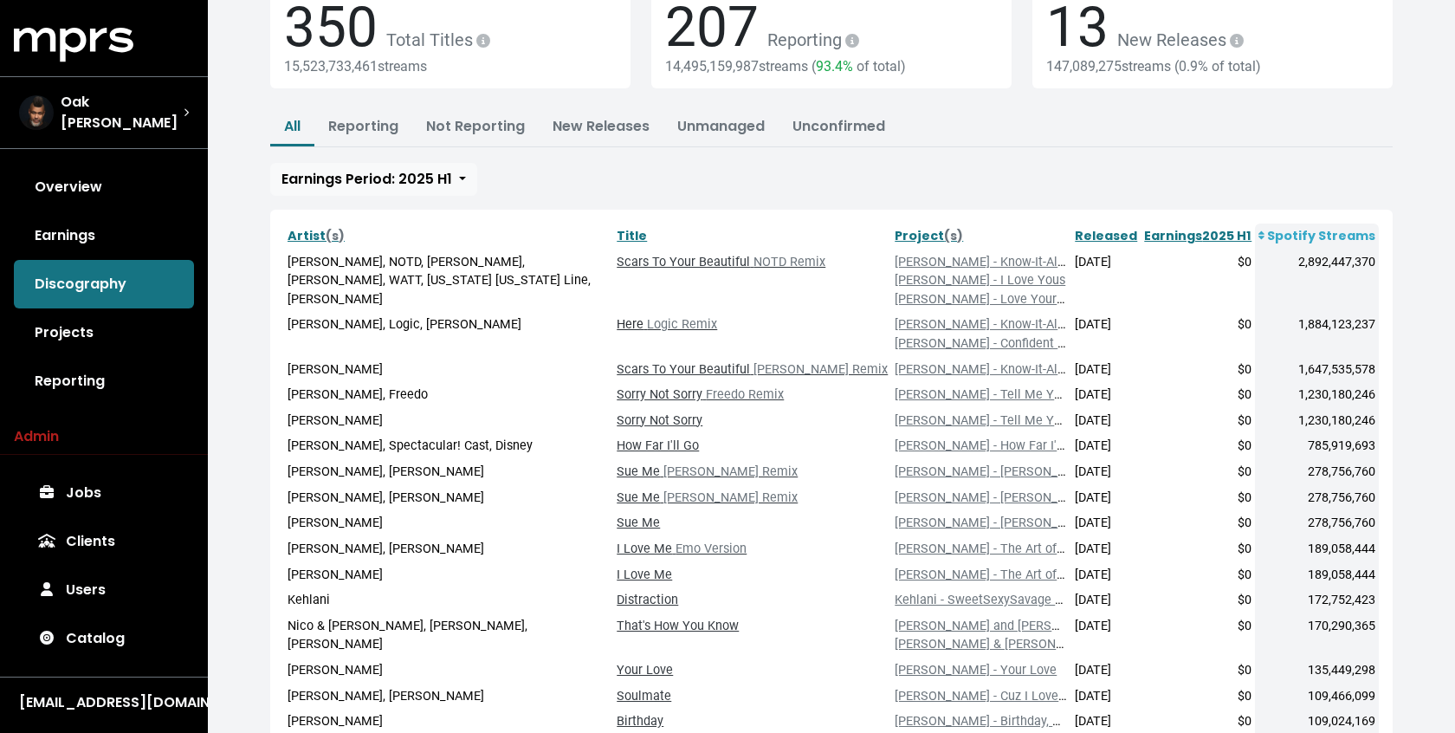
click at [673, 317] on span "Logic Remix" at bounding box center [680, 324] width 74 height 15
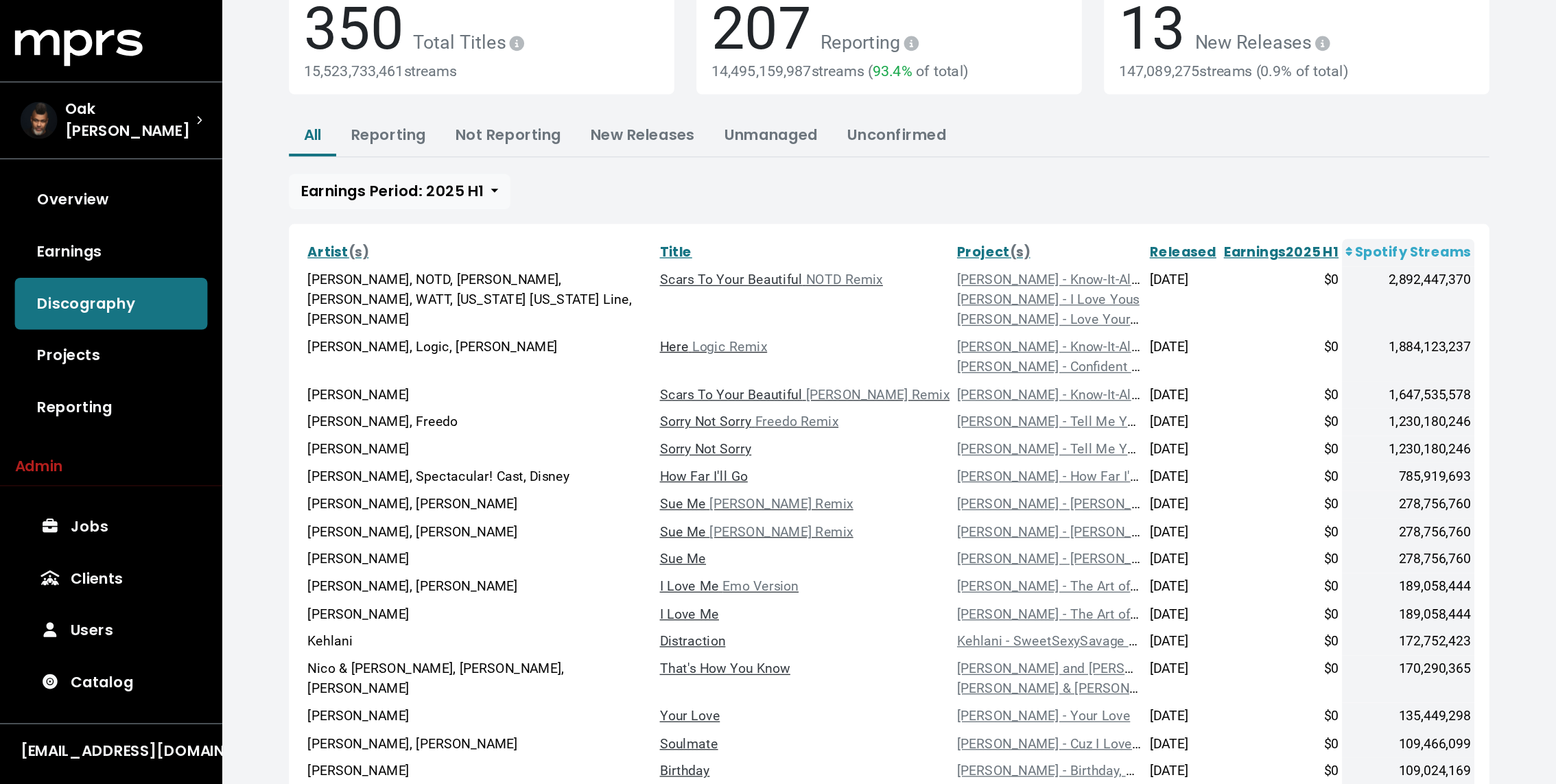
scroll to position [47, 0]
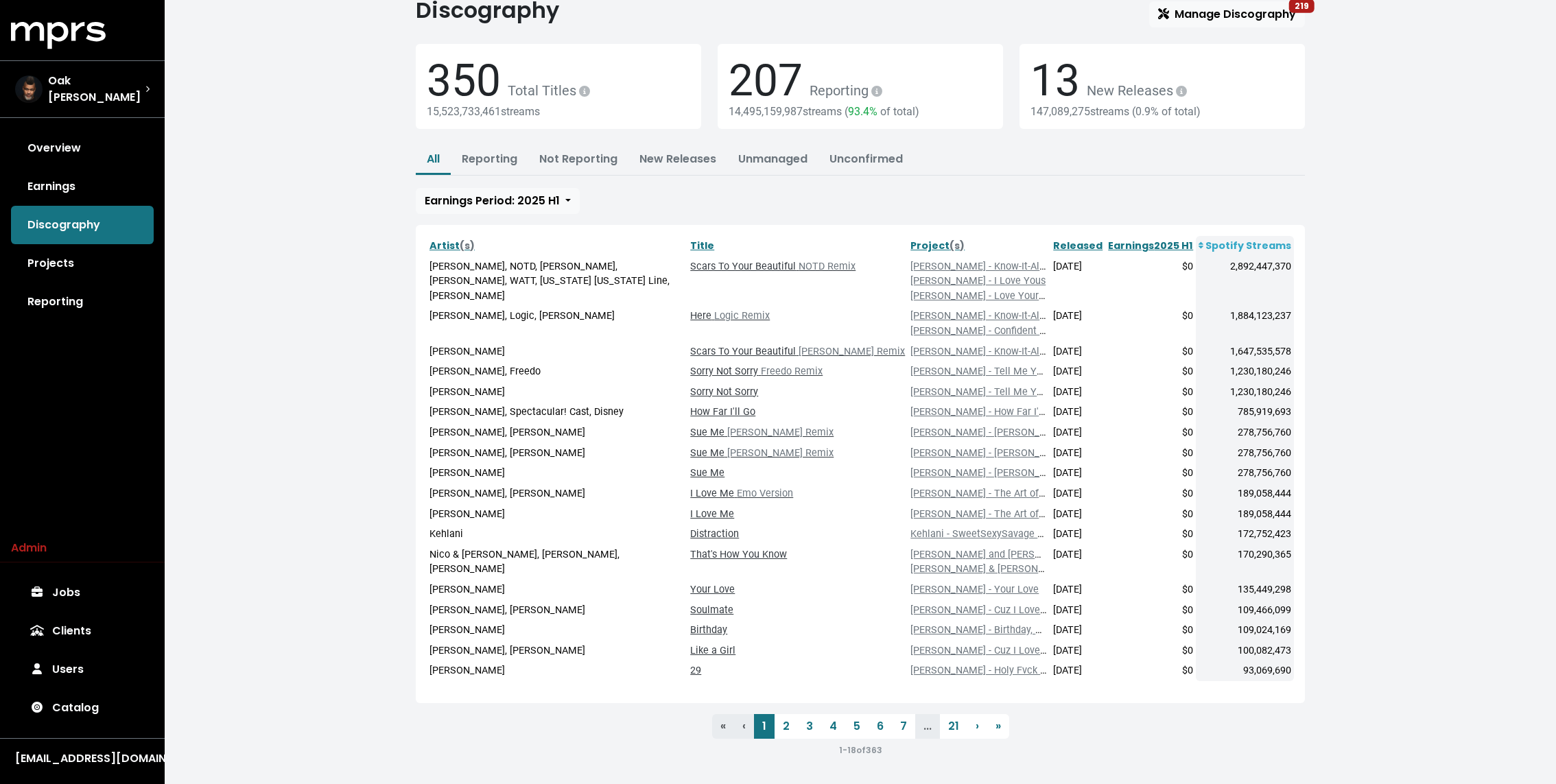
click at [1306, 64] on div "13 New Releases 147,089,275 streams ( 0.9% of total)" at bounding box center [1161, 86] width 302 height 85
click at [1321, 181] on div "Home Discography Discography Manage Discography 219 350 Total Titles 15,523,733…" at bounding box center [860, 369] width 1391 height 832
click at [1221, 5] on link "Manage Discography 219" at bounding box center [1226, 14] width 156 height 26
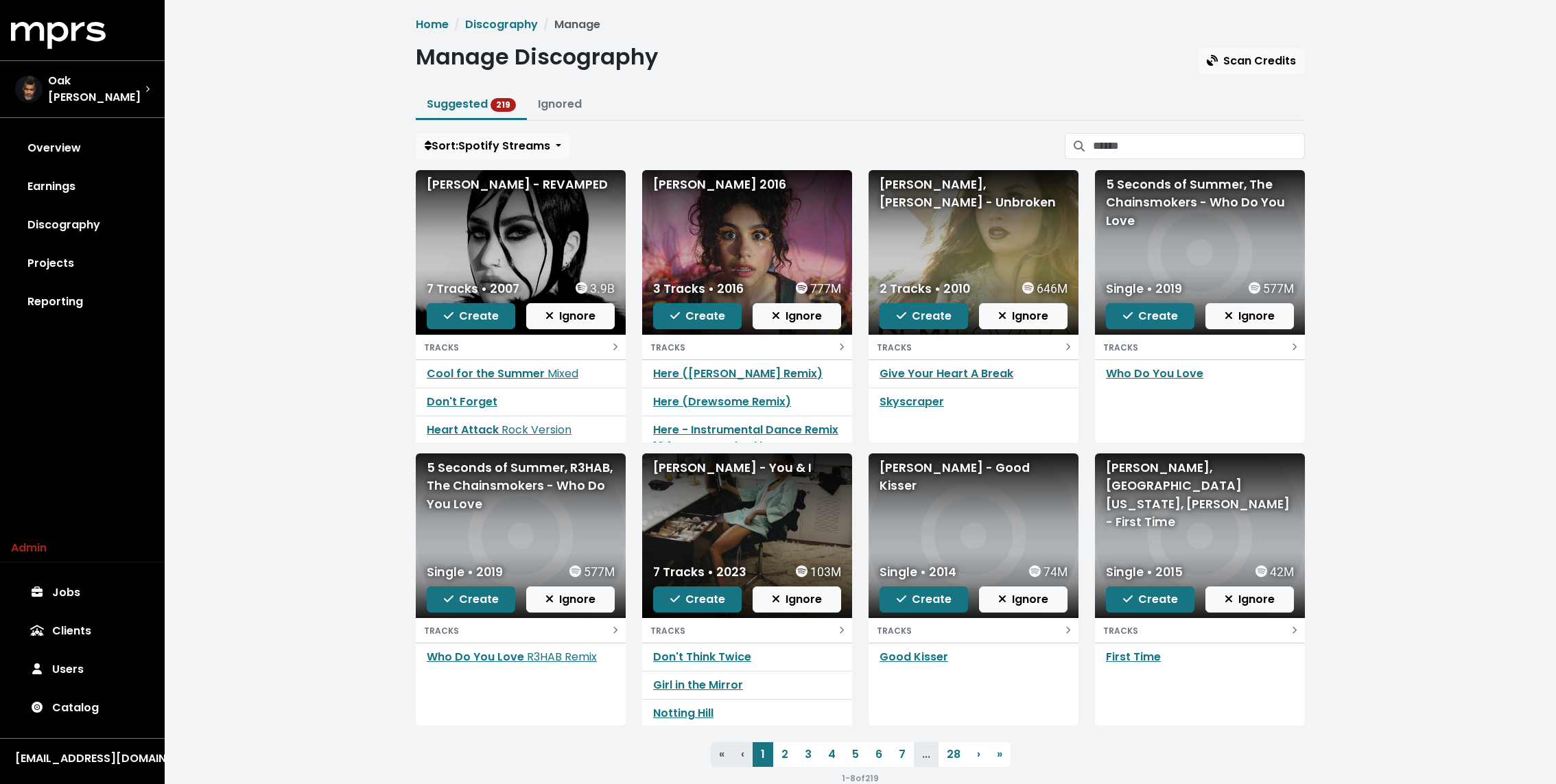
click at [1364, 127] on div "Home Discography Manage Manage Discography Scan Credits Suggested 219 Ignored S…" at bounding box center [860, 406] width 1391 height 813
